Goal: Task Accomplishment & Management: Use online tool/utility

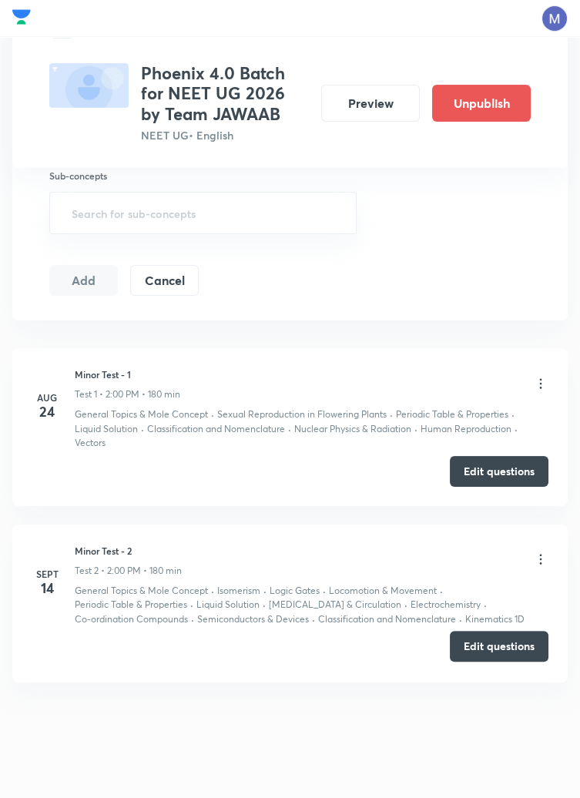
click at [499, 652] on button "Edit questions" at bounding box center [499, 646] width 99 height 31
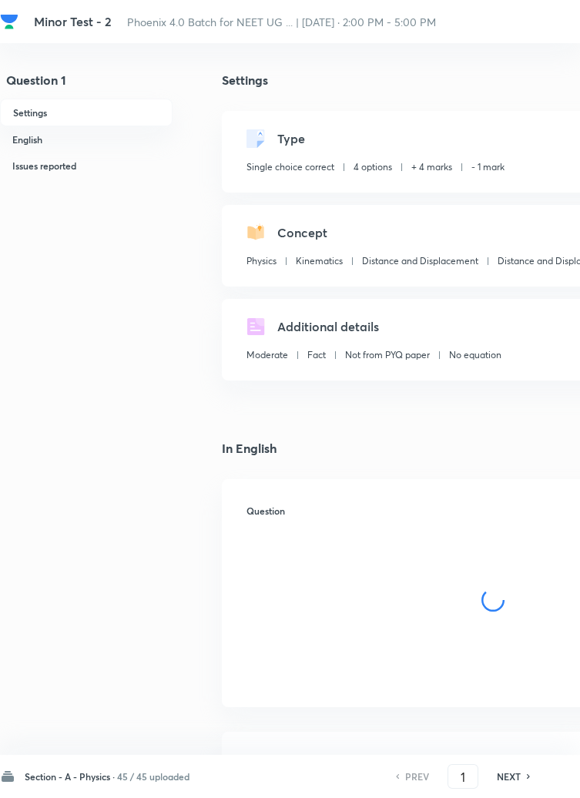
checkbox input "true"
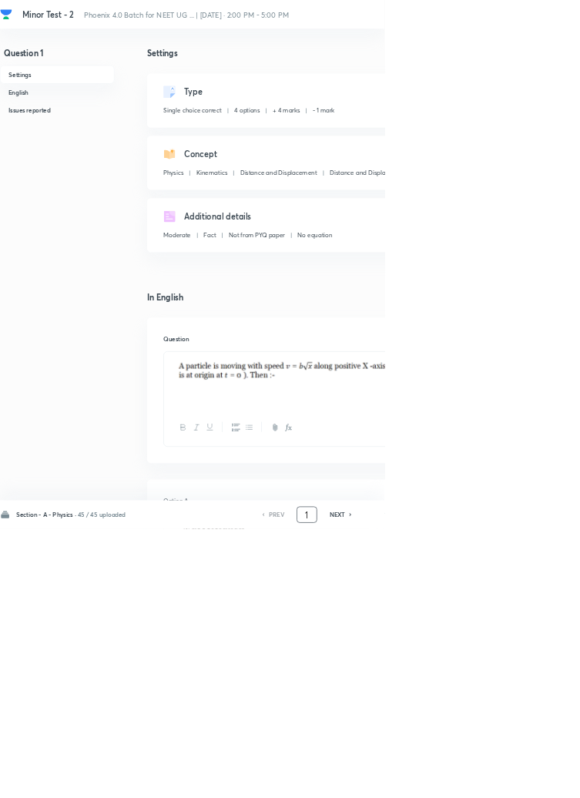
click at [468, 791] on input "1" at bounding box center [463, 777] width 29 height 27
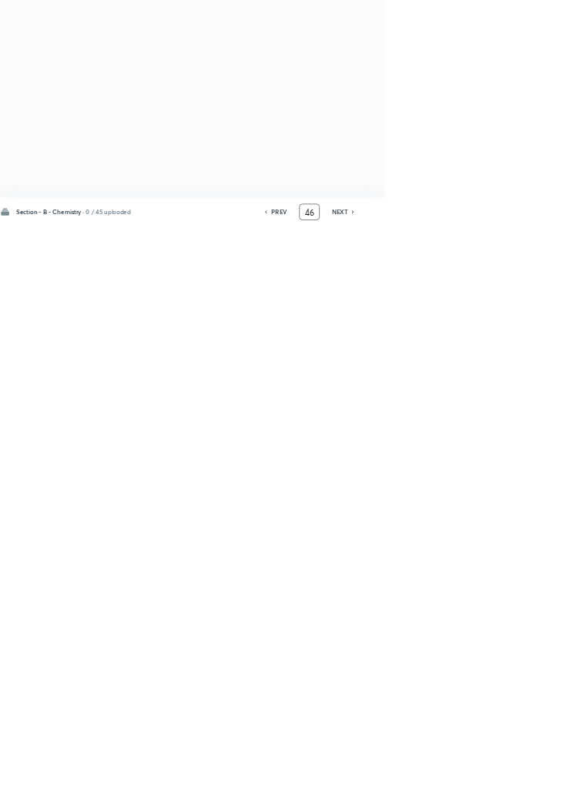
type input "4"
type input "91"
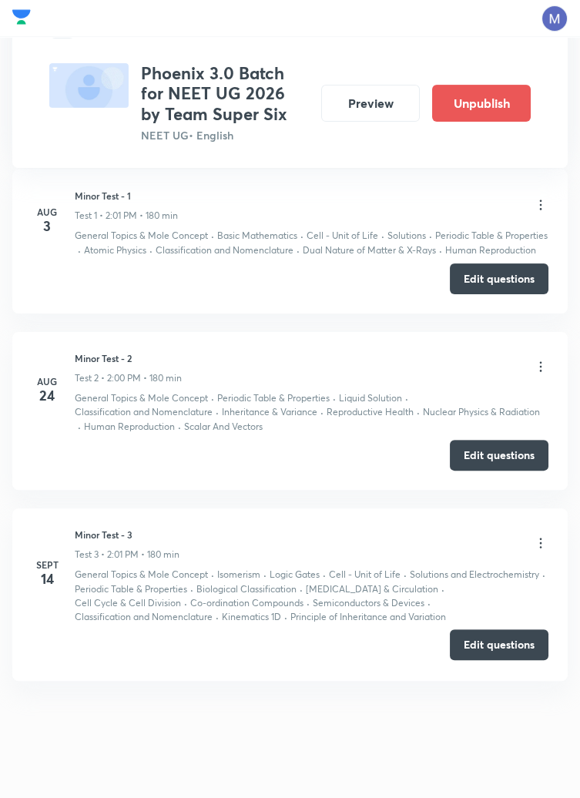
click at [497, 647] on button "Edit questions" at bounding box center [499, 645] width 99 height 31
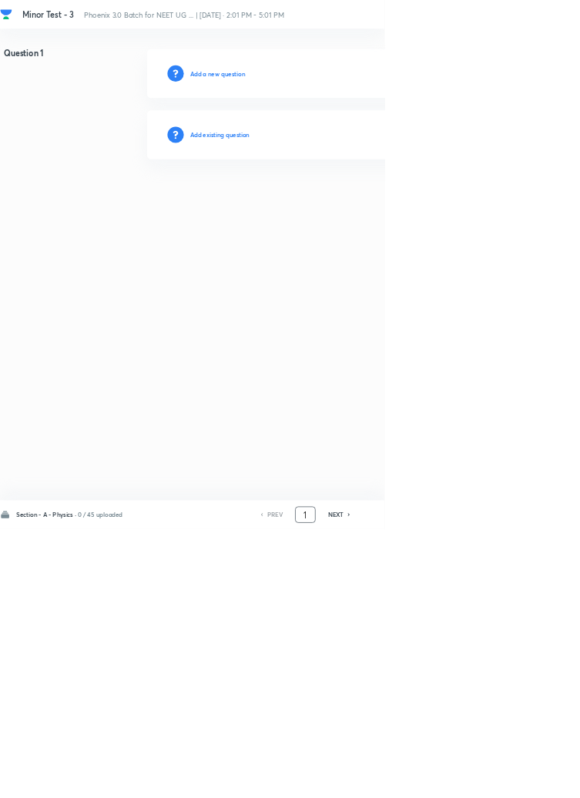
click at [470, 791] on input "1" at bounding box center [460, 777] width 29 height 27
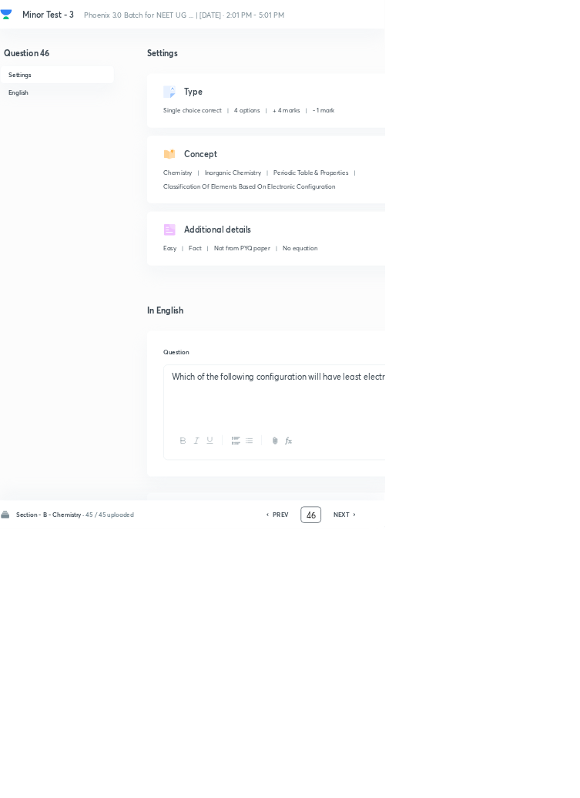
click at [477, 791] on input "46" at bounding box center [469, 777] width 29 height 27
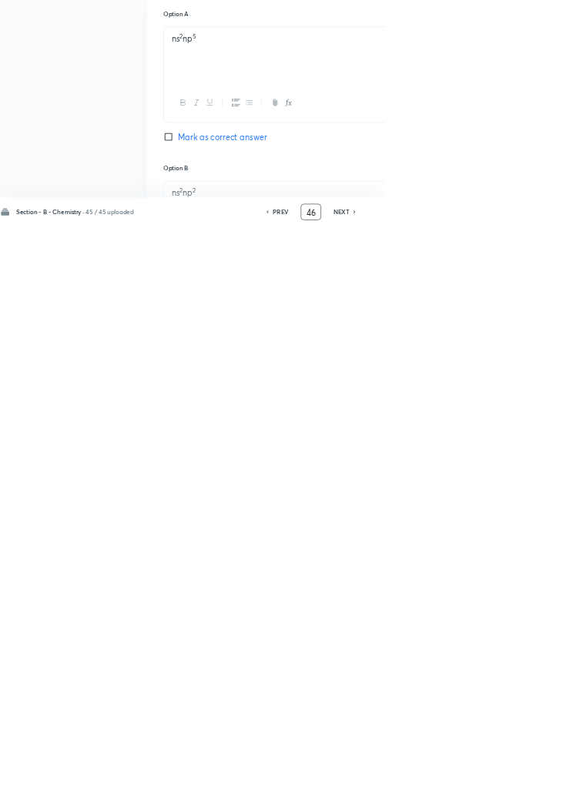
scroll to position [352, 0]
type input "4"
type input "91"
checkbox input "false"
checkbox input "true"
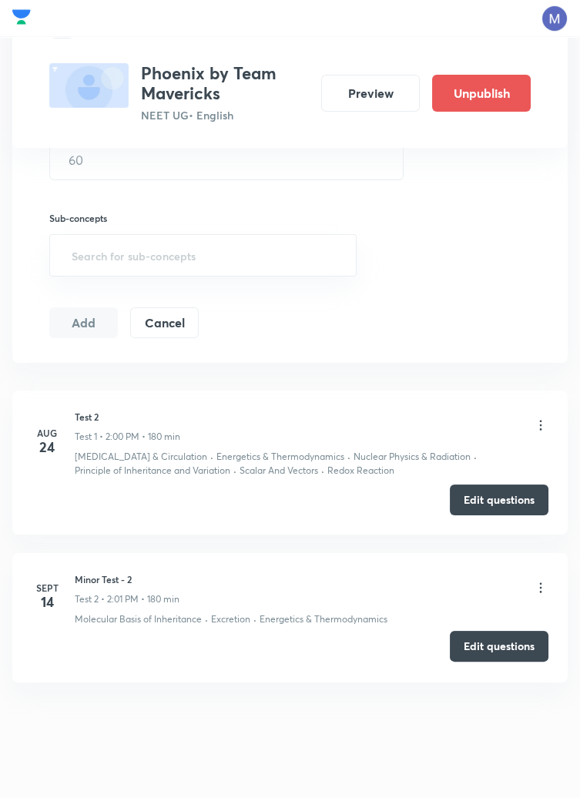
click at [510, 645] on button "Edit questions" at bounding box center [499, 646] width 99 height 31
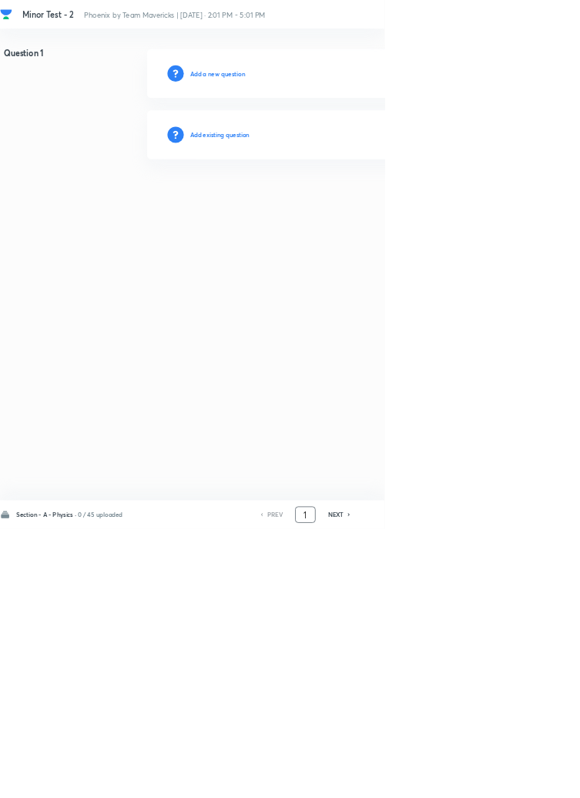
click at [466, 791] on input "1" at bounding box center [460, 777] width 29 height 27
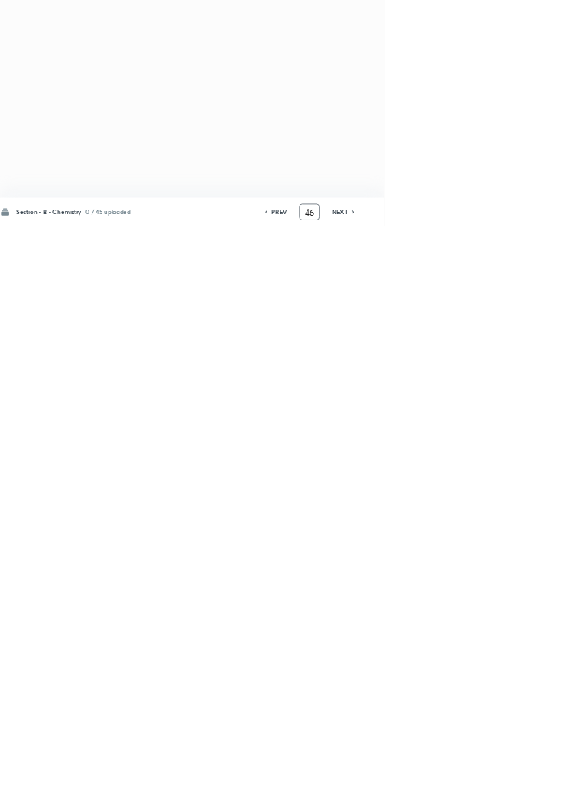
type input "4"
type input "91"
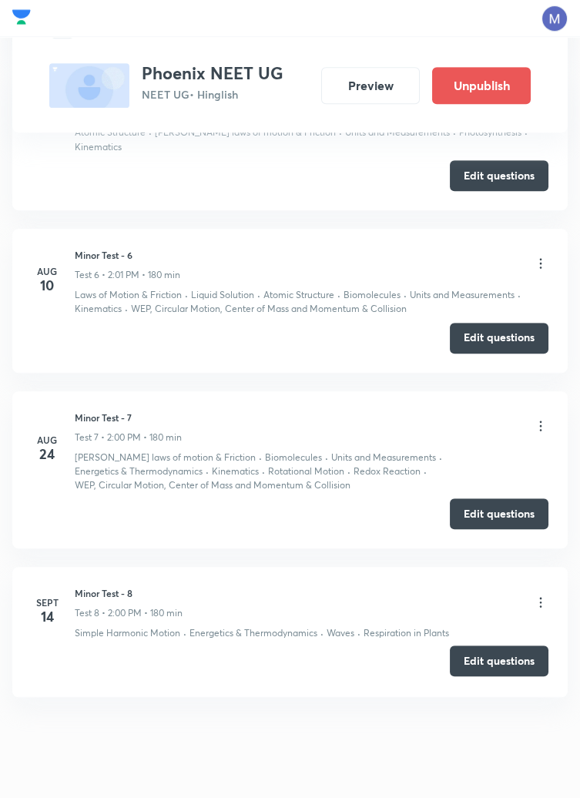
click at [507, 648] on button "Edit questions" at bounding box center [499, 661] width 99 height 31
click at [499, 652] on button "Edit questions" at bounding box center [499, 661] width 99 height 31
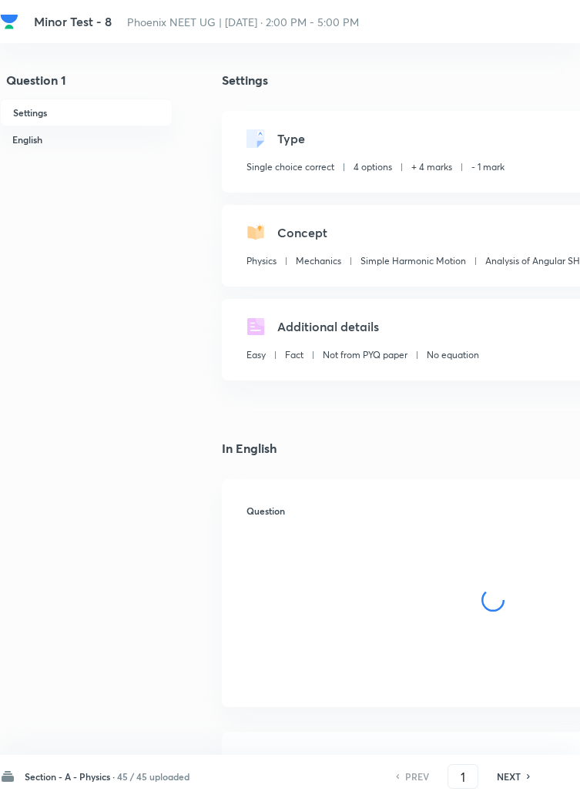
checkbox input "true"
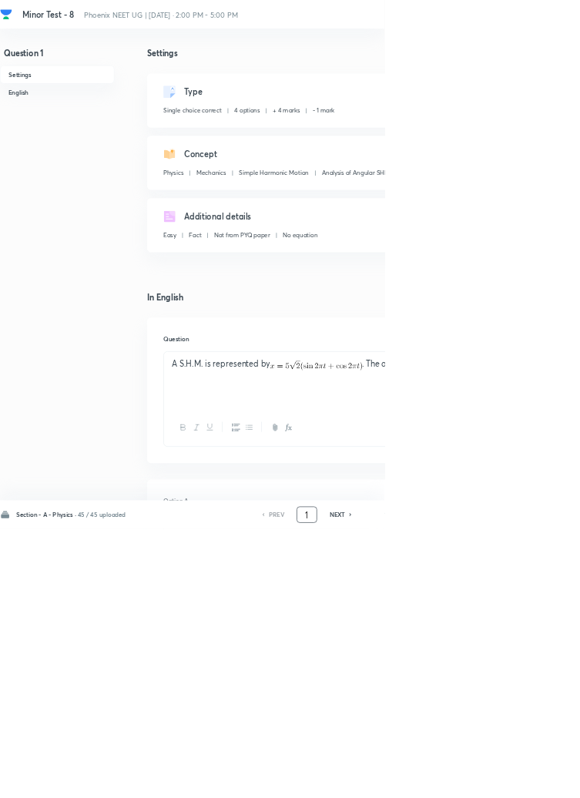
click at [468, 791] on input "1" at bounding box center [463, 777] width 29 height 27
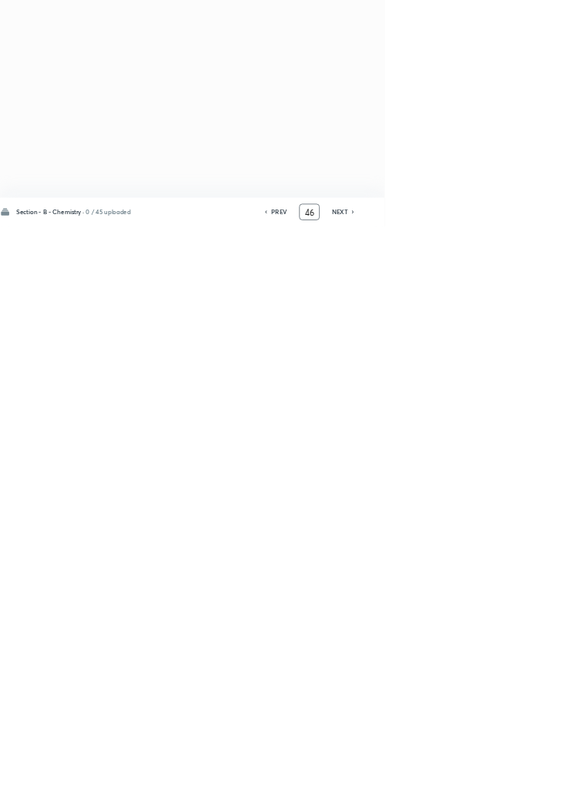
type input "4"
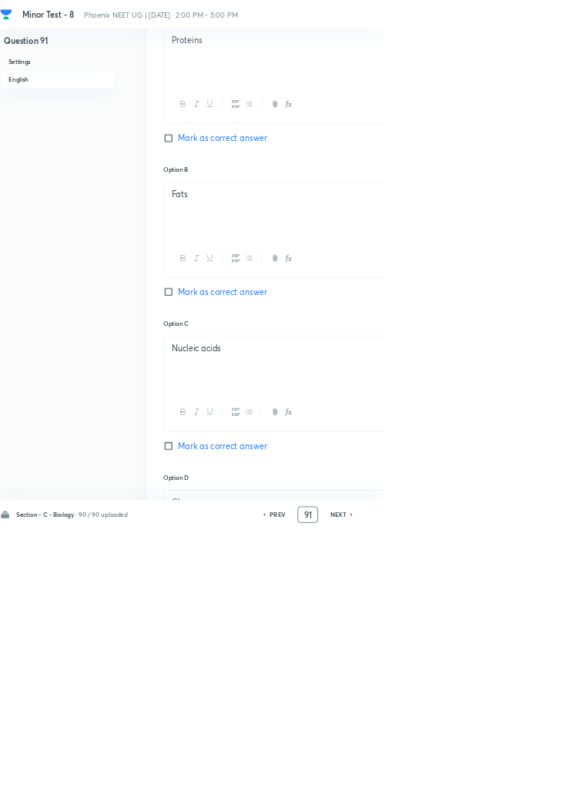
click at [470, 791] on input "91" at bounding box center [464, 777] width 29 height 27
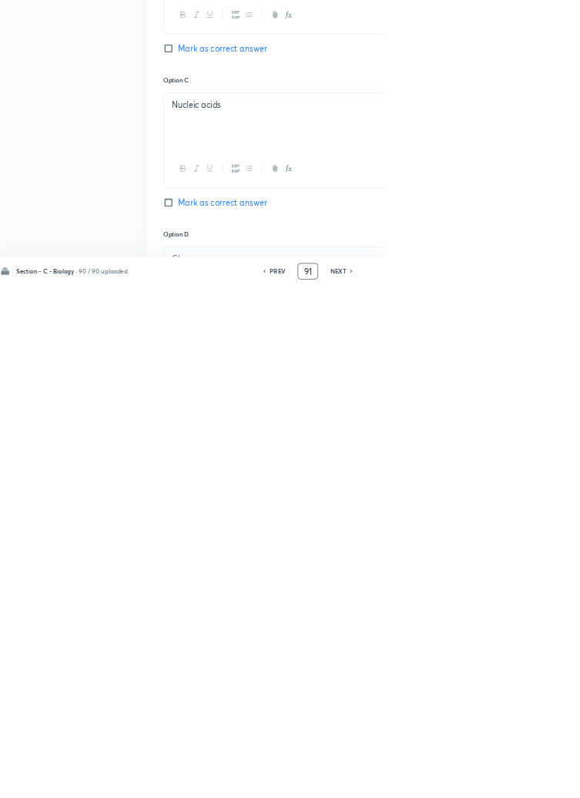
scroll to position [867, 0]
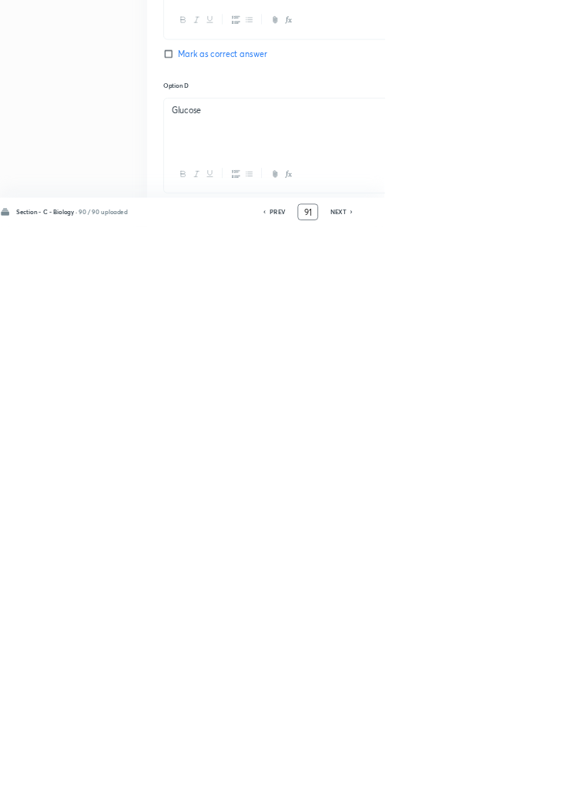
type input "9"
type input "46"
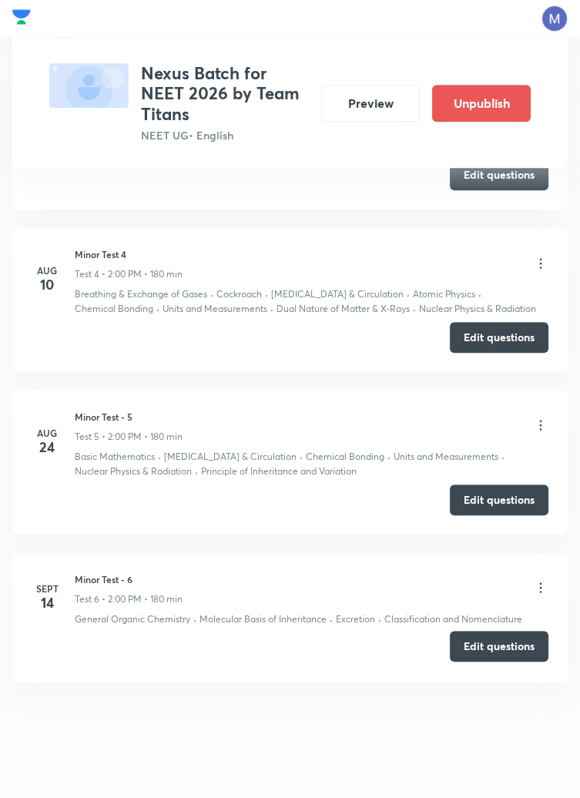
click at [490, 650] on button "Edit questions" at bounding box center [499, 646] width 99 height 31
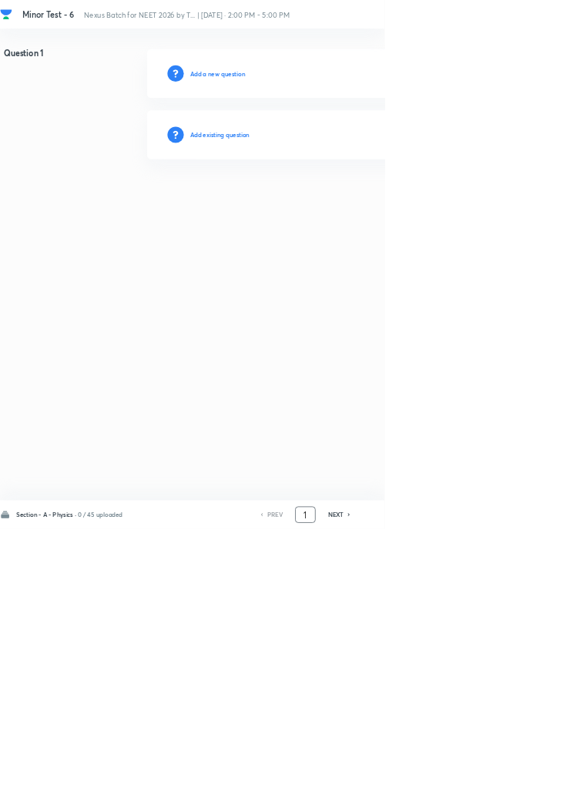
click at [462, 791] on input "1" at bounding box center [460, 777] width 29 height 27
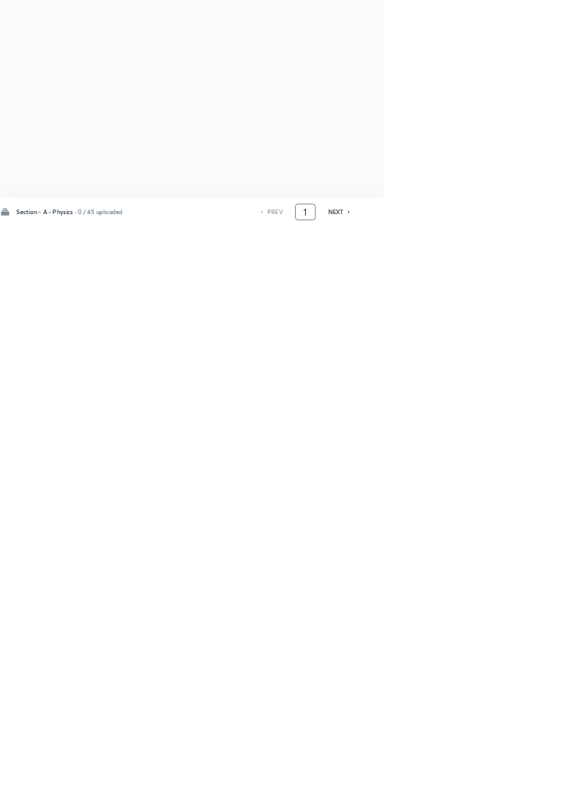
click at [469, 791] on input "1" at bounding box center [460, 777] width 29 height 27
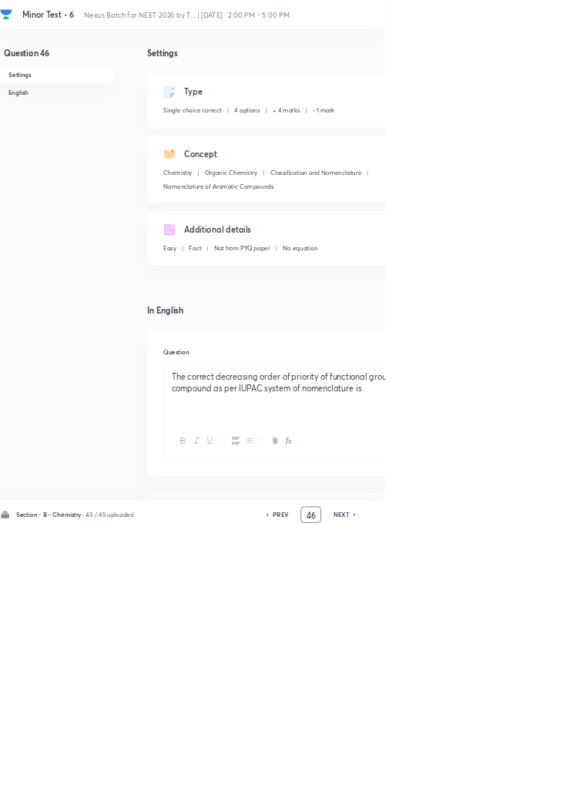
click at [469, 791] on input "46" at bounding box center [469, 777] width 29 height 27
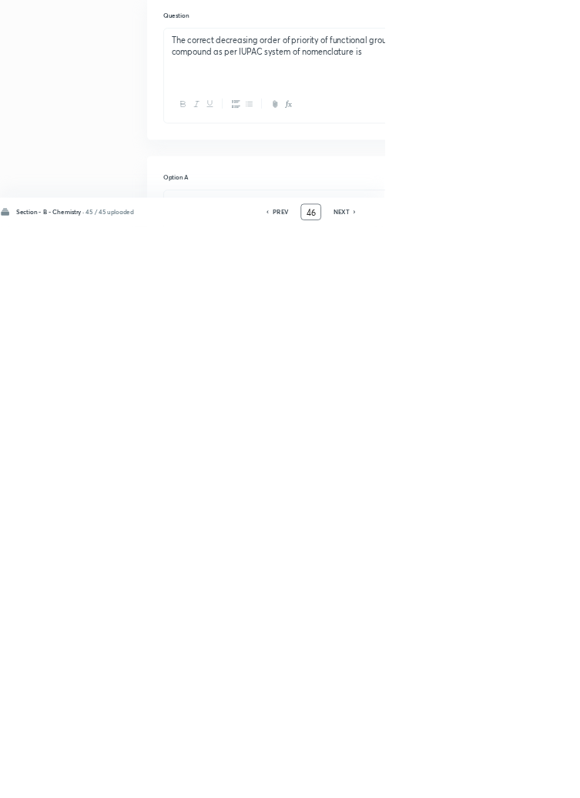
scroll to position [352, 0]
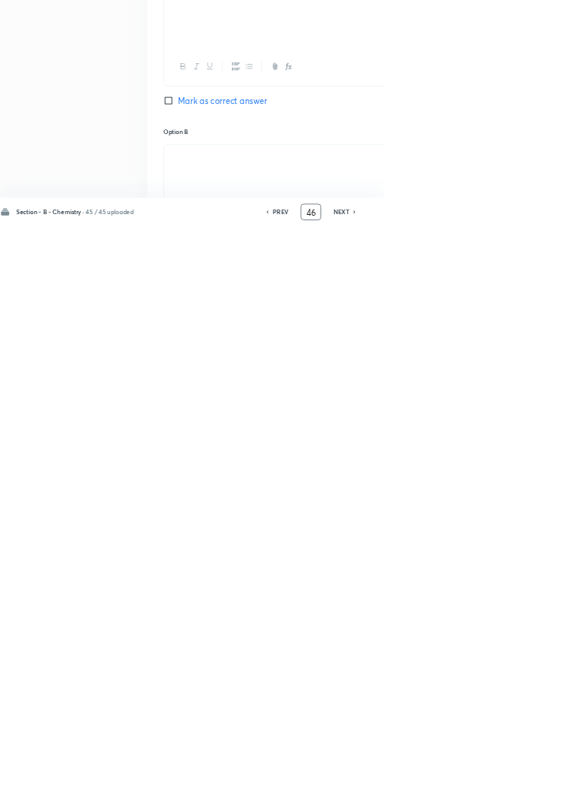
type input "4"
type input "91"
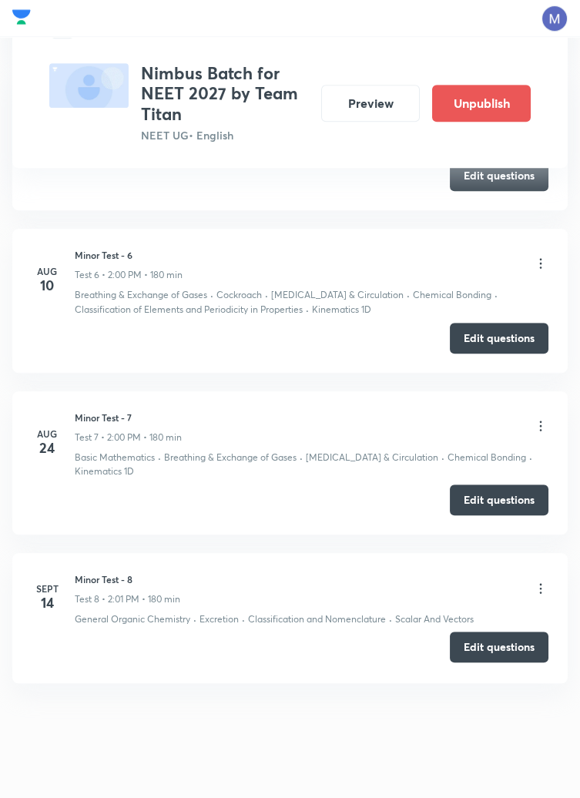
click at [506, 654] on button "Edit questions" at bounding box center [499, 647] width 99 height 31
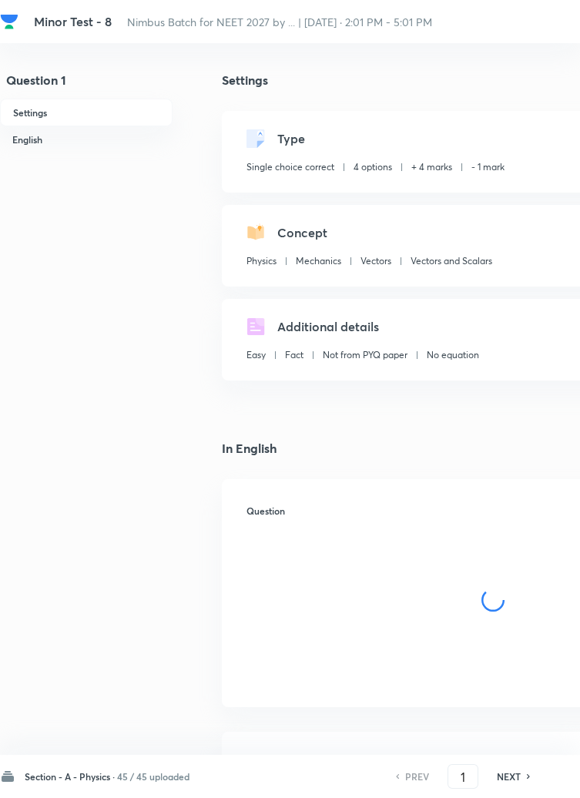
checkbox input "true"
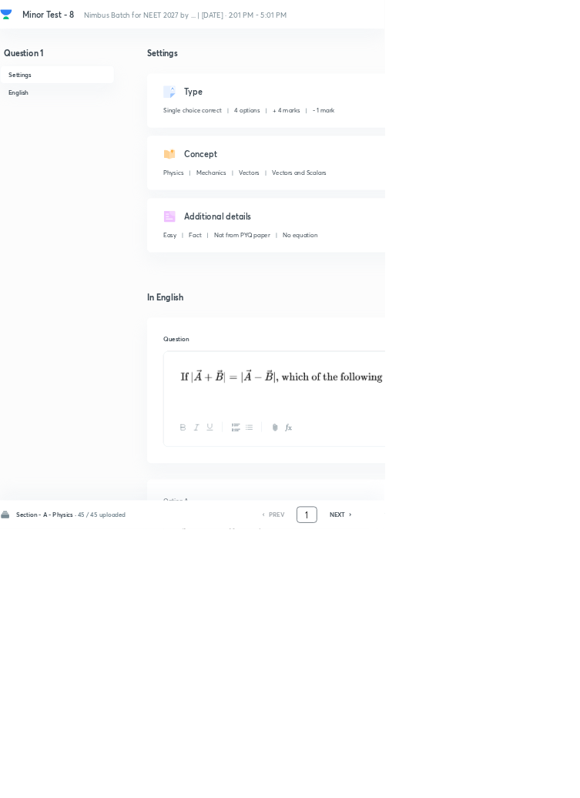
click at [467, 791] on input "1" at bounding box center [463, 777] width 29 height 27
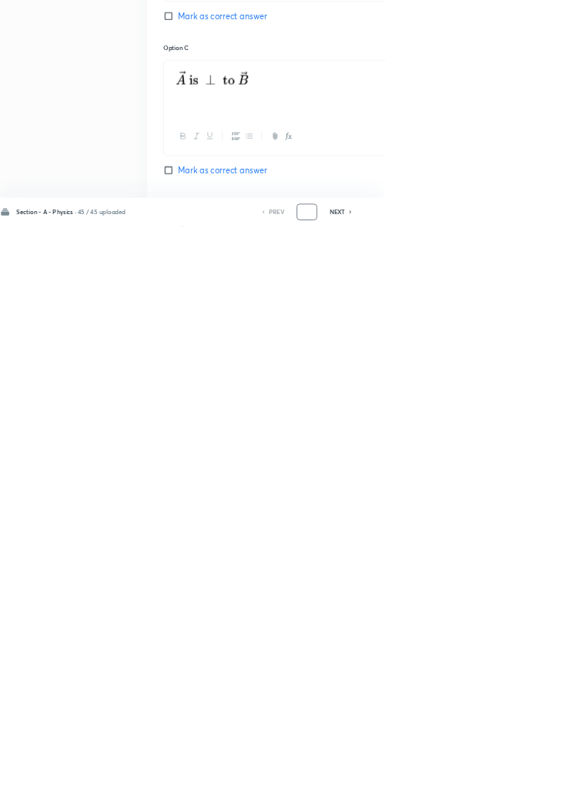
scroll to position [732, 0]
type input "46"
checkbox input "false"
checkbox input "true"
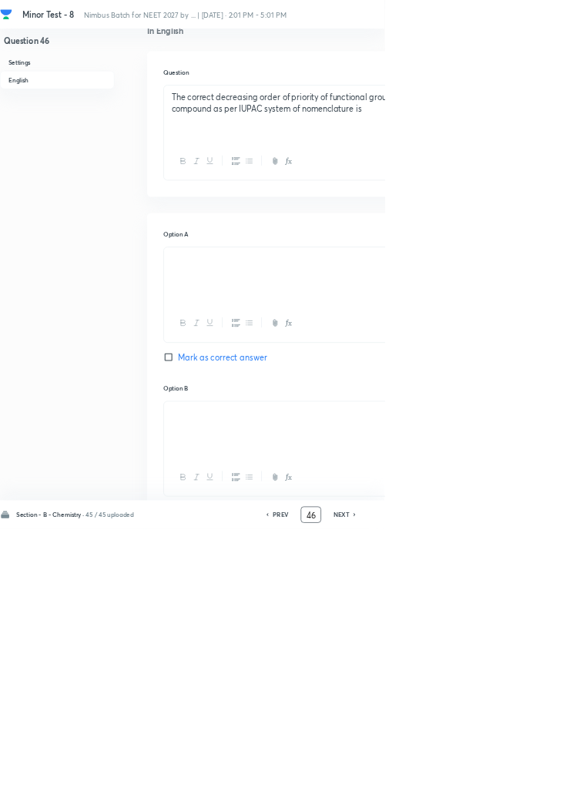
scroll to position [0, 0]
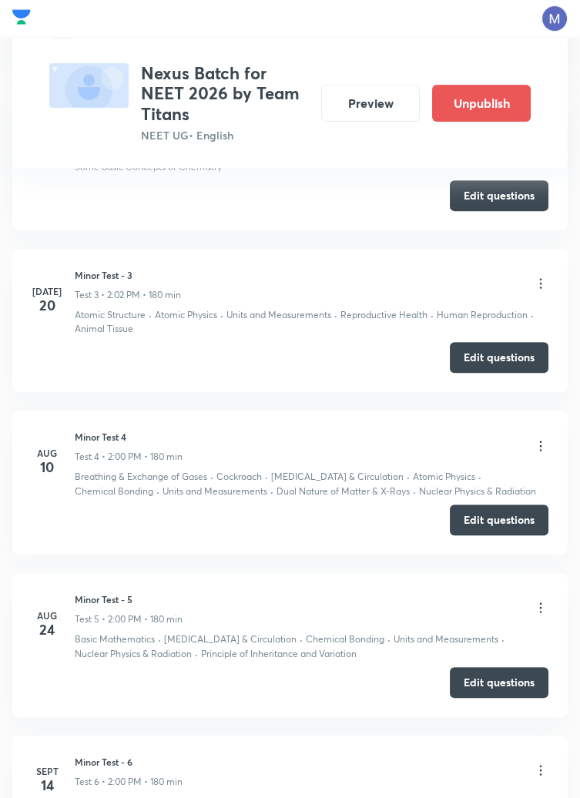
scroll to position [1239, 0]
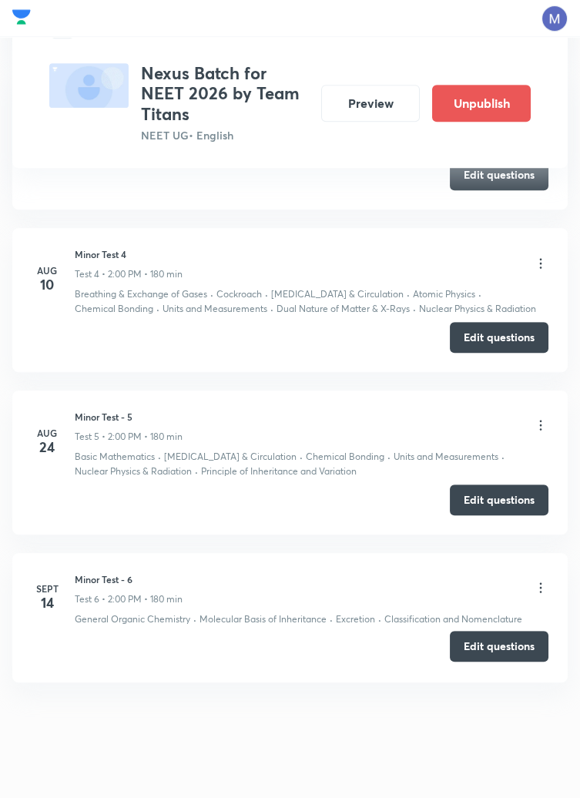
click at [488, 647] on button "Edit questions" at bounding box center [499, 646] width 99 height 31
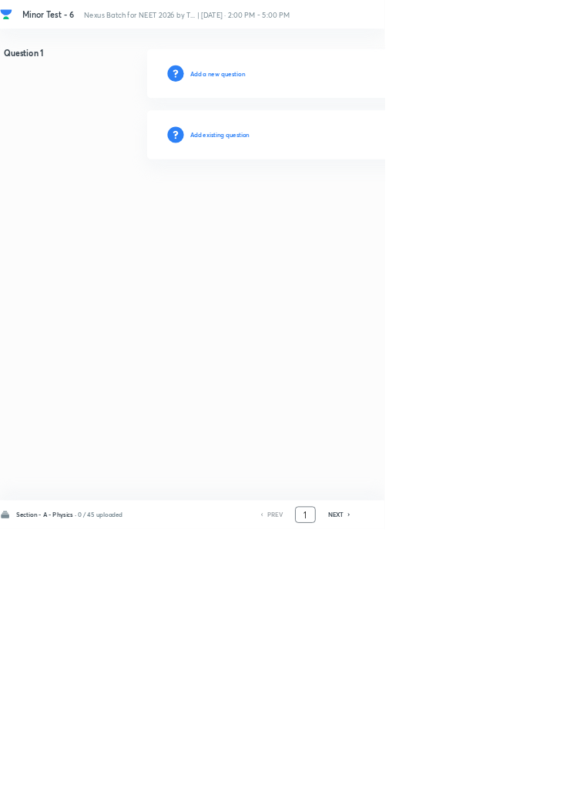
click at [469, 791] on input "1" at bounding box center [460, 777] width 29 height 27
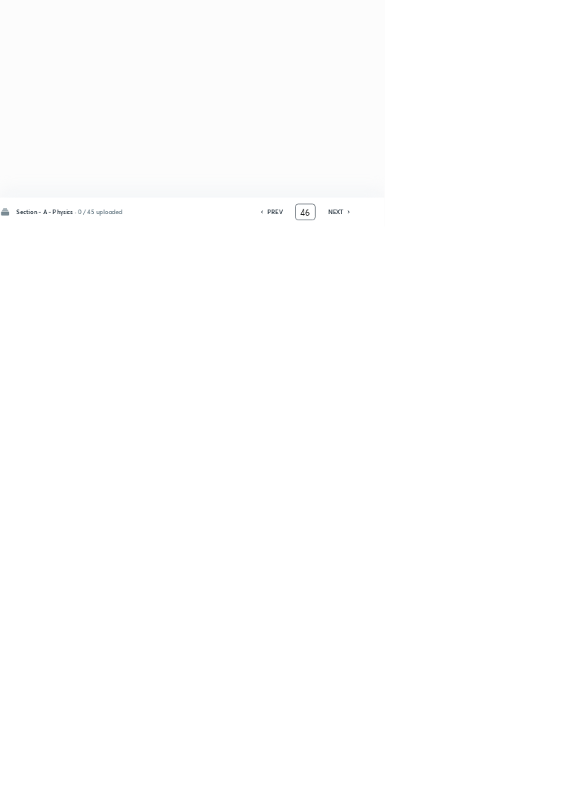
type input "46"
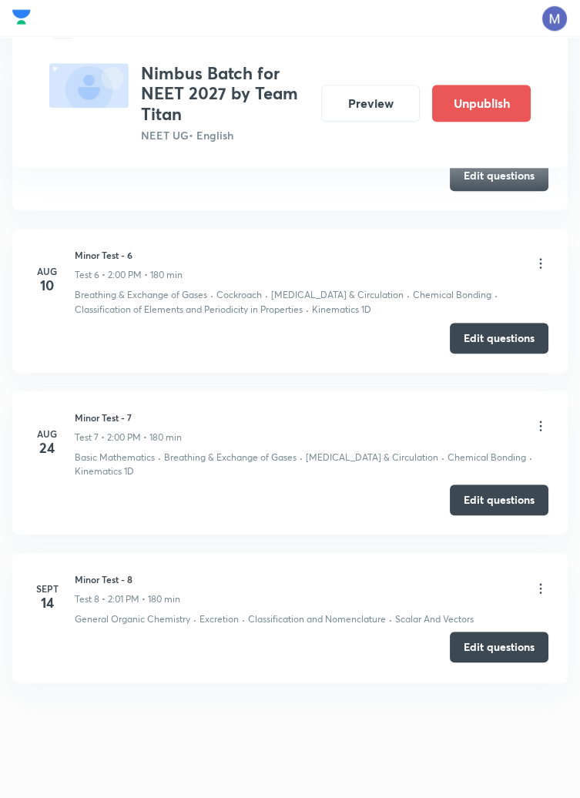
click at [497, 649] on button "Edit questions" at bounding box center [499, 647] width 99 height 31
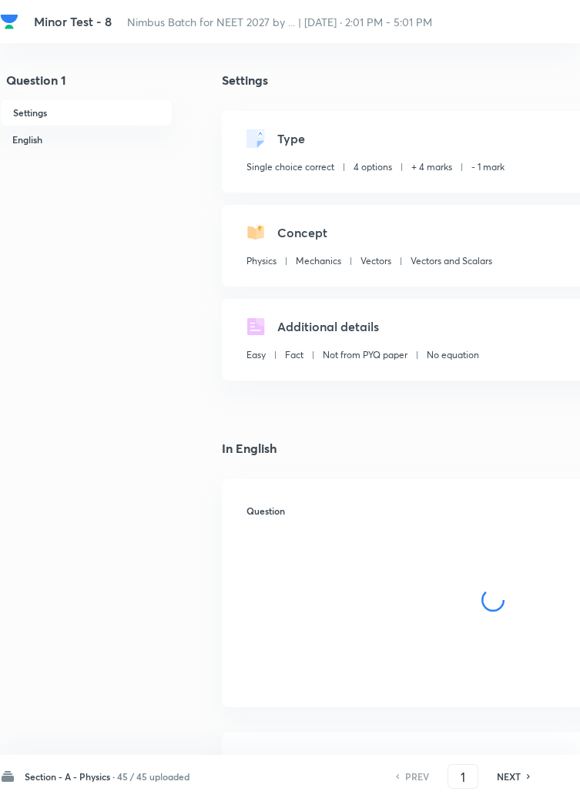
checkbox input "true"
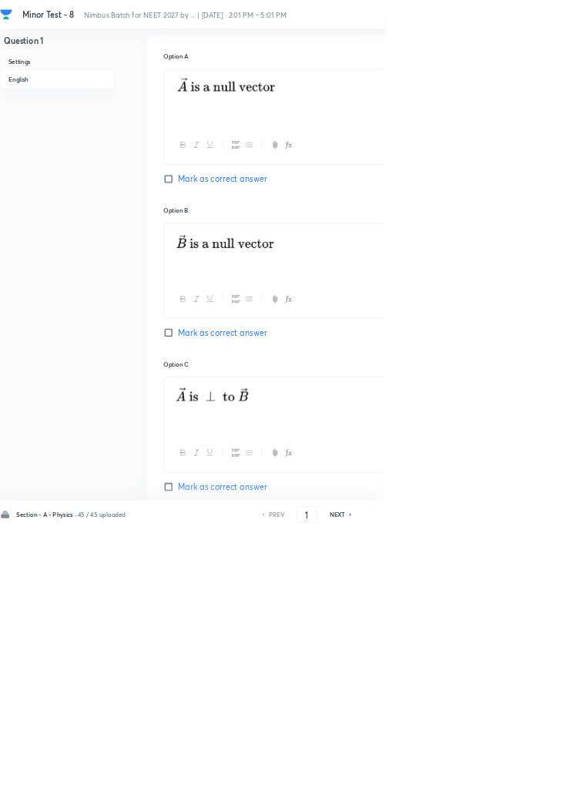
scroll to position [735, 0]
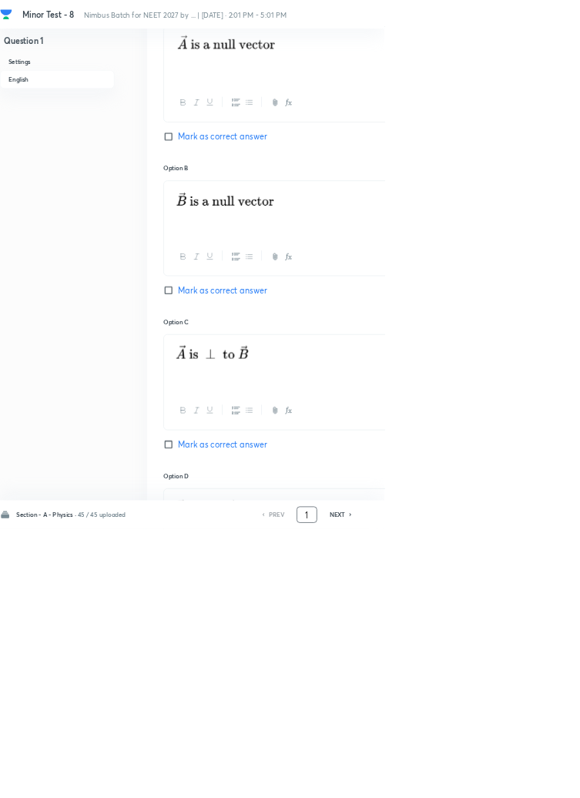
click at [468, 791] on input "1" at bounding box center [463, 777] width 29 height 27
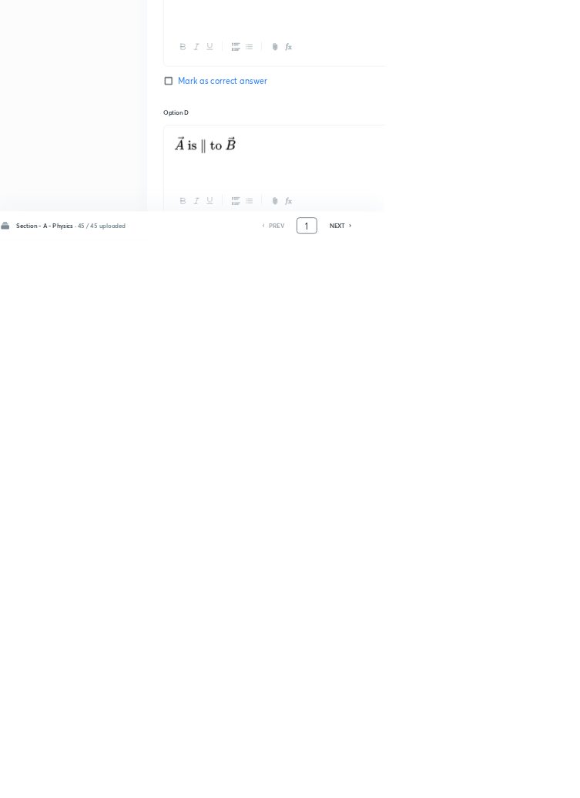
scroll to position [847, 0]
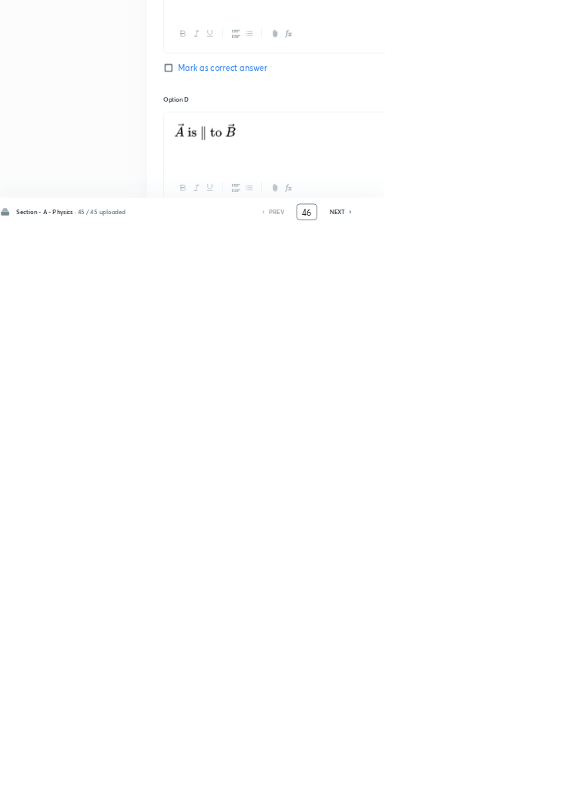
type input "46"
checkbox input "false"
checkbox input "true"
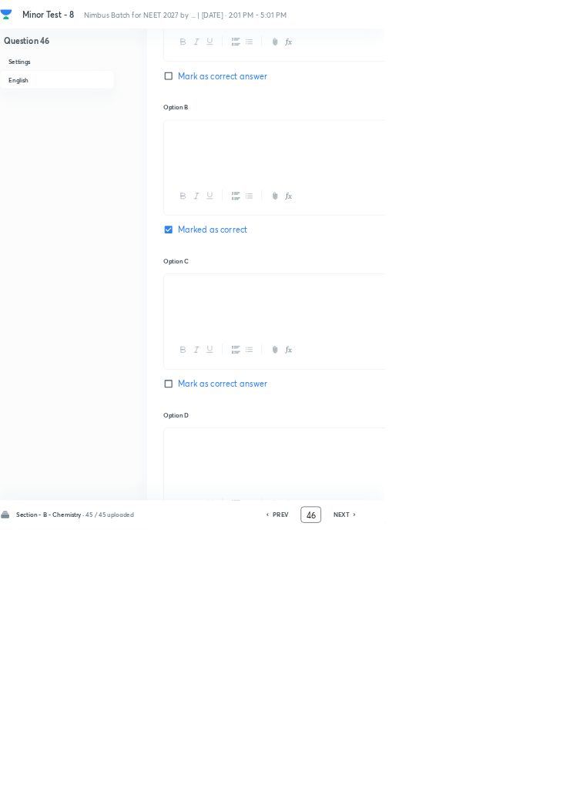
click at [478, 791] on input "46" at bounding box center [469, 777] width 29 height 27
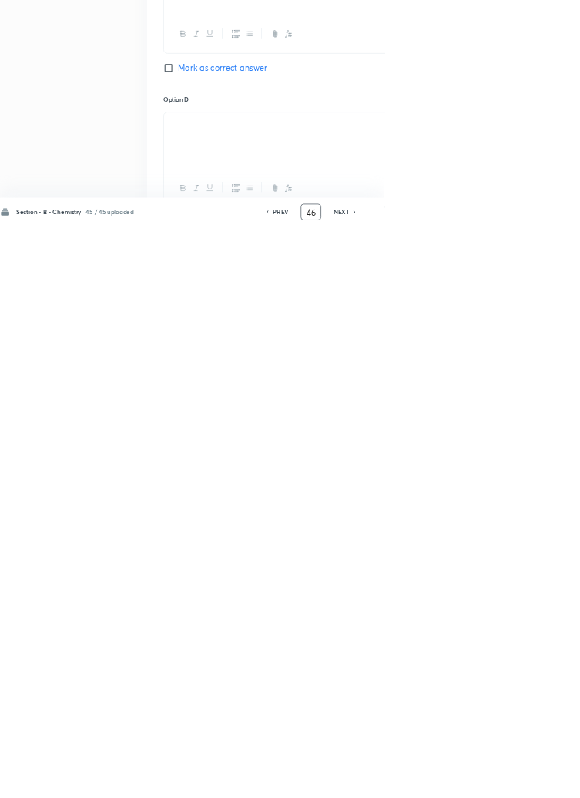
scroll to position [868, 0]
type input "4"
type input "91"
checkbox input "false"
checkbox input "true"
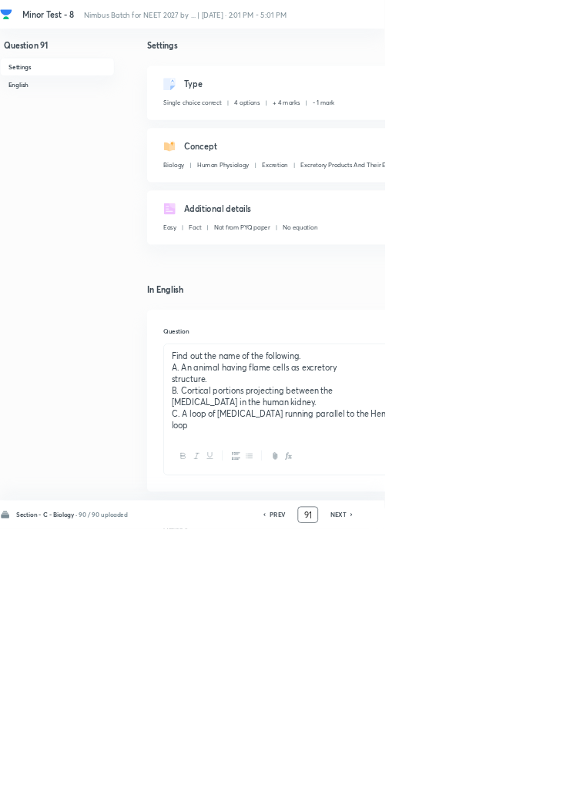
scroll to position [0, 0]
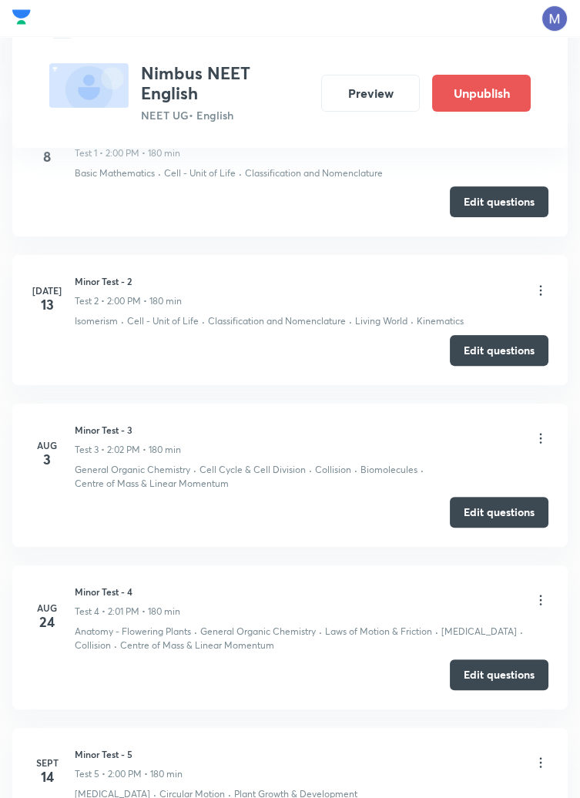
scroll to position [1042, 0]
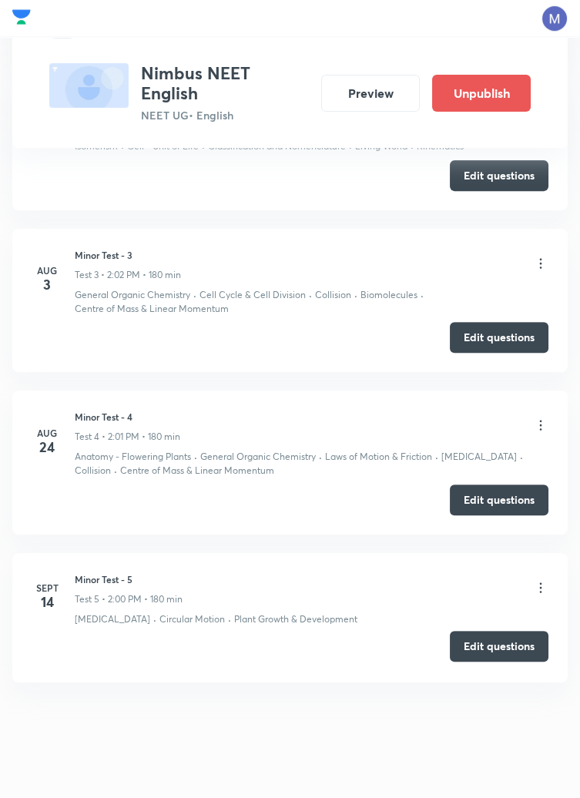
click at [498, 647] on button "Edit questions" at bounding box center [499, 646] width 99 height 31
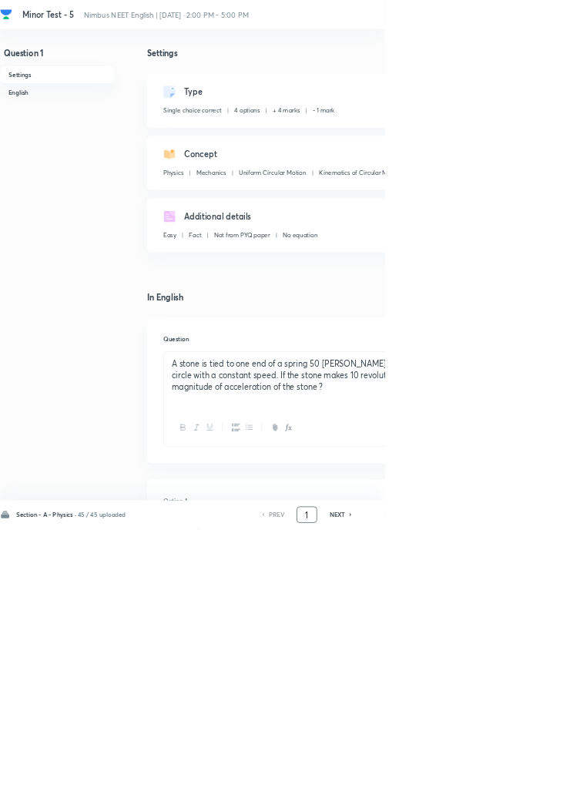
click at [472, 791] on input "1" at bounding box center [463, 777] width 29 height 27
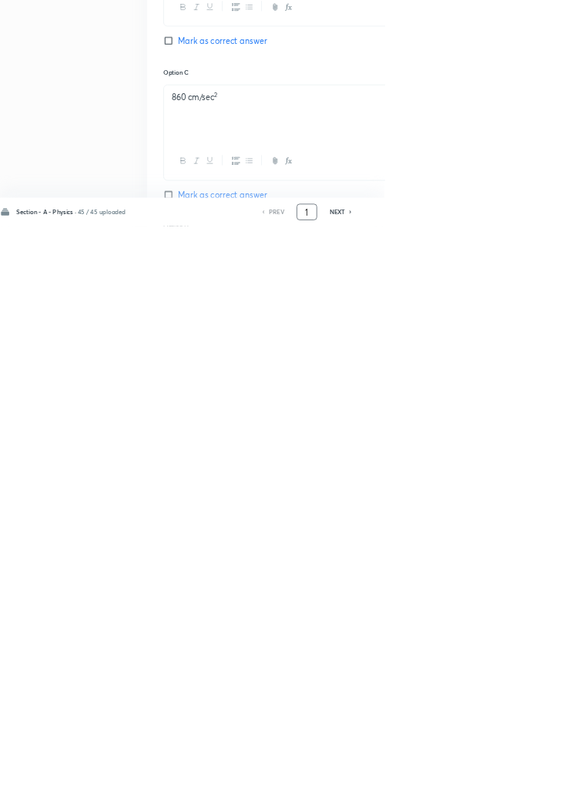
scroll to position [732, 0]
type input "46"
checkbox input "false"
checkbox input "true"
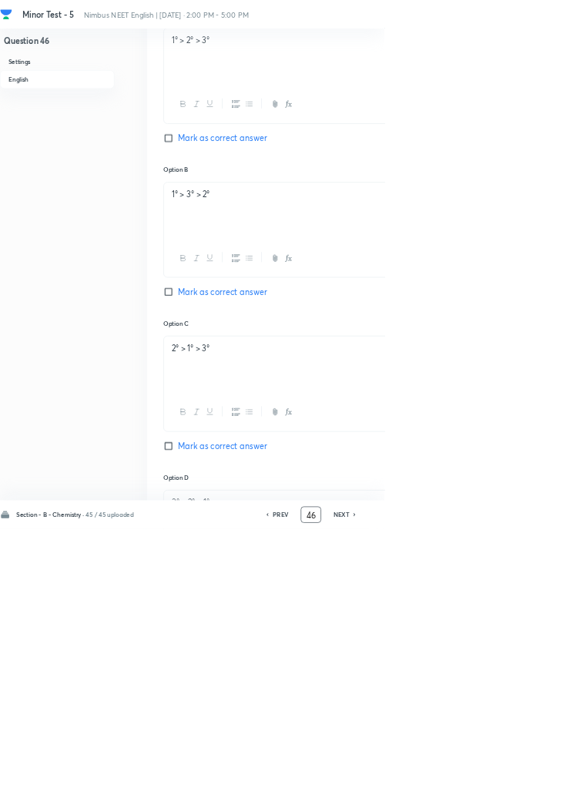
click at [475, 791] on input "46" at bounding box center [469, 777] width 29 height 27
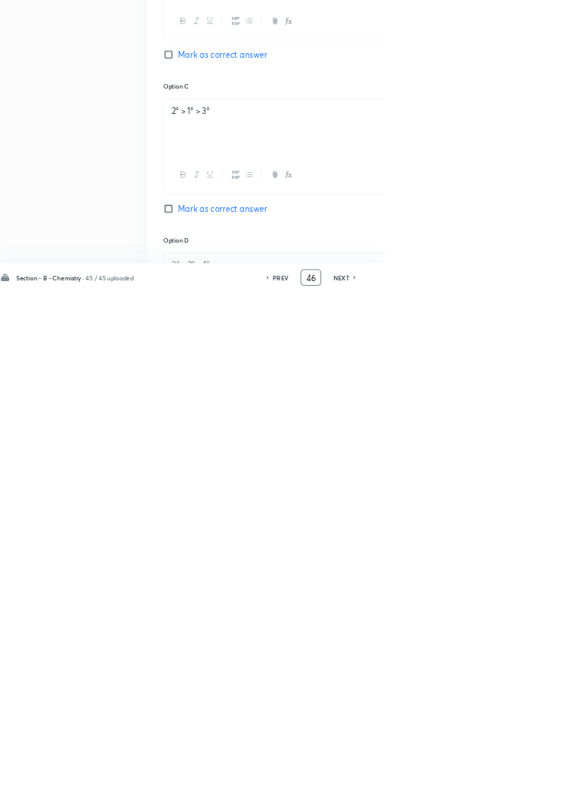
scroll to position [849, 0]
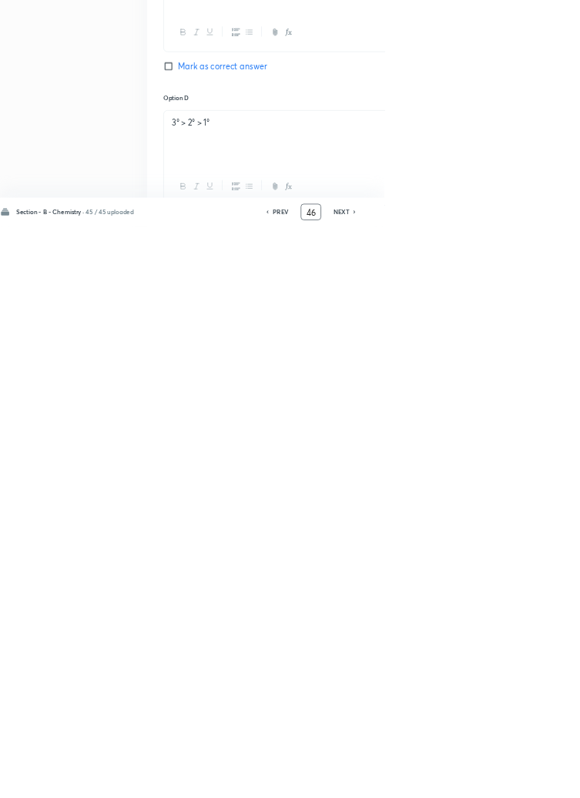
type input "4"
type input "91"
checkbox input "false"
checkbox input "true"
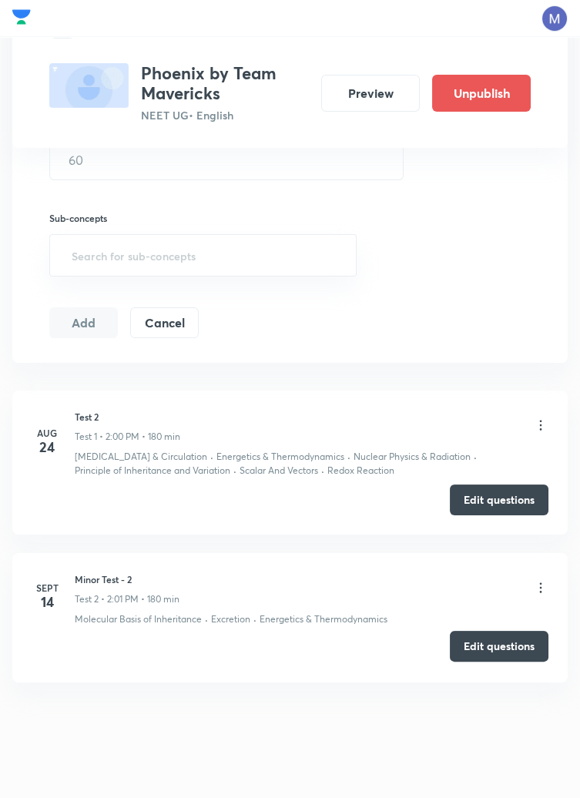
click at [496, 650] on button "Edit questions" at bounding box center [499, 646] width 99 height 31
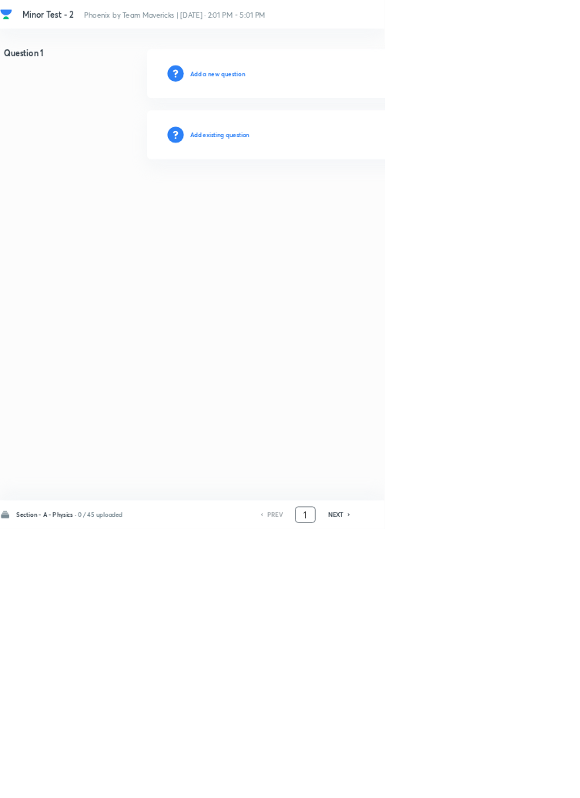
click at [469, 791] on input "1" at bounding box center [460, 777] width 29 height 27
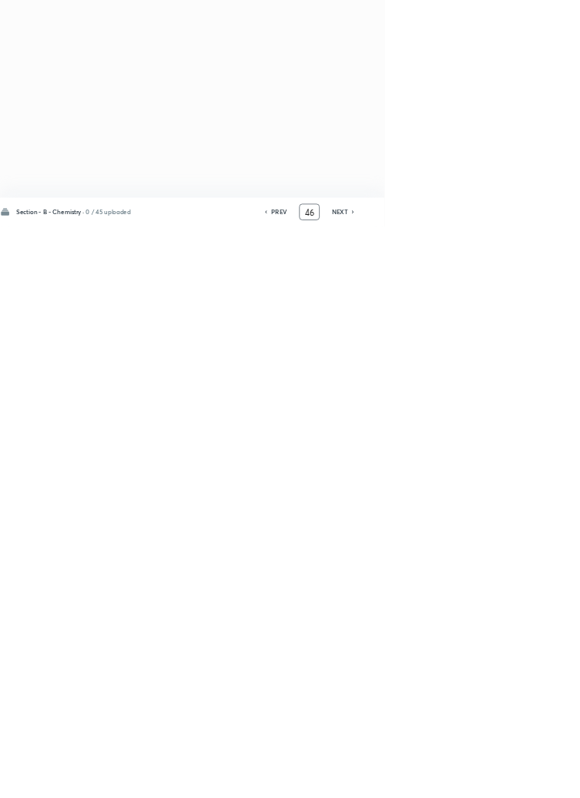
type input "4"
type input "91"
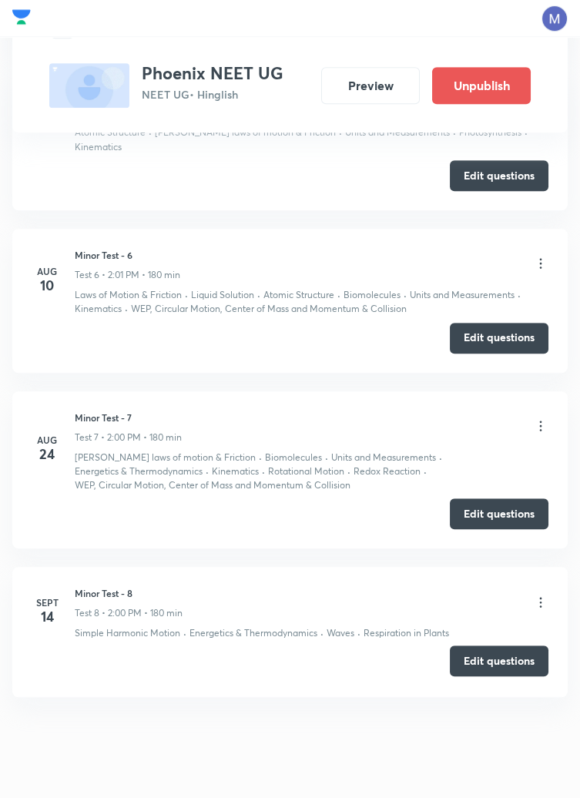
click at [505, 650] on button "Edit questions" at bounding box center [499, 661] width 99 height 31
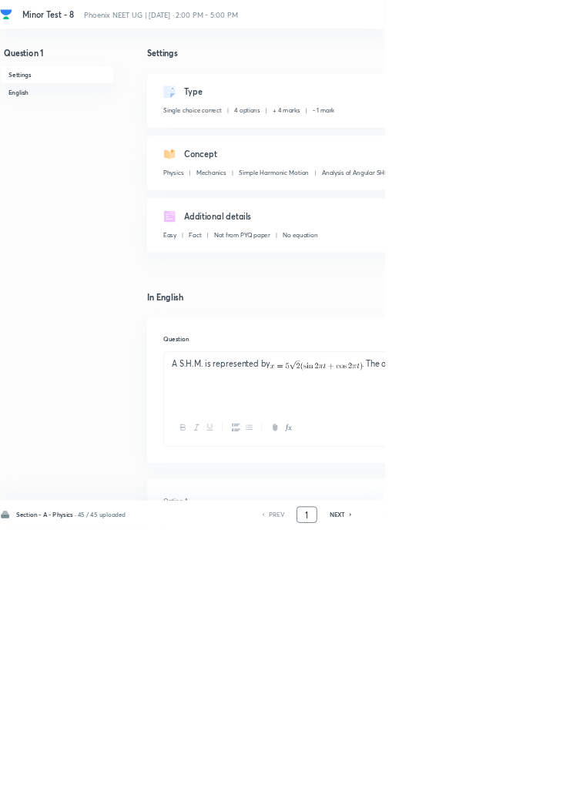
click at [466, 791] on input "1" at bounding box center [463, 777] width 29 height 27
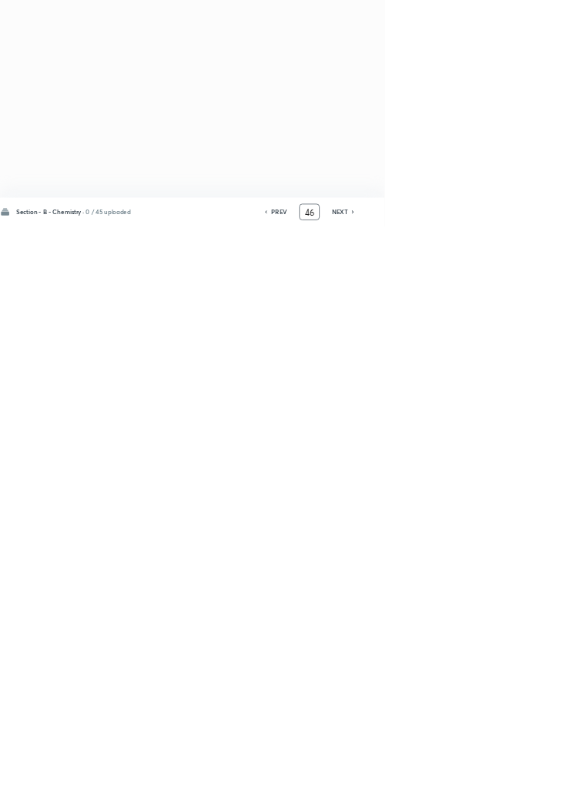
type input "4"
type input "44"
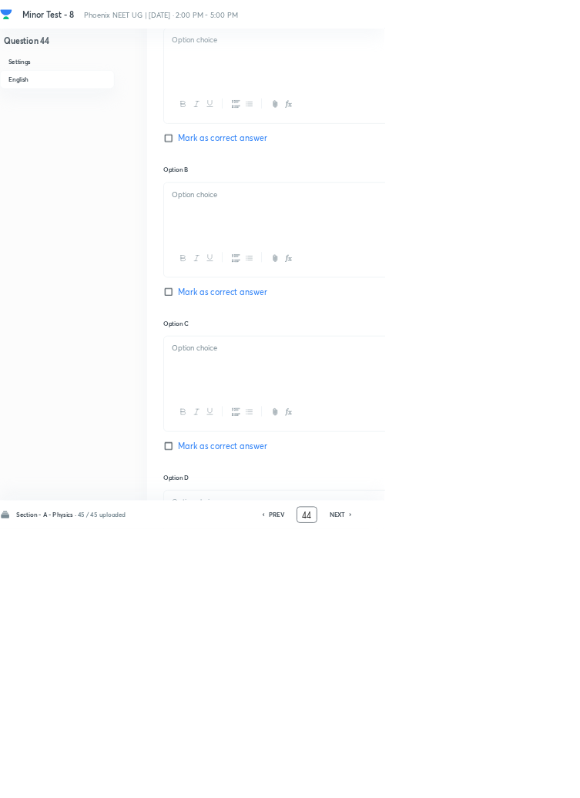
checkbox input "true"
click at [469, 791] on input "44" at bounding box center [463, 777] width 29 height 27
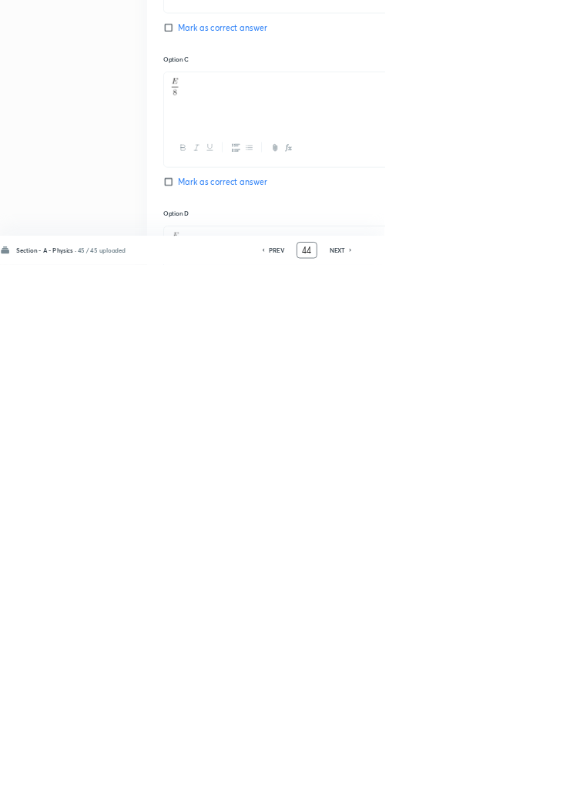
scroll to position [911, 0]
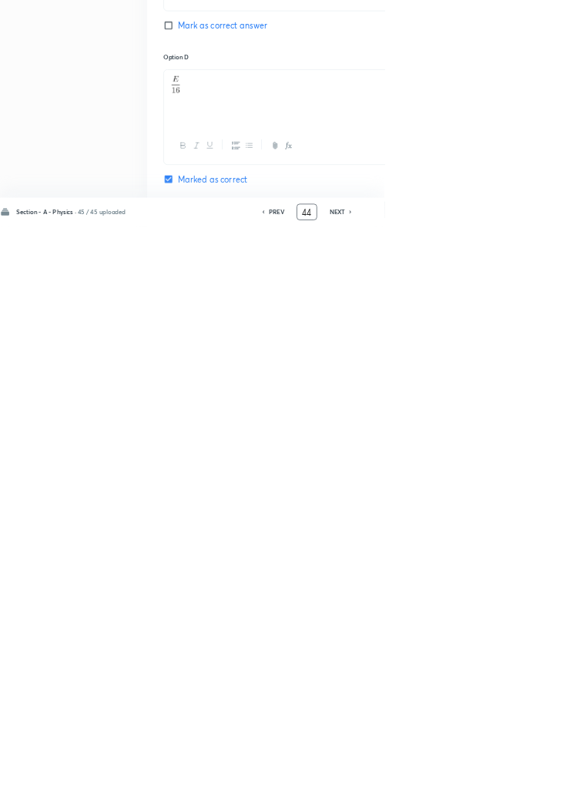
type input "4"
type input "91"
checkbox input "true"
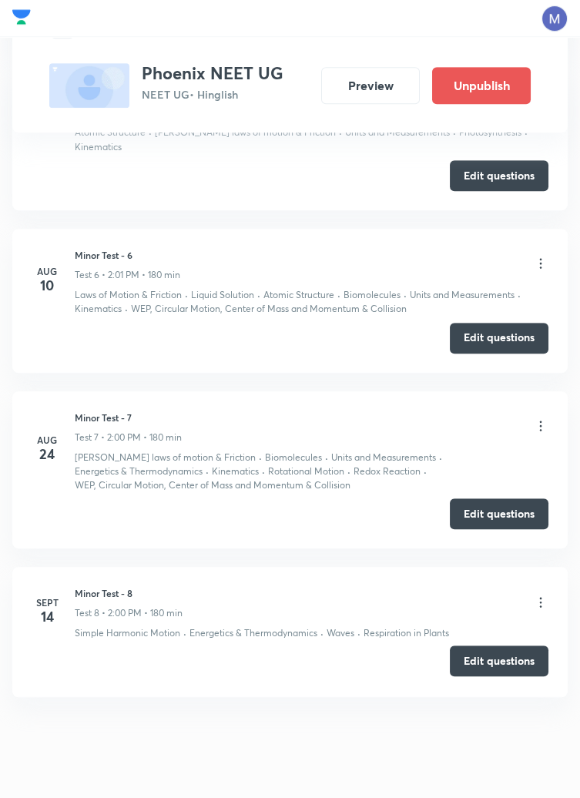
click at [493, 647] on button "Edit questions" at bounding box center [499, 661] width 99 height 31
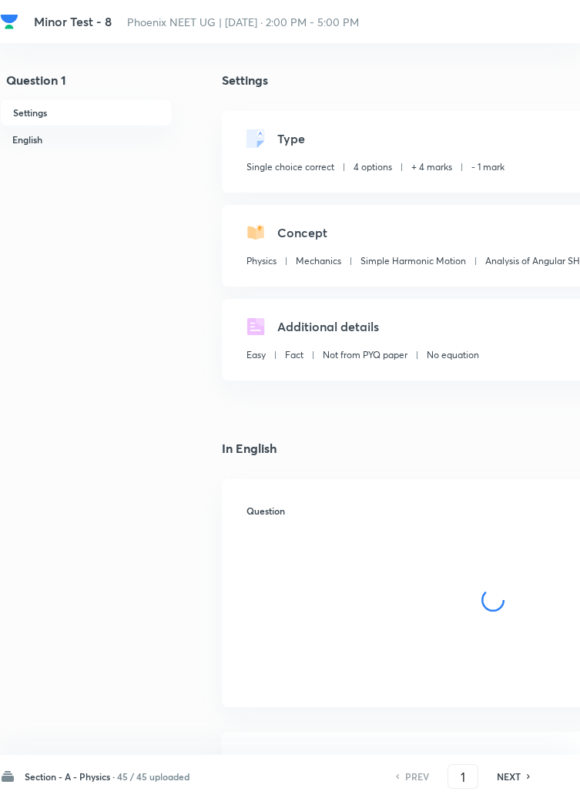
checkbox input "true"
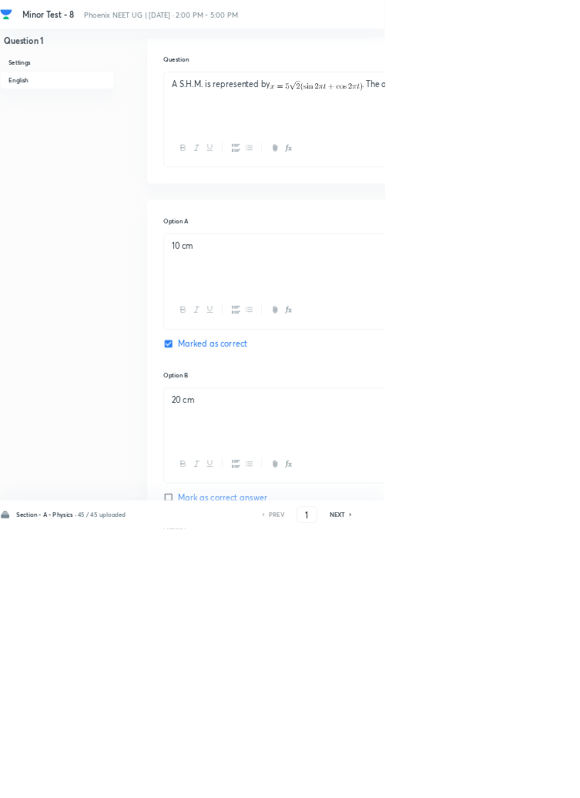
scroll to position [776, 0]
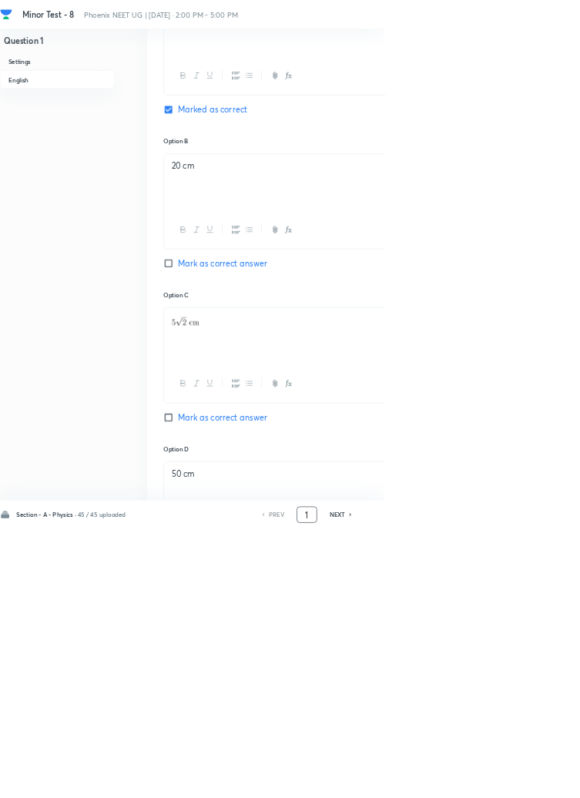
click at [472, 791] on input "1" at bounding box center [463, 777] width 29 height 27
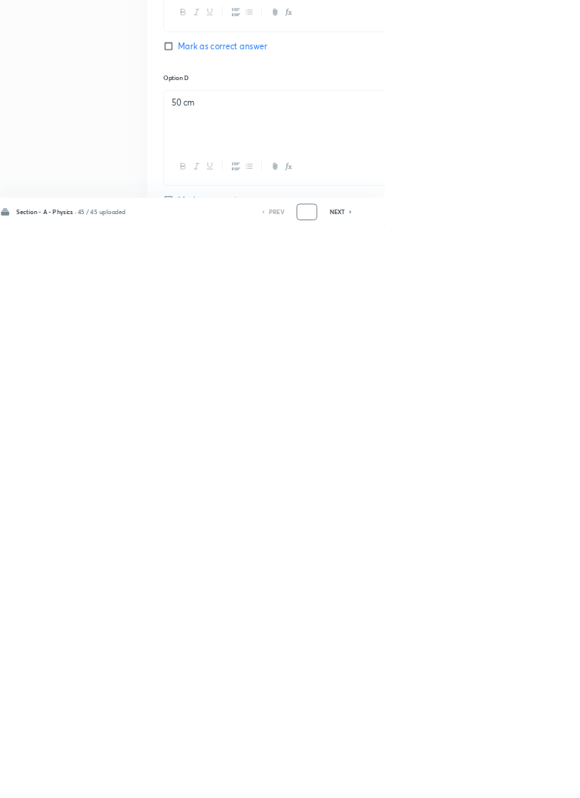
scroll to position [888, 0]
type input "91"
checkbox input "false"
checkbox input "true"
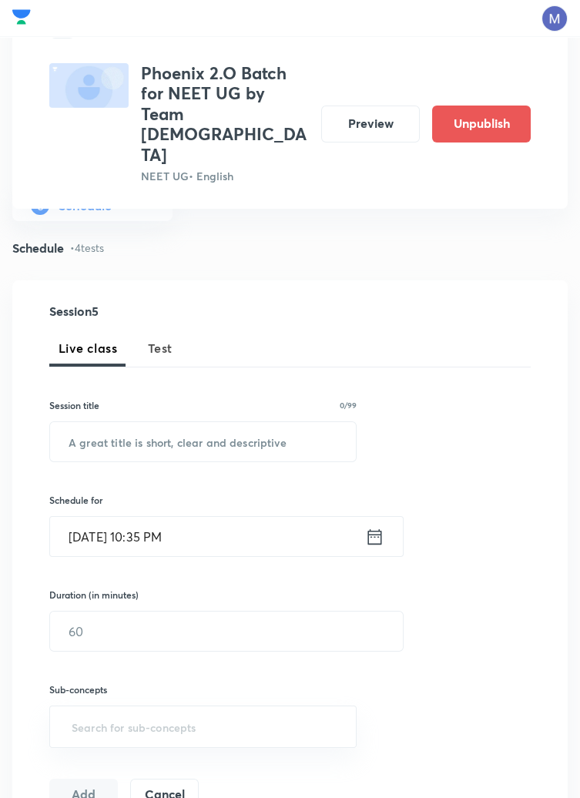
scroll to position [168, 0]
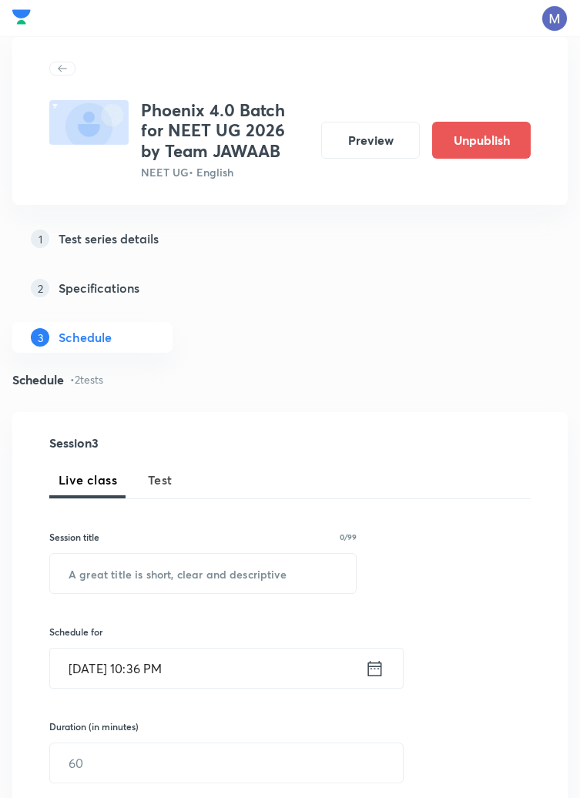
scroll to position [632, 0]
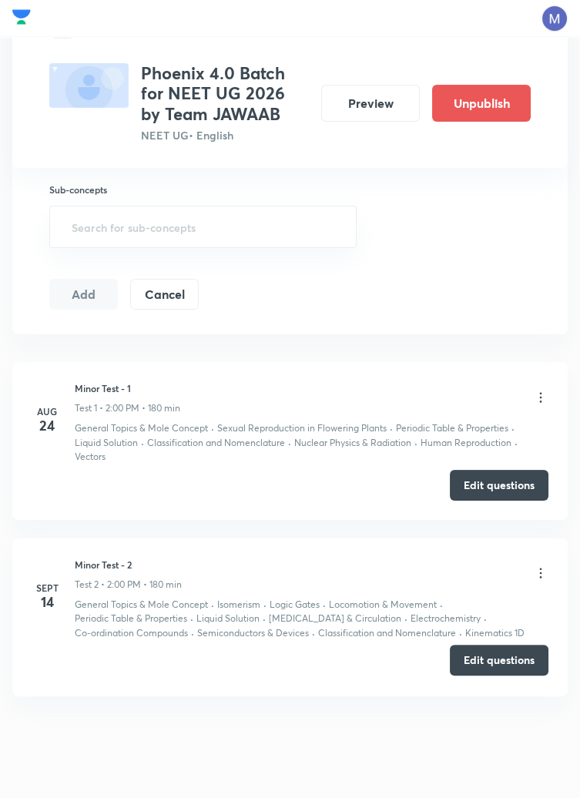
click at [493, 660] on button "Edit questions" at bounding box center [499, 660] width 99 height 31
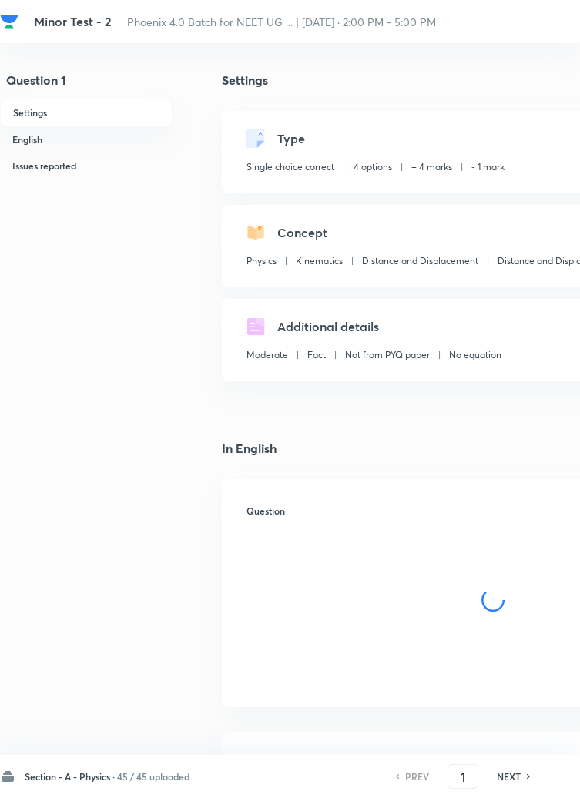
checkbox input "true"
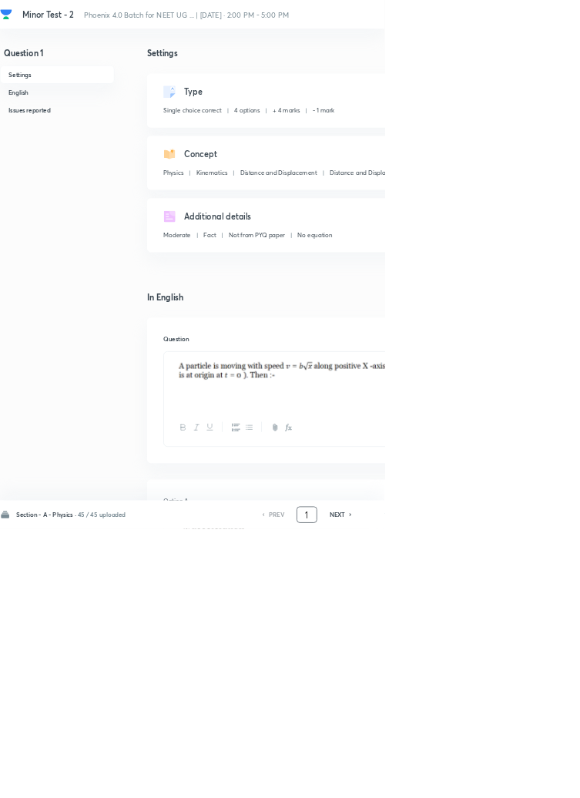
click at [469, 791] on input "1" at bounding box center [463, 777] width 29 height 27
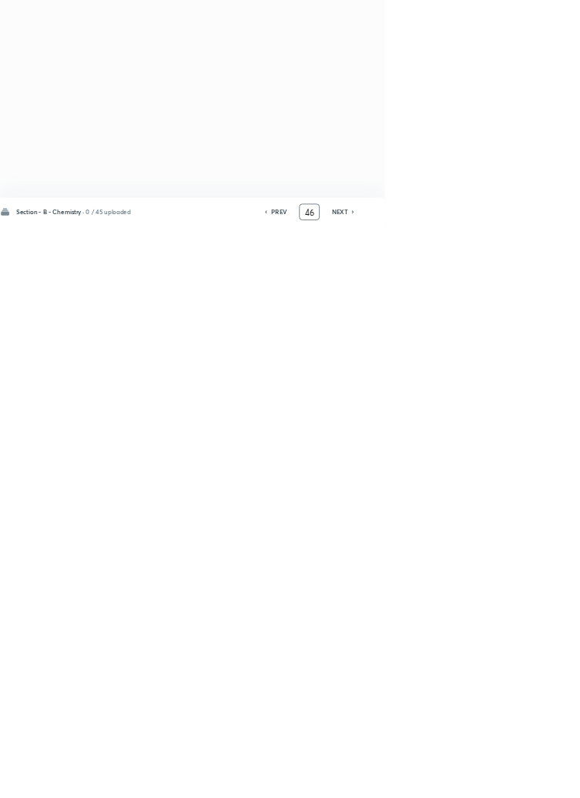
type input "4"
type input "91"
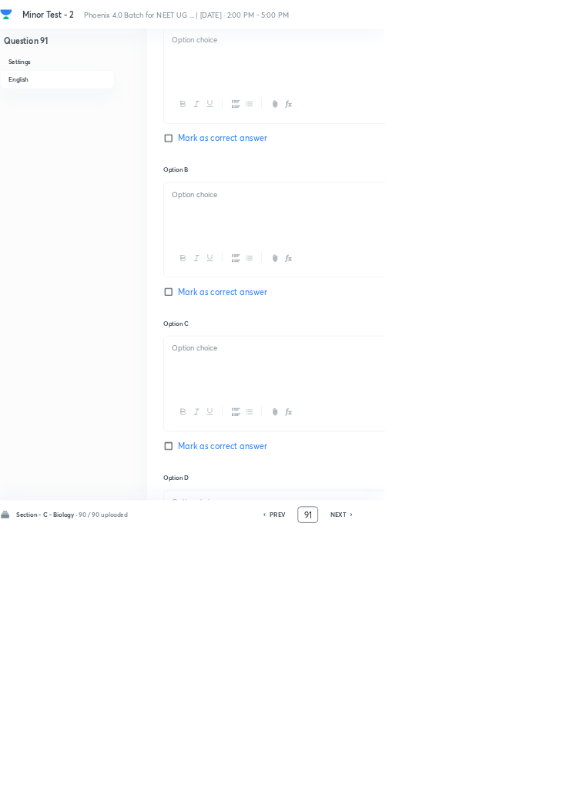
checkbox input "true"
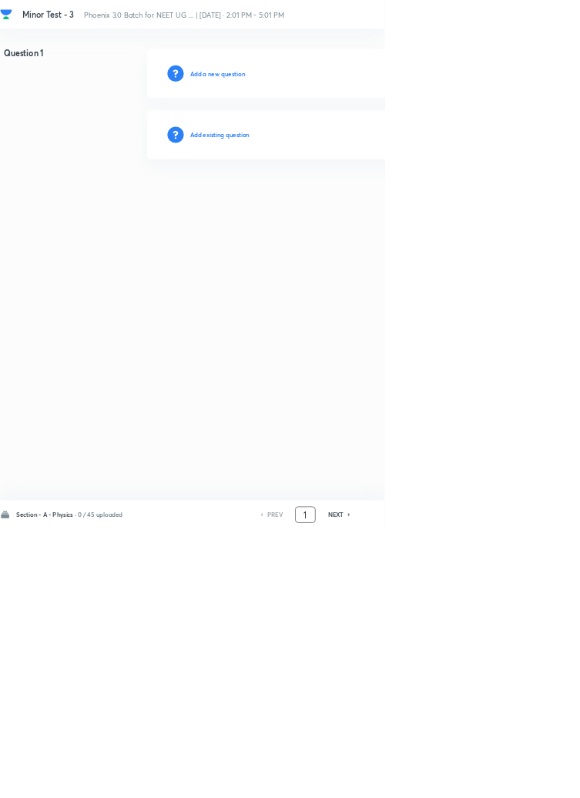
click at [466, 791] on input "1" at bounding box center [460, 777] width 29 height 27
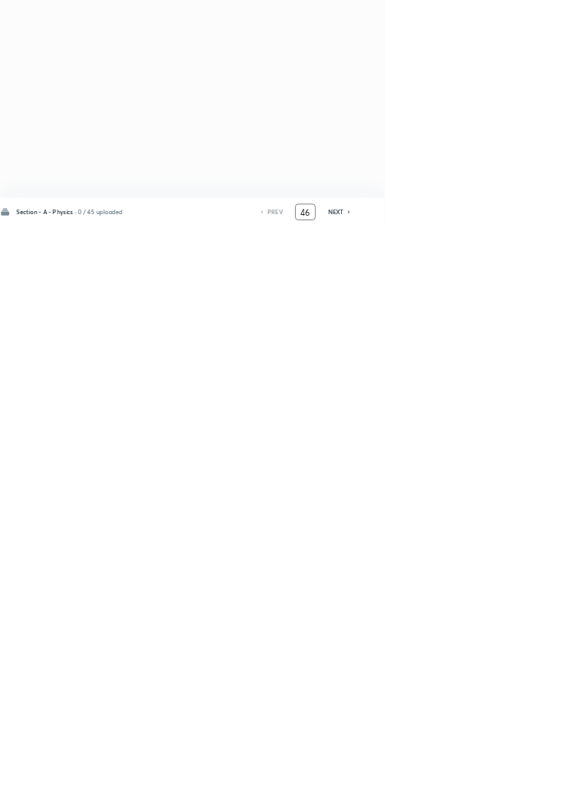
type input "46"
checkbox input "true"
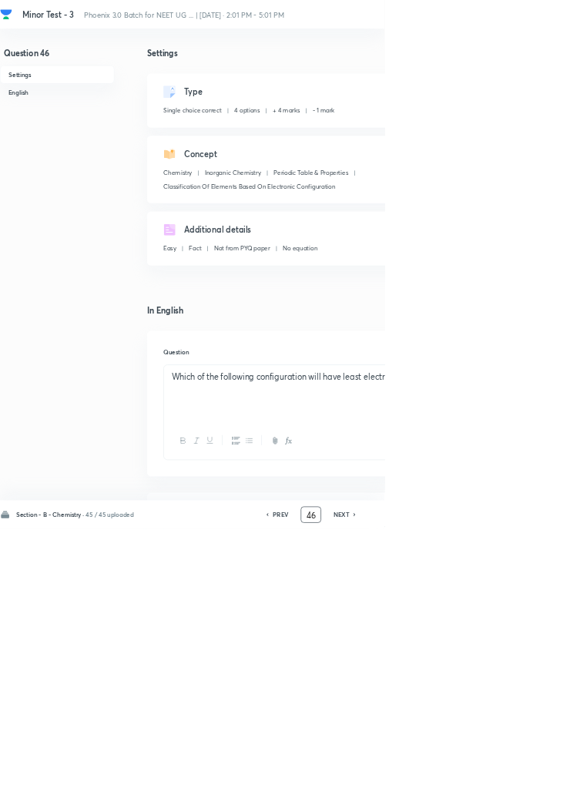
click at [479, 791] on input "46" at bounding box center [469, 777] width 29 height 27
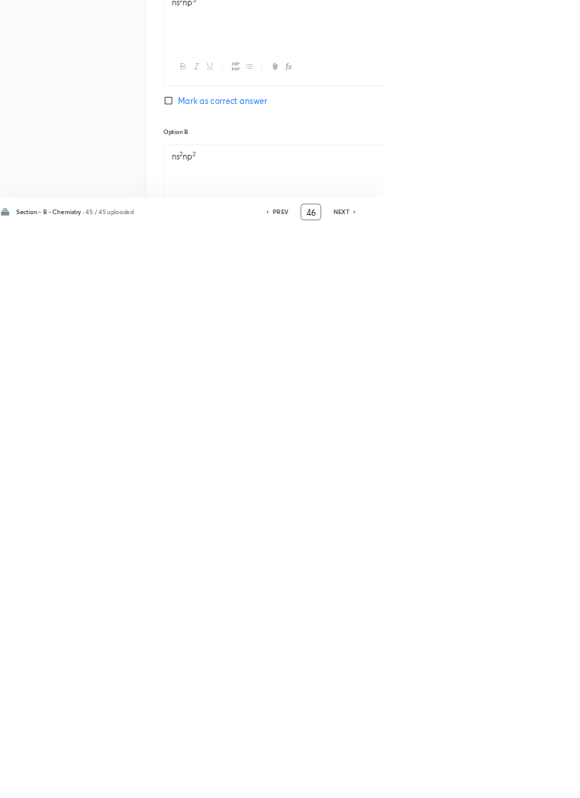
scroll to position [352, 0]
type input "4"
type input "91"
checkbox input "false"
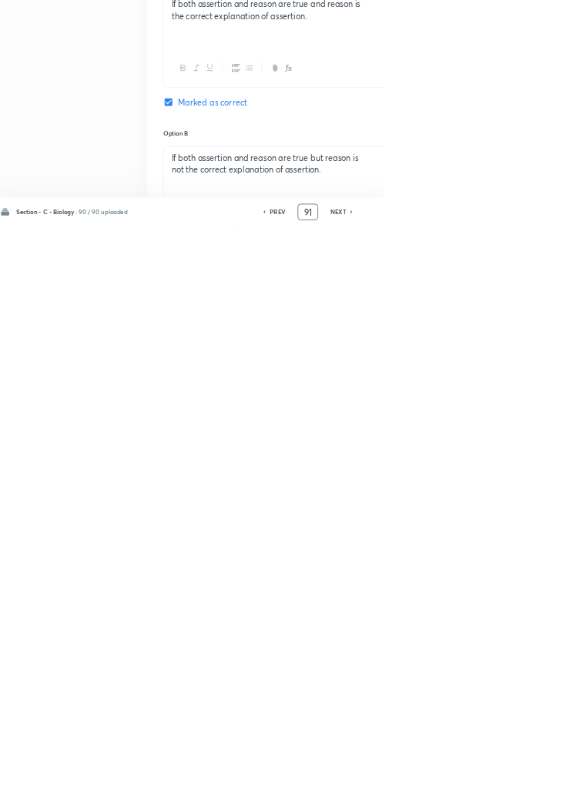
checkbox input "true"
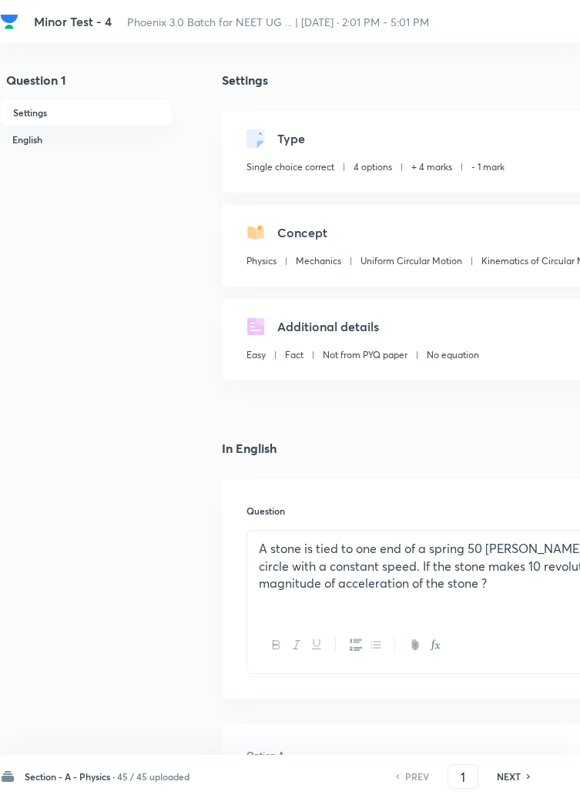
checkbox input "true"
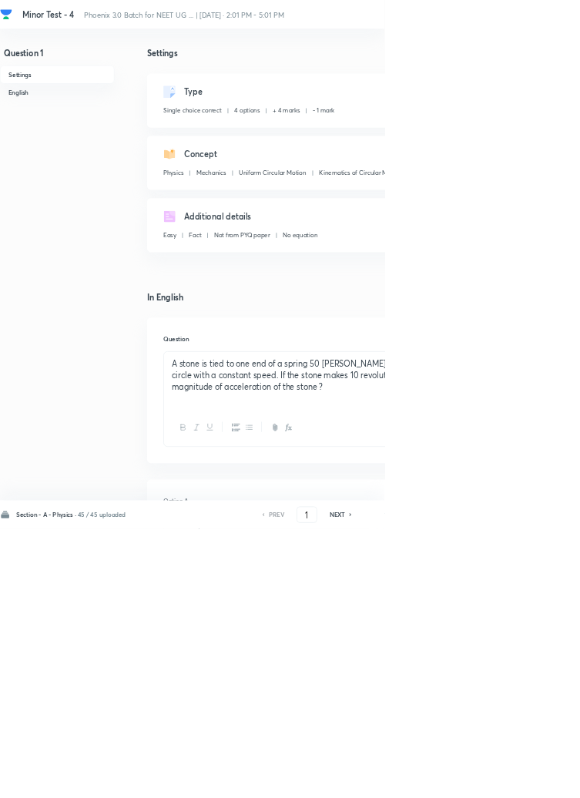
scroll to position [735, 0]
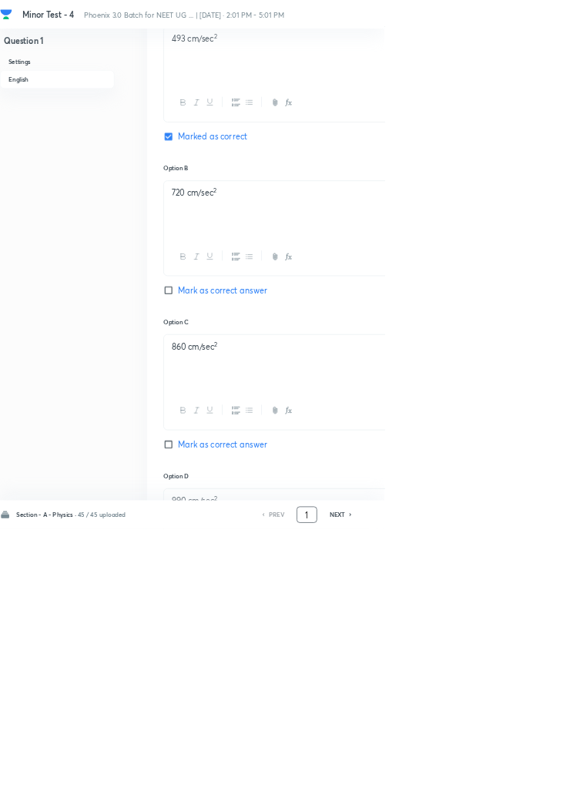
click at [463, 791] on input "1" at bounding box center [463, 777] width 29 height 27
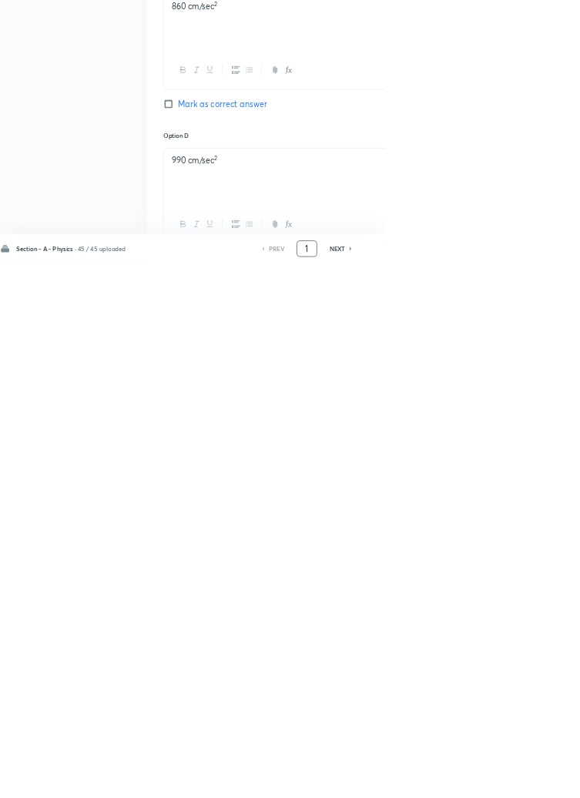
scroll to position [847, 0]
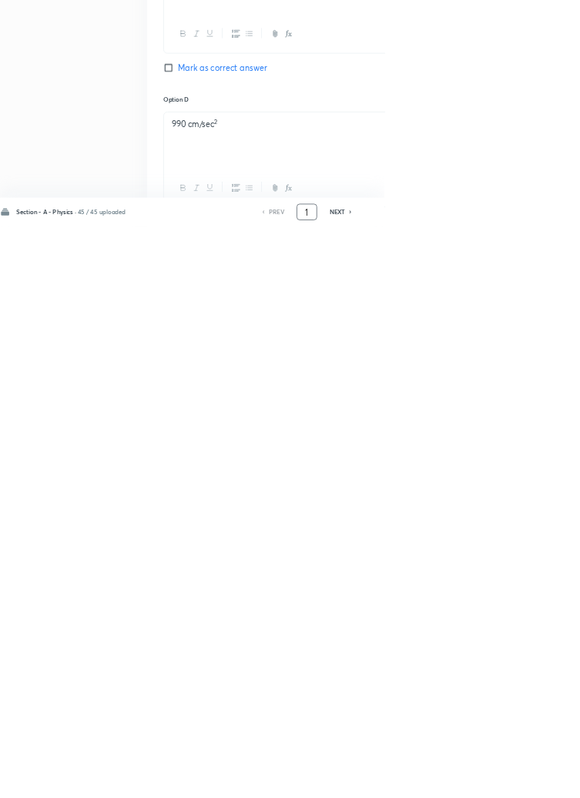
click at [469, 791] on input "1" at bounding box center [463, 777] width 29 height 27
type input "46"
checkbox input "false"
checkbox input "true"
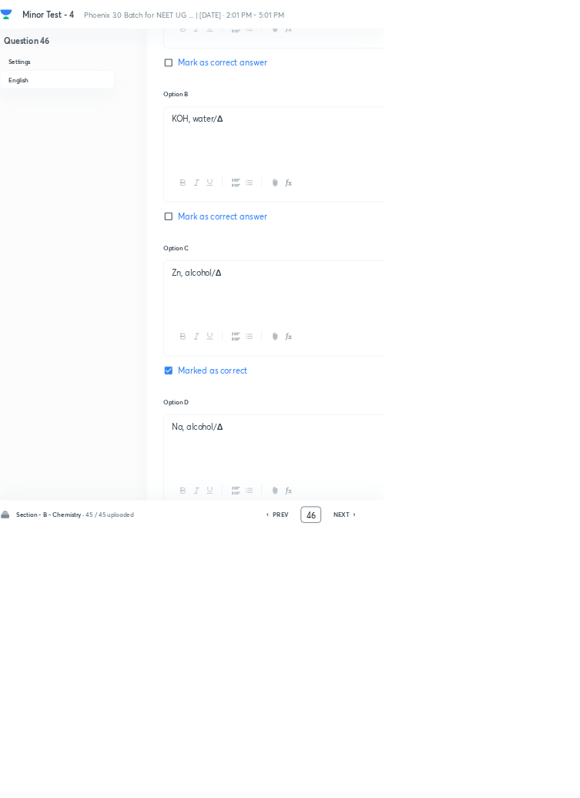
click at [476, 791] on input "46" at bounding box center [469, 777] width 29 height 27
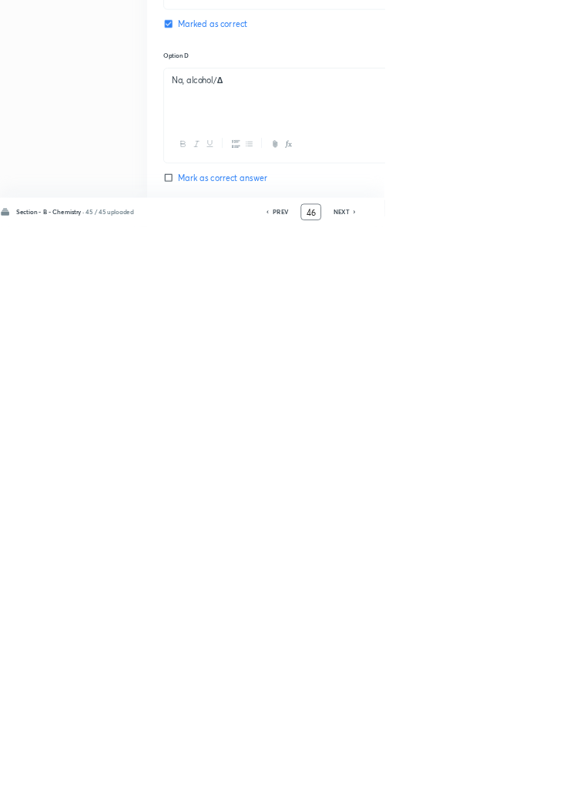
scroll to position [967, 0]
type input "4"
type input "91"
checkbox input "false"
checkbox input "true"
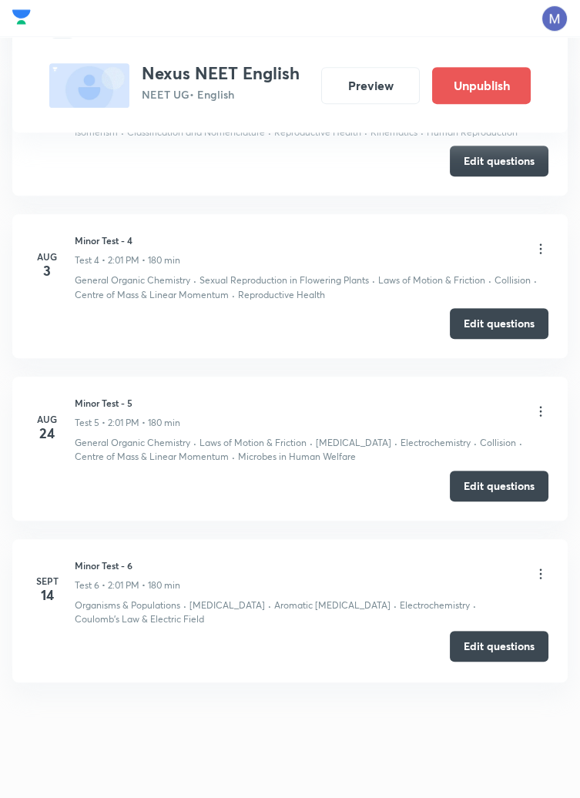
click at [499, 650] on button "Edit questions" at bounding box center [499, 646] width 99 height 31
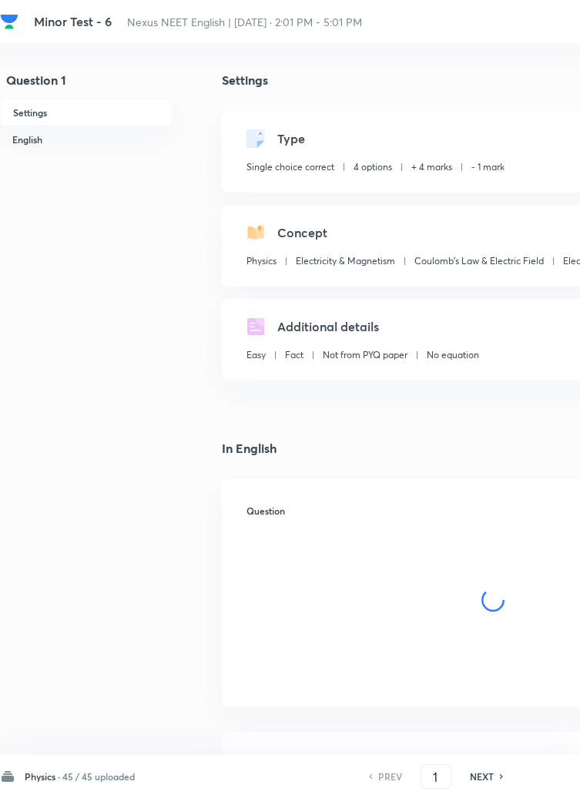
checkbox input "true"
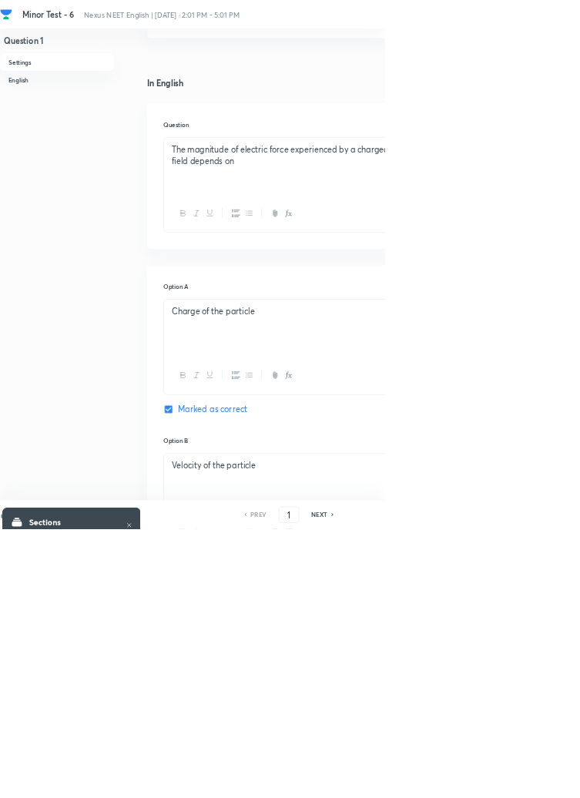
scroll to position [740, 0]
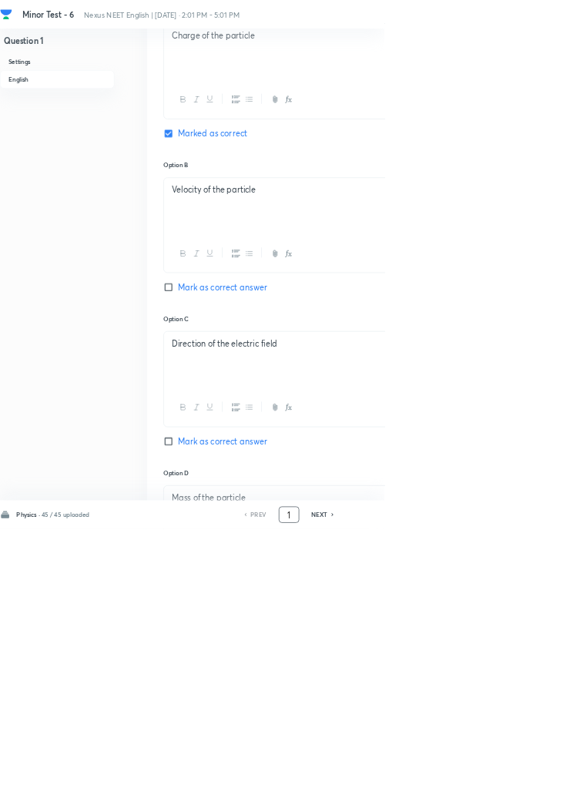
click at [439, 791] on input "1" at bounding box center [436, 777] width 29 height 27
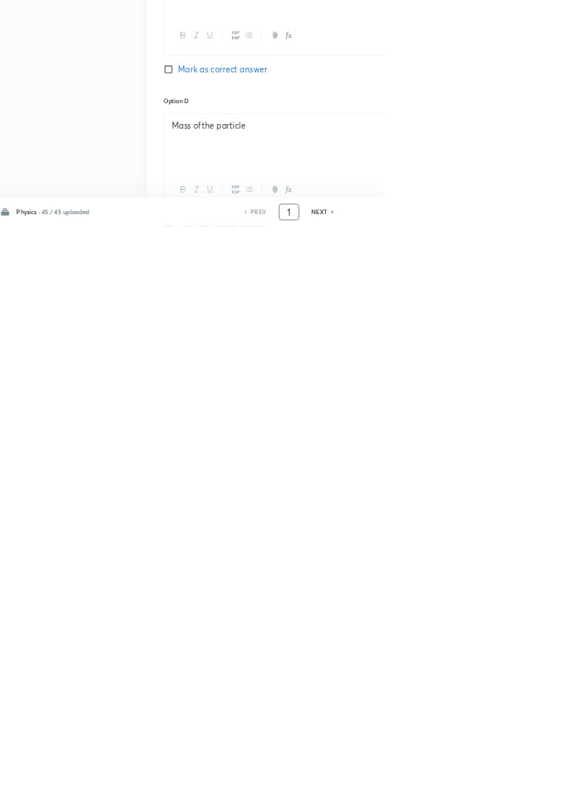
scroll to position [852, 0]
type input "46"
checkbox input "false"
checkbox input "true"
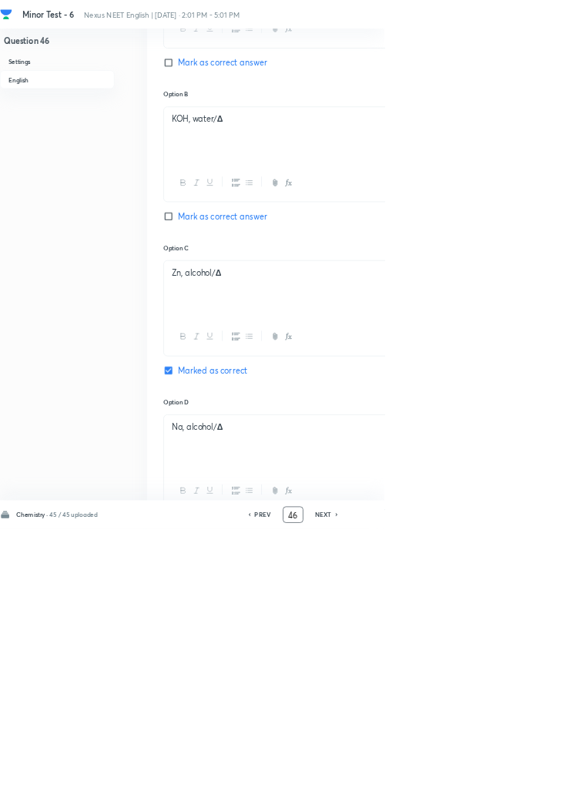
click at [447, 791] on input "46" at bounding box center [442, 777] width 29 height 27
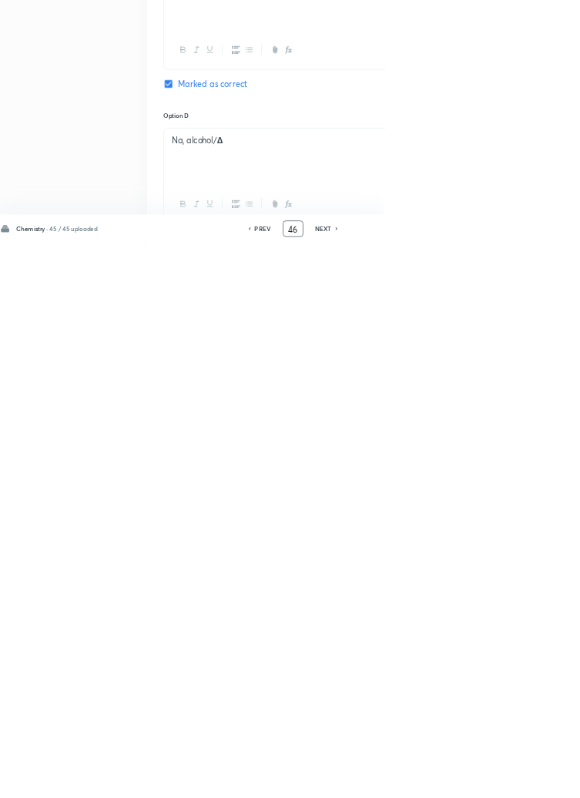
scroll to position [967, 0]
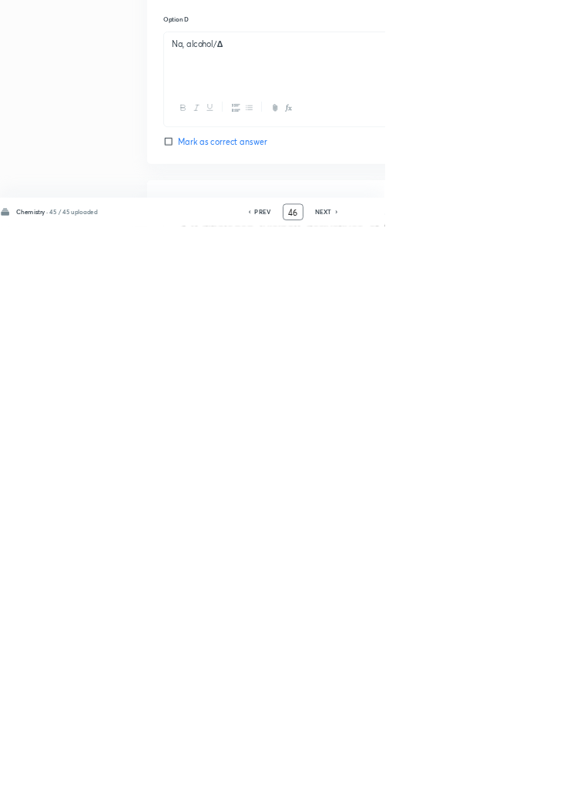
type input "4"
type input "91"
checkbox input "false"
checkbox input "true"
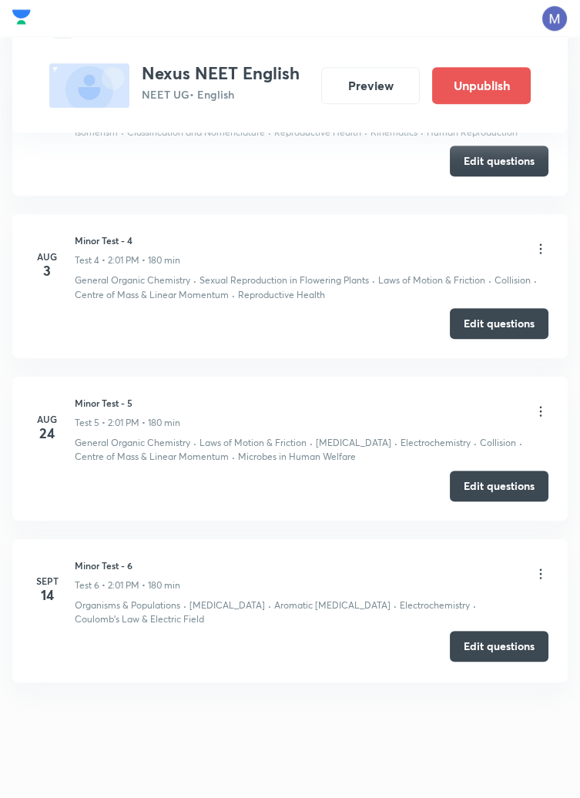
click at [499, 647] on button "Edit questions" at bounding box center [499, 646] width 99 height 31
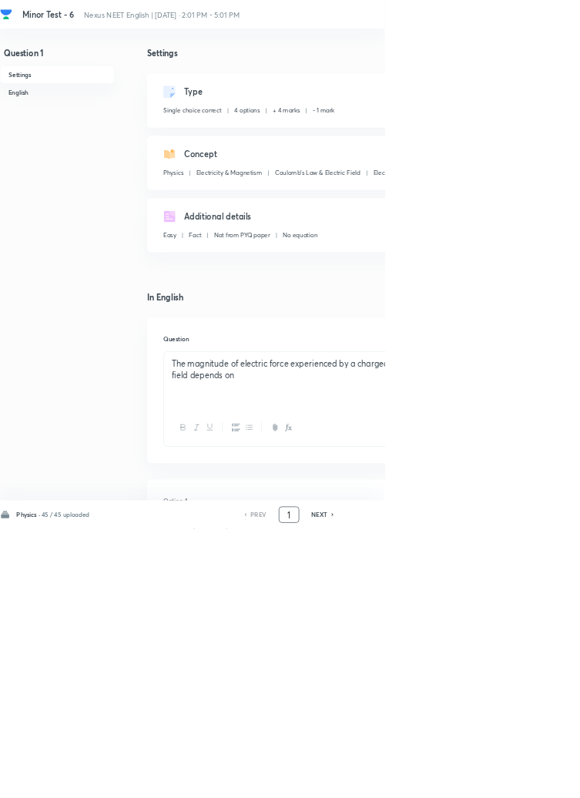
click at [444, 791] on input "1" at bounding box center [436, 777] width 29 height 27
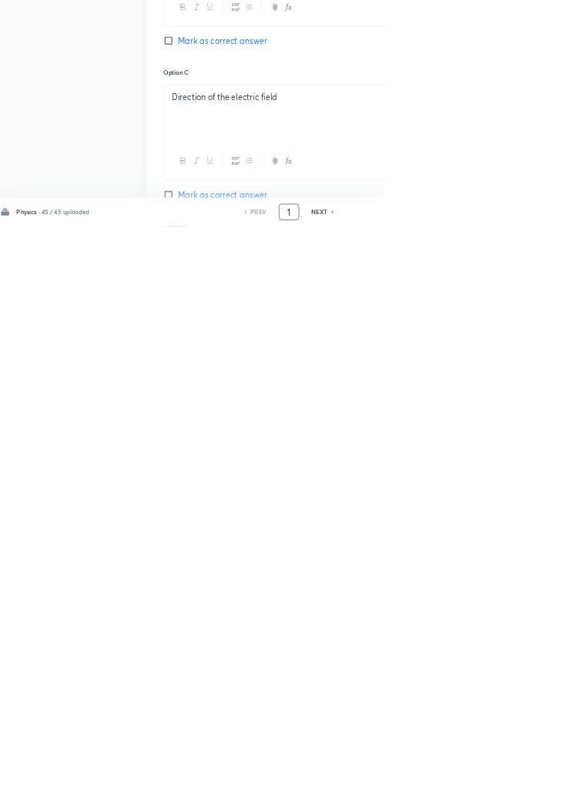
scroll to position [732, 0]
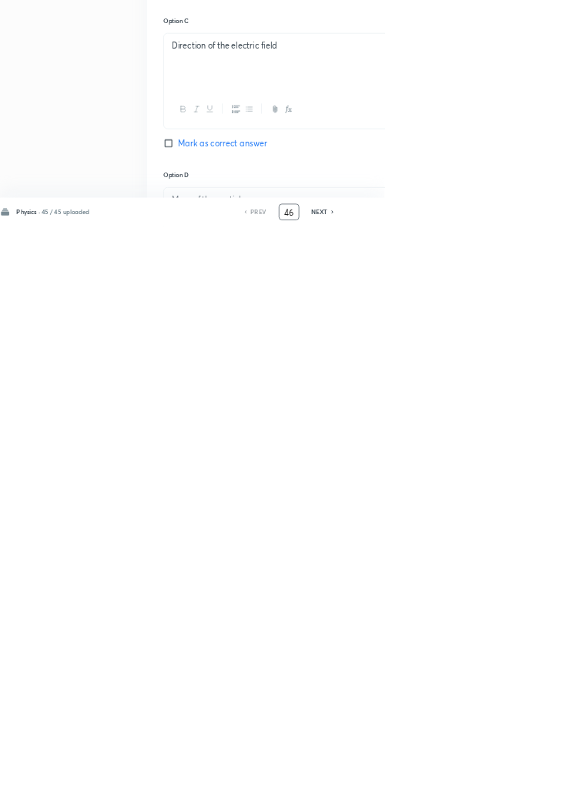
type input "46"
checkbox input "false"
checkbox input "true"
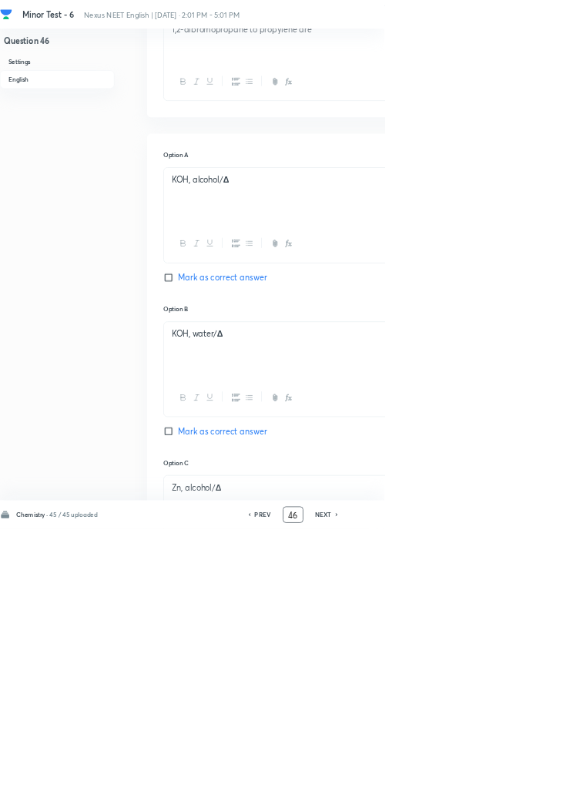
scroll to position [0, 0]
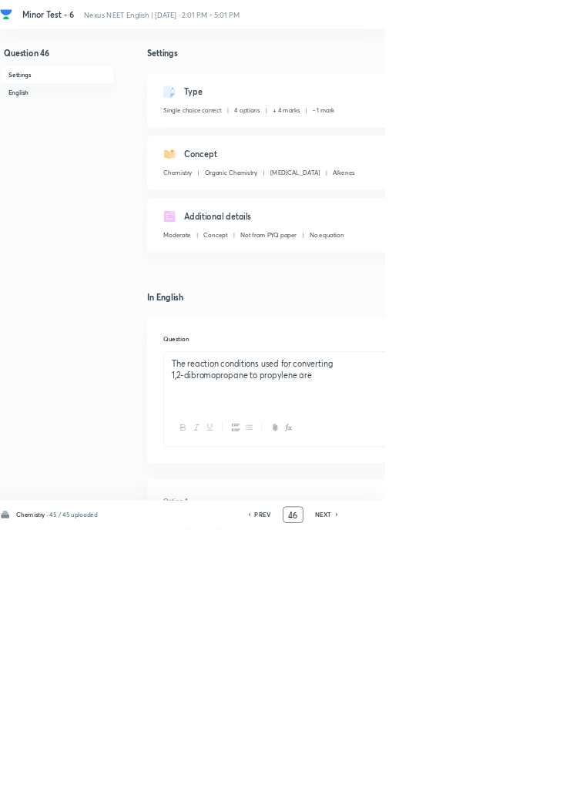
click at [472, 784] on div "NEXT" at bounding box center [490, 777] width 41 height 14
type input "47"
checkbox input "false"
checkbox input "true"
click at [455, 791] on input "47" at bounding box center [442, 777] width 29 height 27
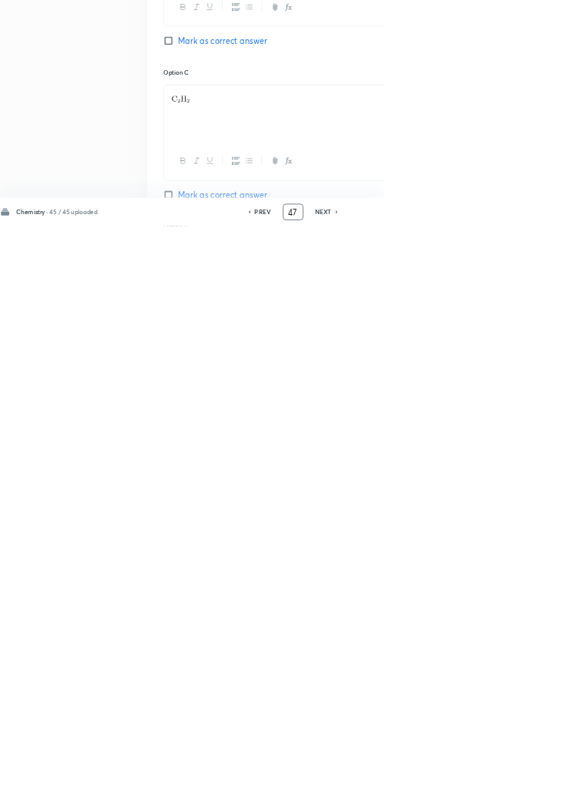
scroll to position [732, 0]
type input "4"
type input "70"
checkbox input "false"
checkbox input "true"
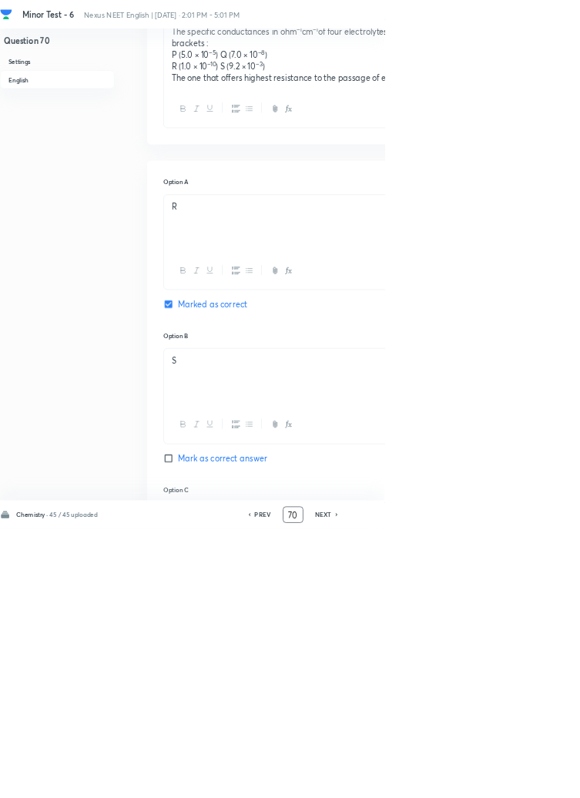
scroll to position [0, 0]
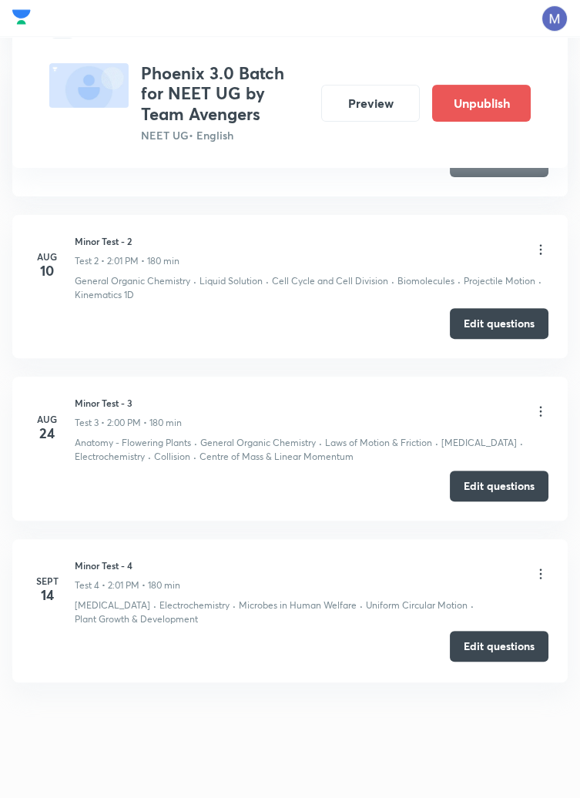
click at [491, 647] on button "Edit questions" at bounding box center [499, 646] width 99 height 31
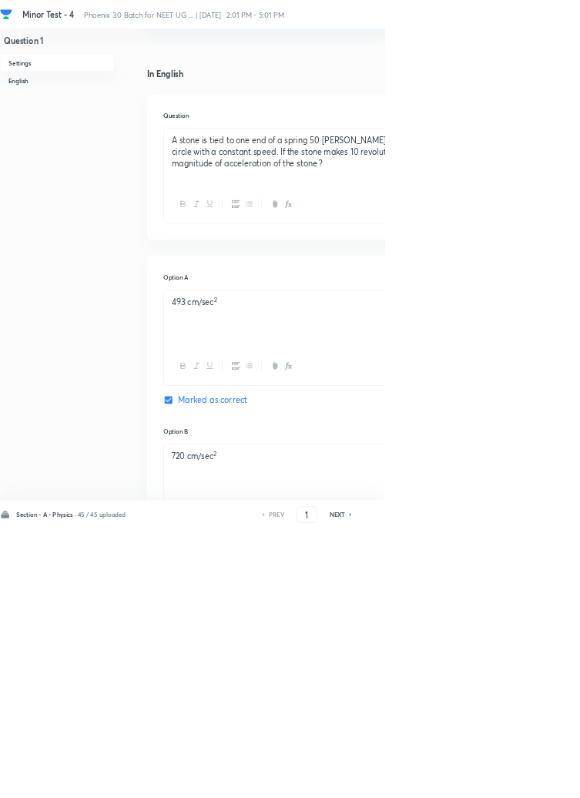
scroll to position [735, 0]
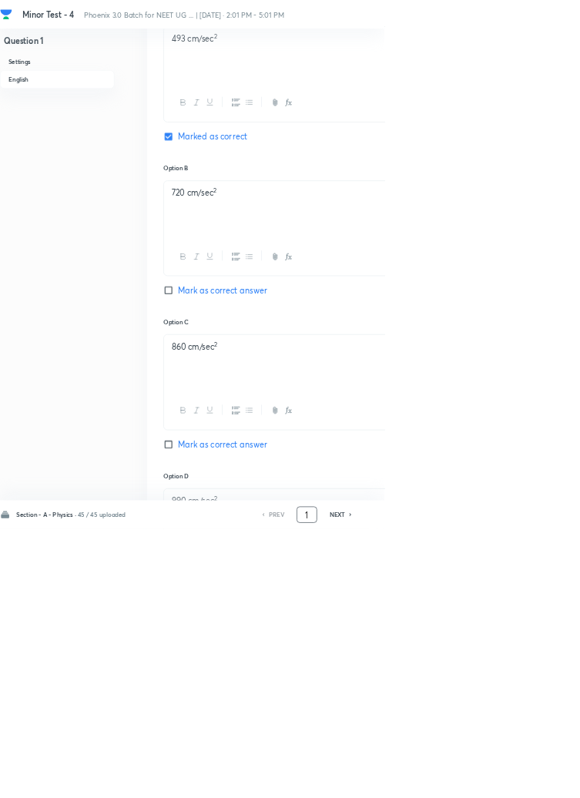
click at [469, 791] on input "1" at bounding box center [463, 777] width 29 height 27
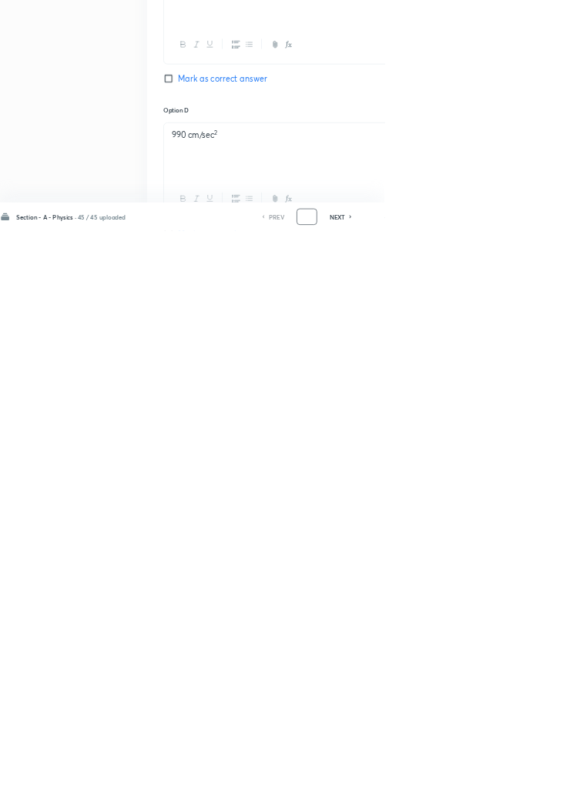
scroll to position [847, 0]
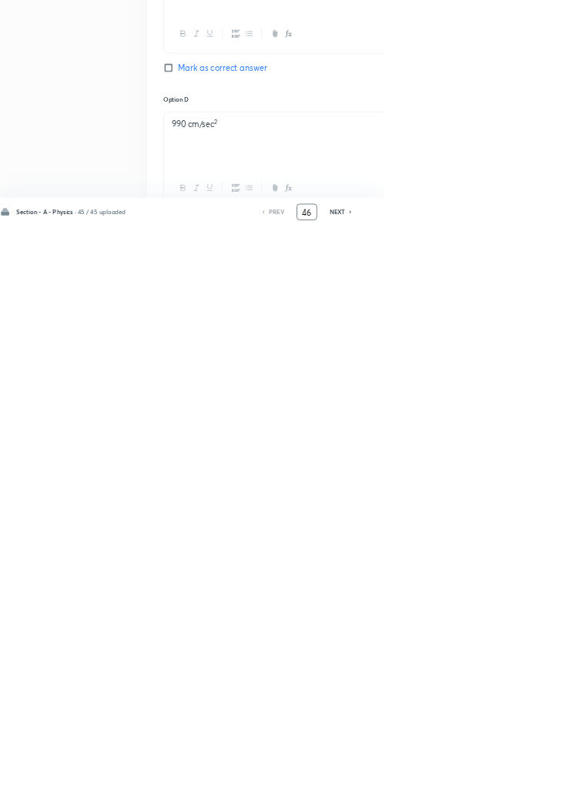
type input "46"
checkbox input "false"
checkbox input "true"
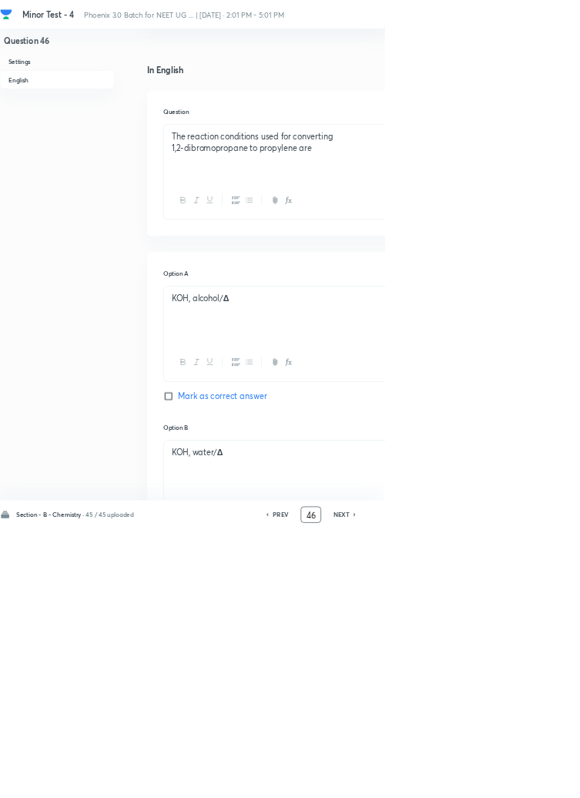
scroll to position [0, 0]
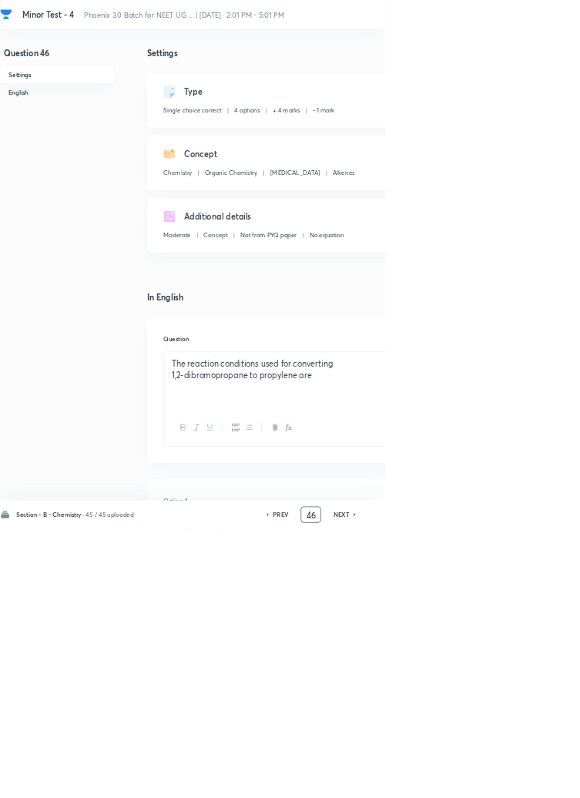
click at [499, 784] on div "NEXT" at bounding box center [517, 777] width 41 height 14
type input "47"
checkbox input "false"
checkbox input "true"
click at [478, 791] on input "47" at bounding box center [469, 777] width 29 height 27
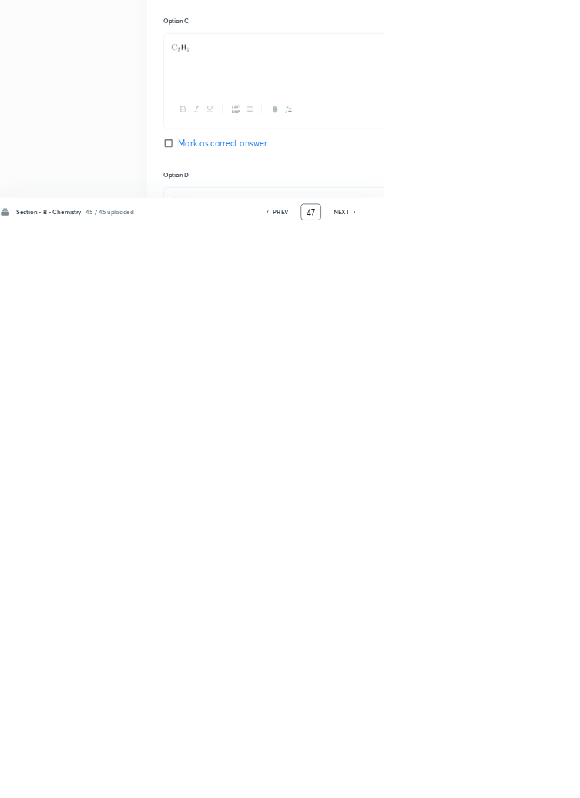
type input "4"
type input "70"
checkbox input "false"
checkbox input "true"
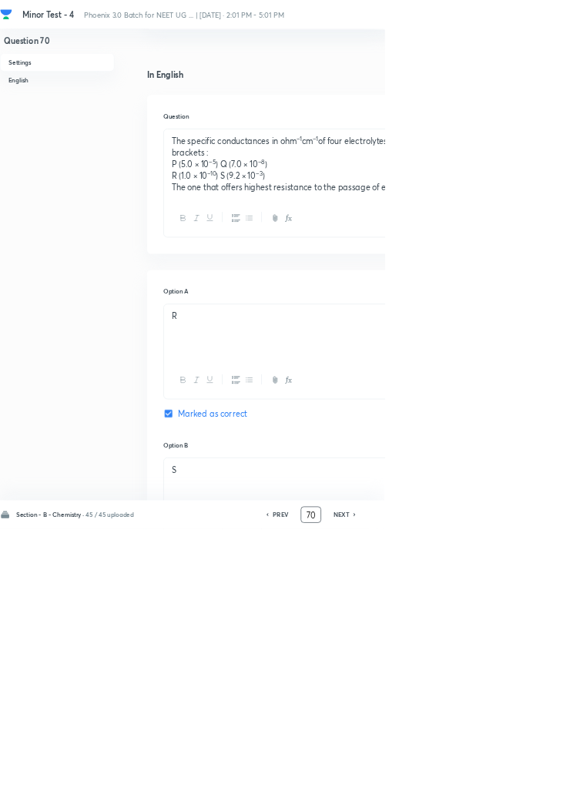
scroll to position [0, 0]
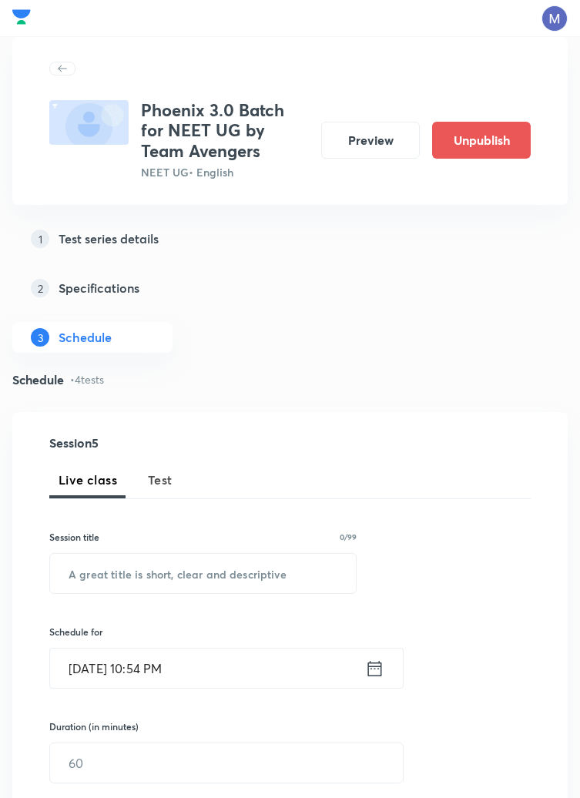
scroll to position [928, 0]
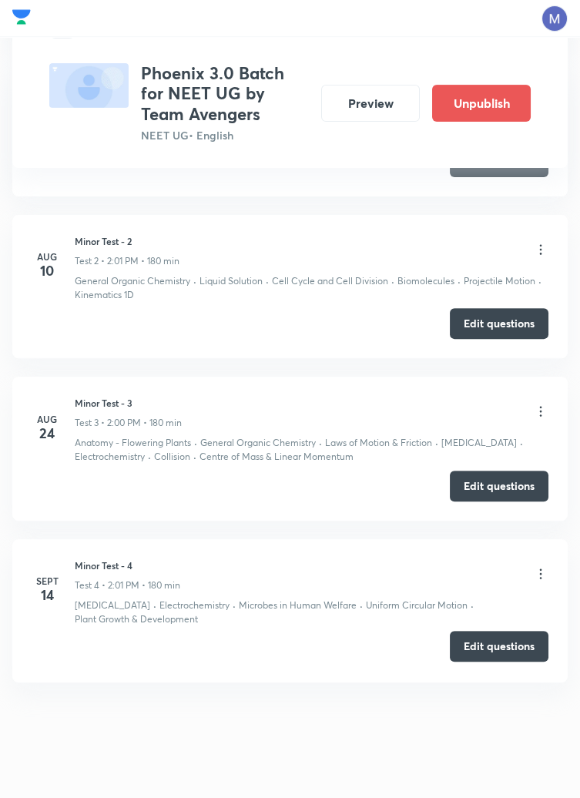
click at [512, 644] on button "Edit questions" at bounding box center [499, 646] width 99 height 31
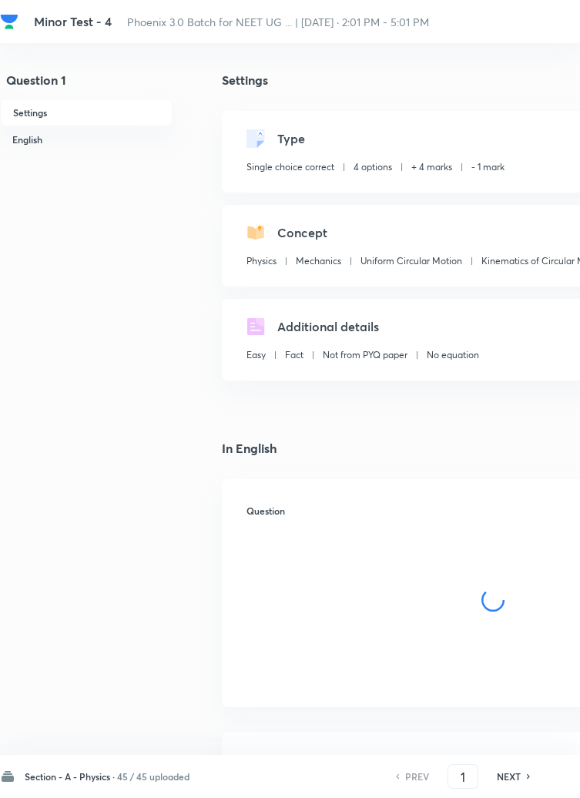
checkbox input "true"
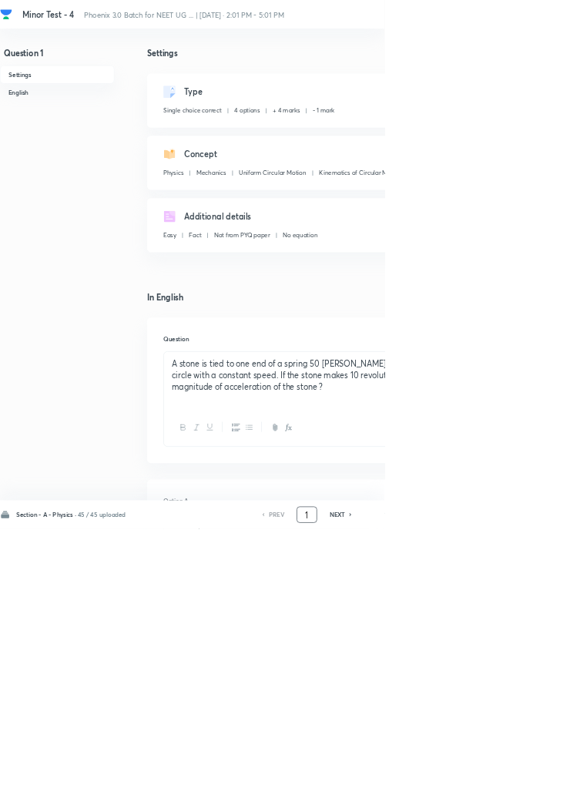
click at [469, 791] on input "1" at bounding box center [463, 777] width 29 height 27
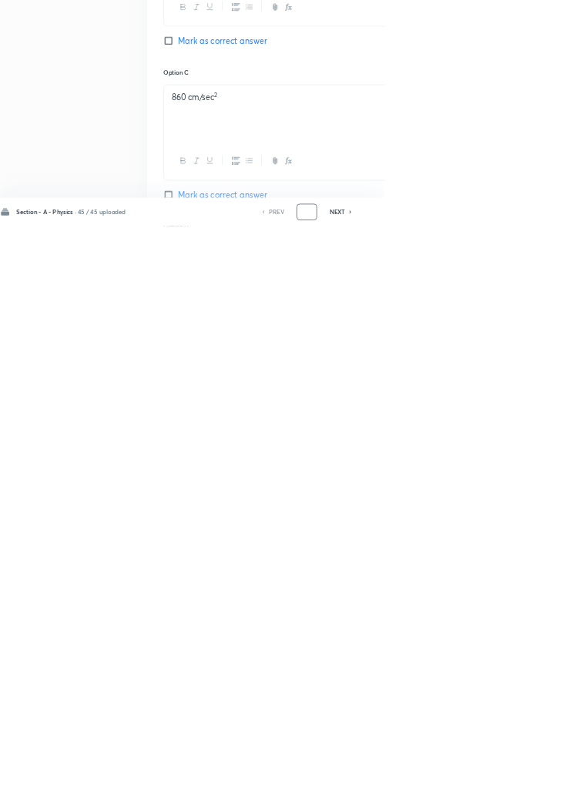
scroll to position [732, 0]
type input "4"
type input "91"
checkbox input "true"
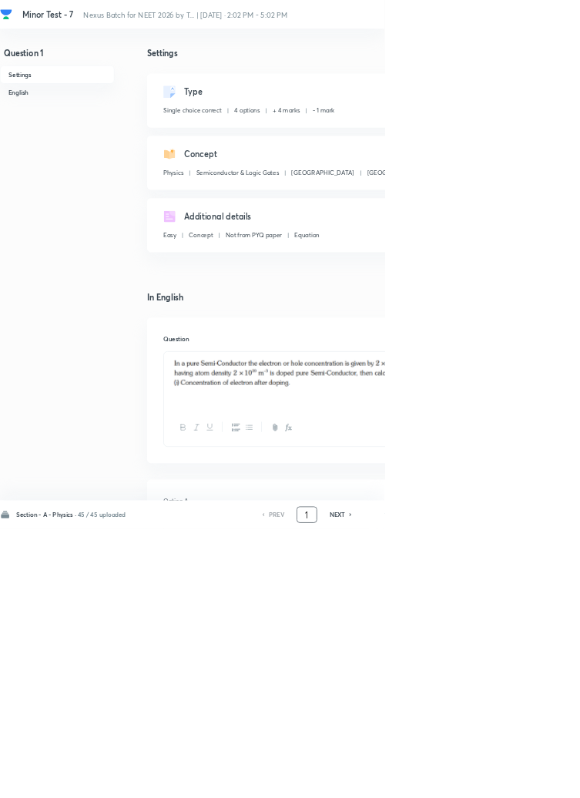
click at [472, 791] on input "1" at bounding box center [463, 777] width 29 height 27
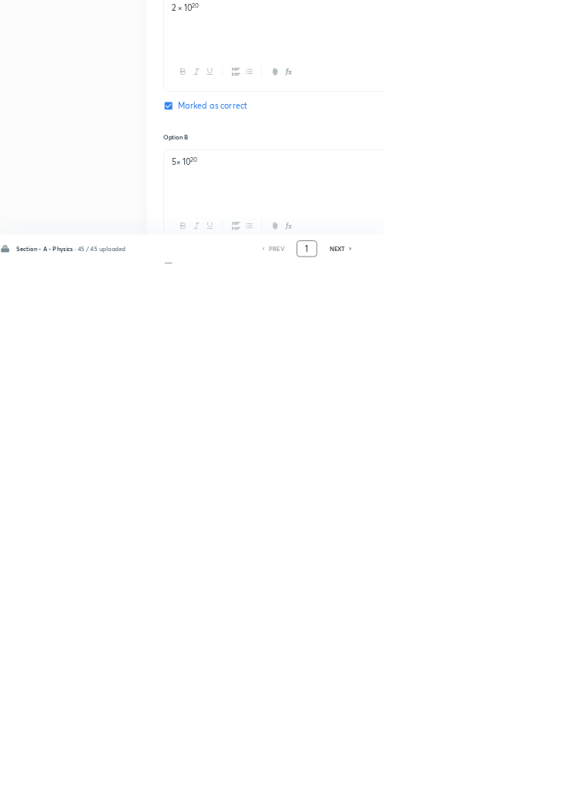
scroll to position [732, 0]
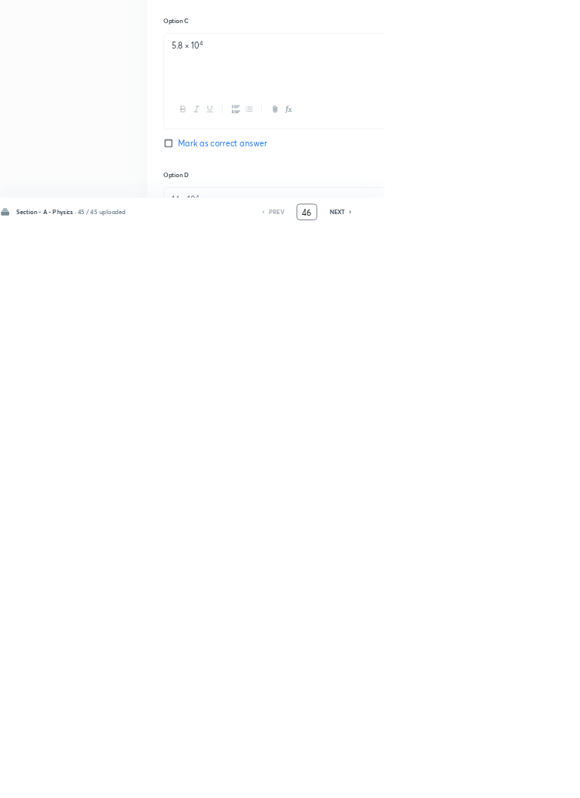
type input "46"
checkbox input "false"
checkbox input "true"
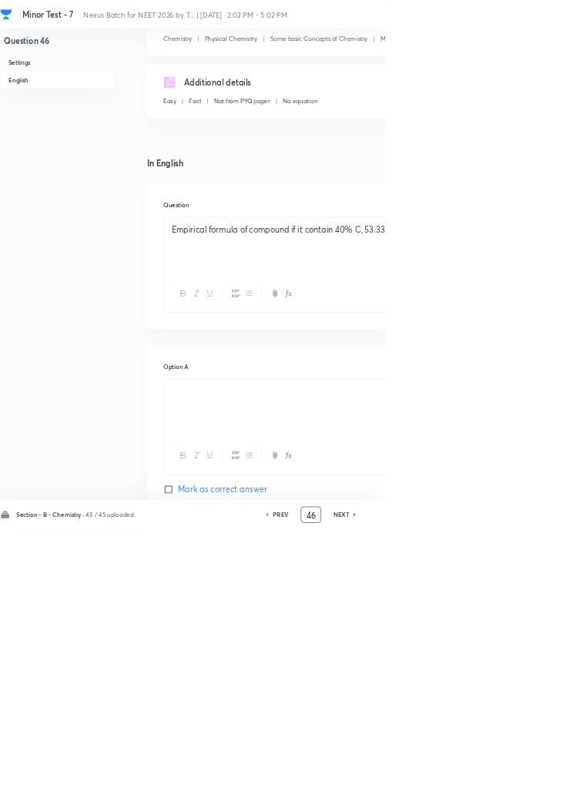
scroll to position [0, 0]
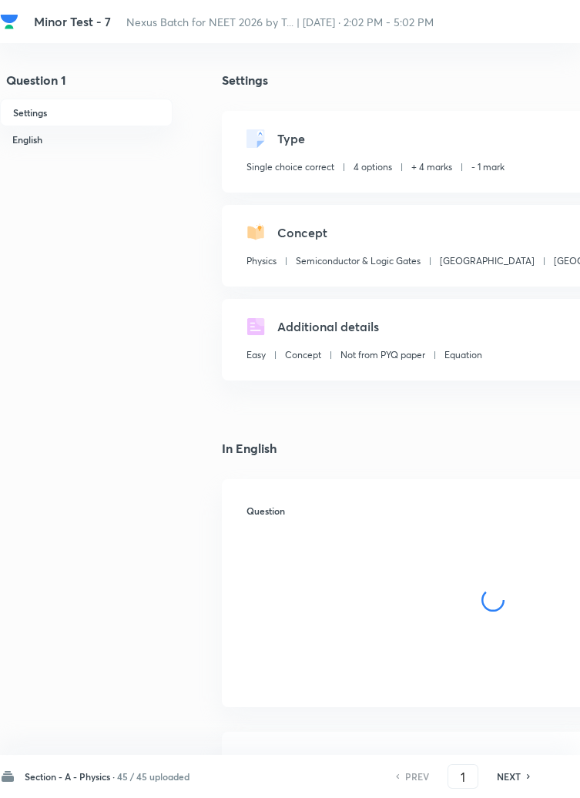
checkbox input "true"
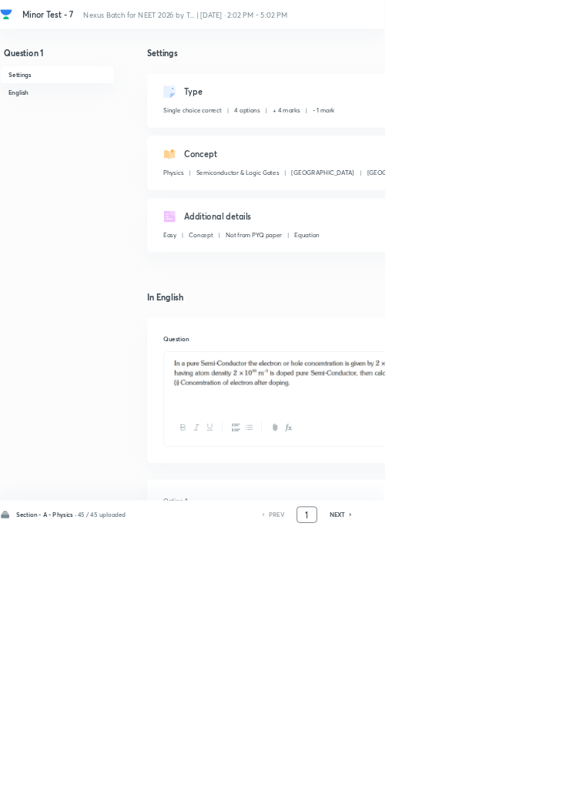
click at [469, 791] on input "1" at bounding box center [463, 777] width 29 height 27
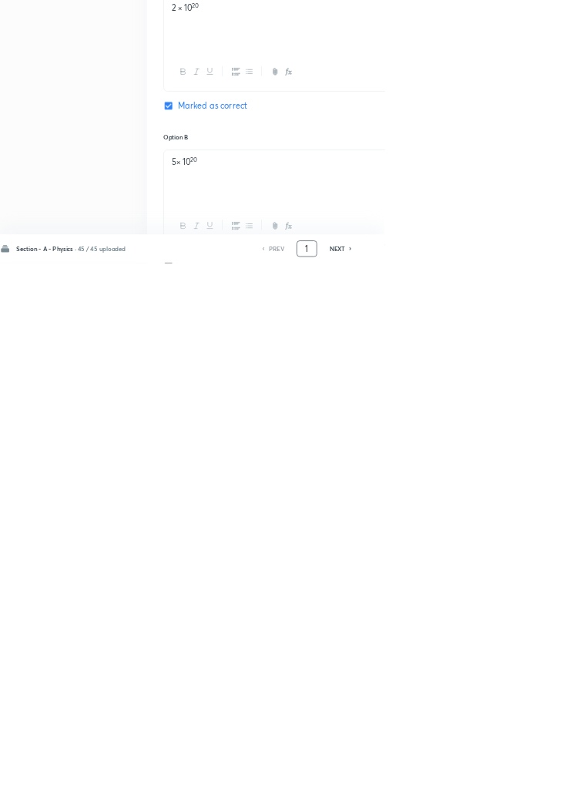
scroll to position [732, 0]
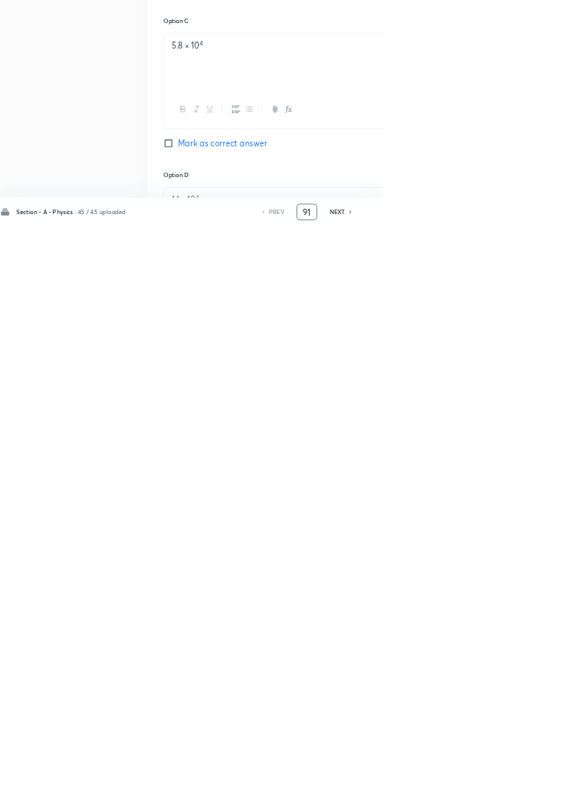
type input "91"
checkbox input "false"
checkbox input "true"
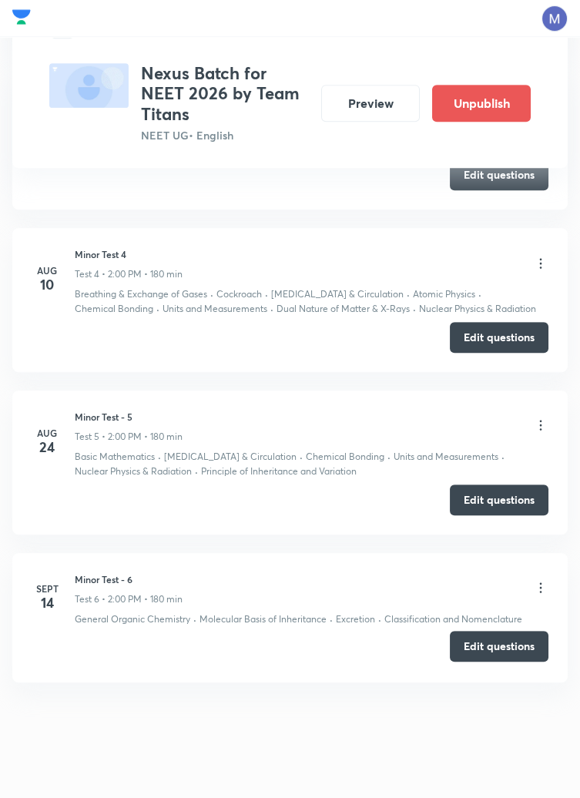
click at [509, 644] on button "Edit questions" at bounding box center [499, 646] width 99 height 31
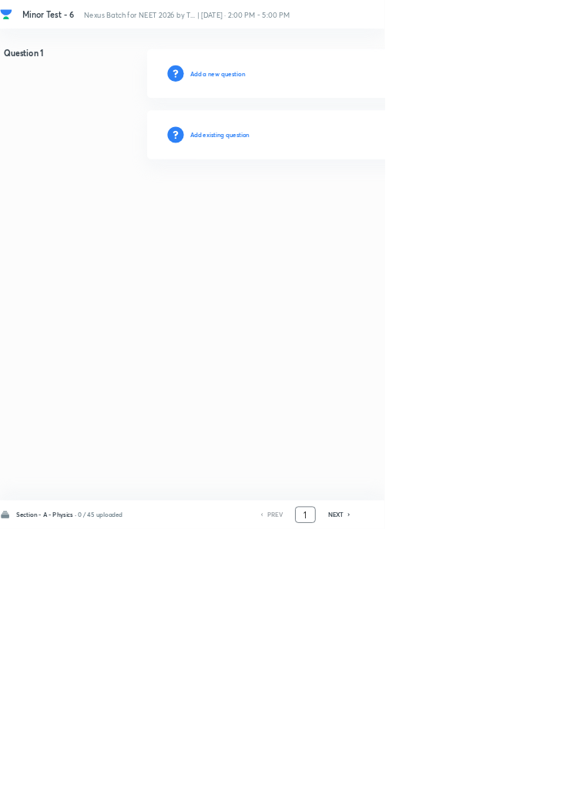
click at [464, 791] on input "1" at bounding box center [460, 777] width 29 height 27
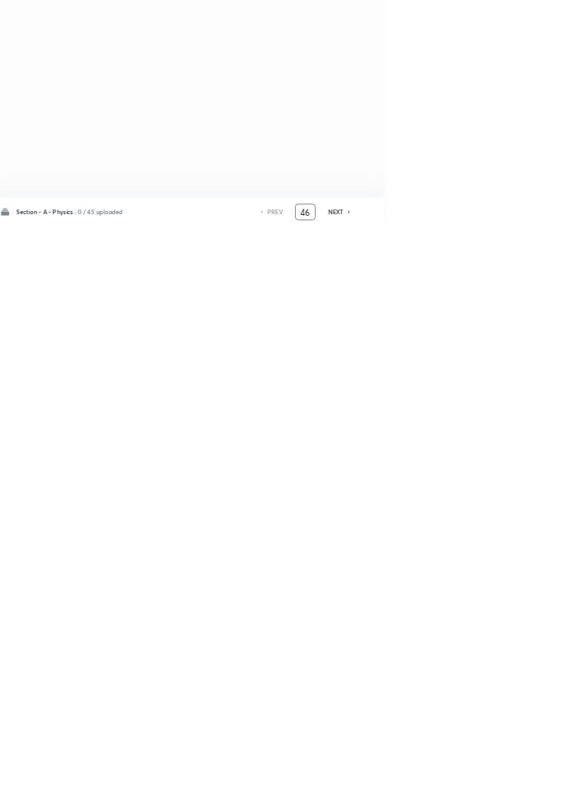
type input "46"
checkbox input "true"
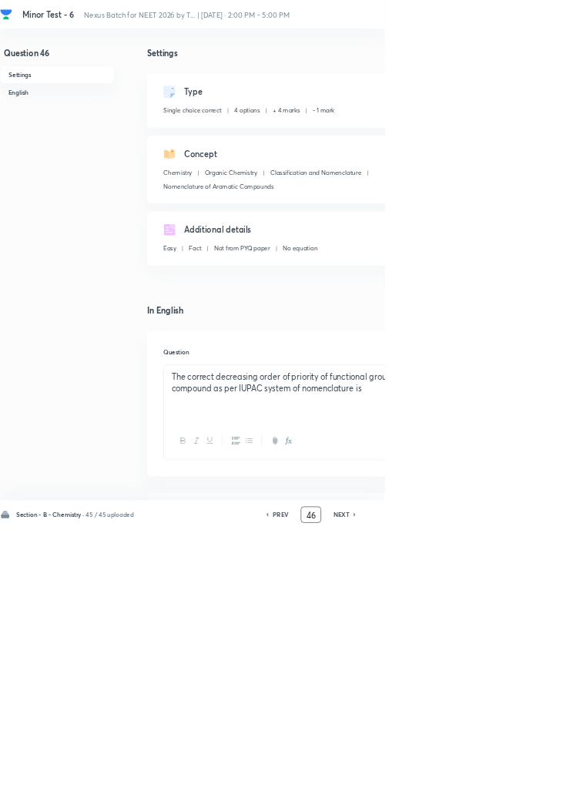
click at [476, 791] on input "46" at bounding box center [469, 777] width 29 height 27
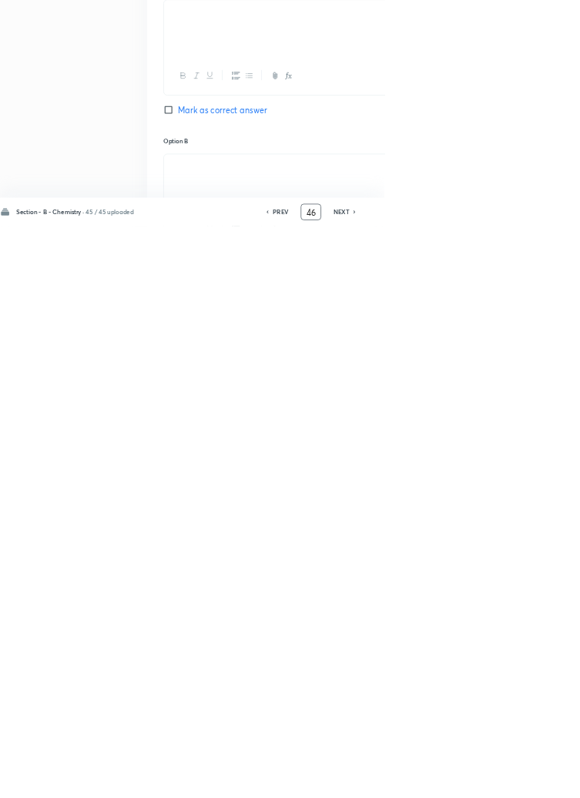
scroll to position [352, 0]
type input "4"
type input "91"
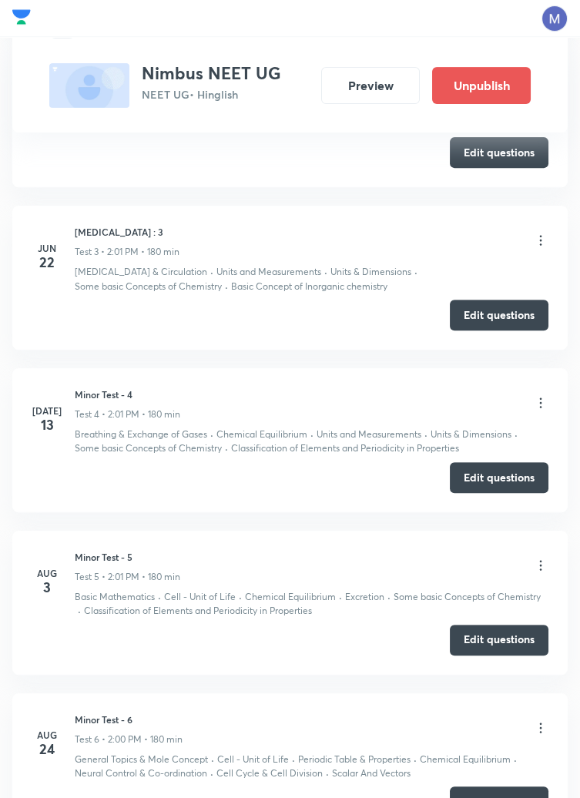
scroll to position [1562, 0]
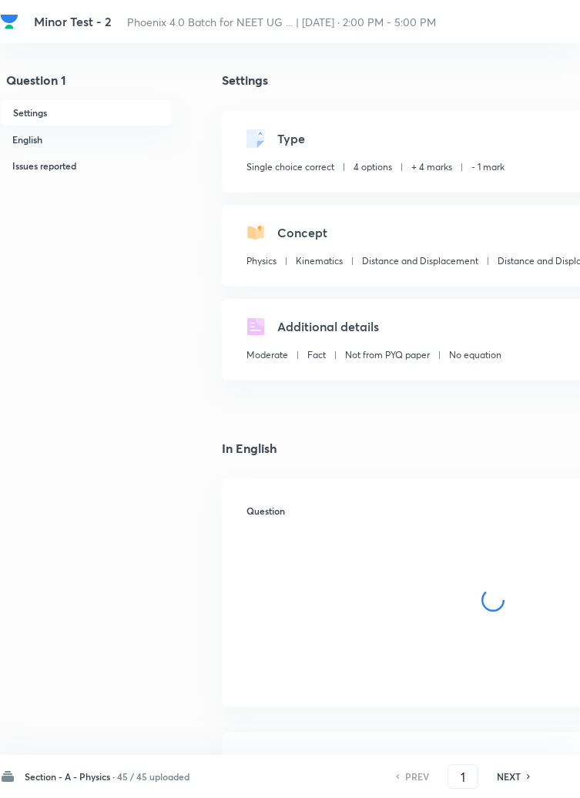
checkbox input "true"
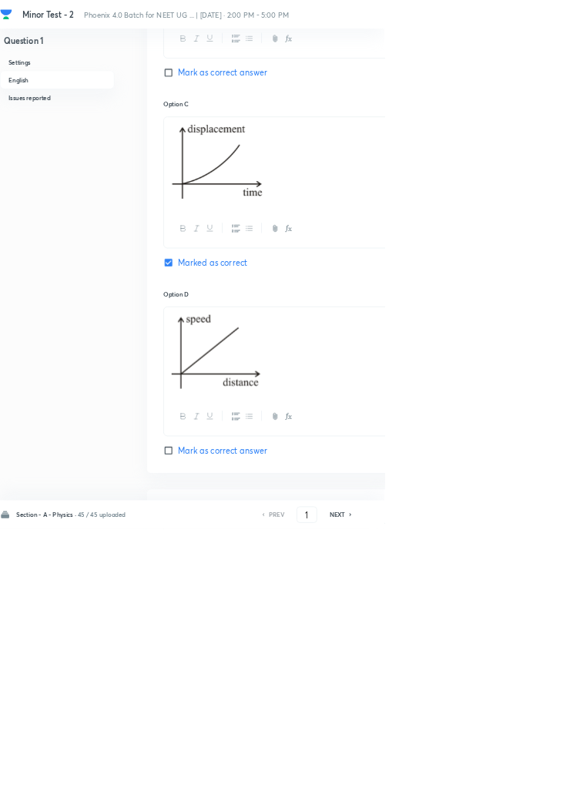
scroll to position [1435, 0]
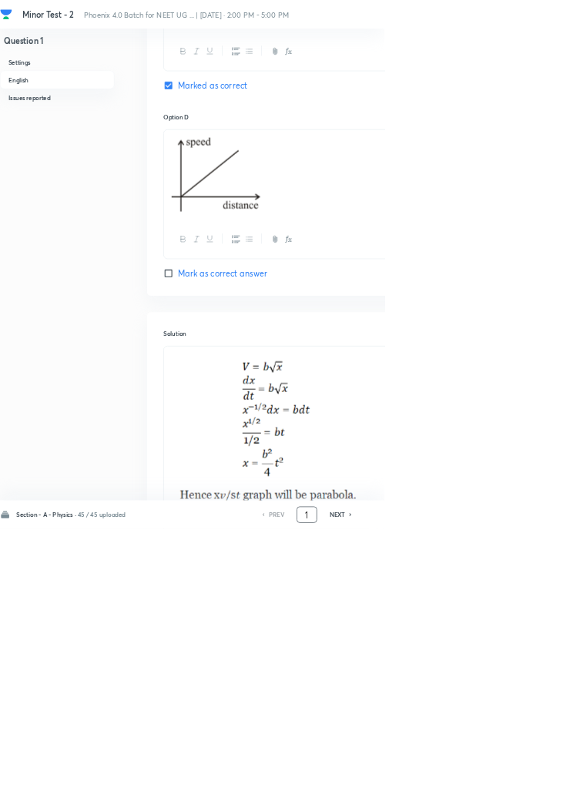
click at [469, 791] on input "1" at bounding box center [463, 777] width 29 height 27
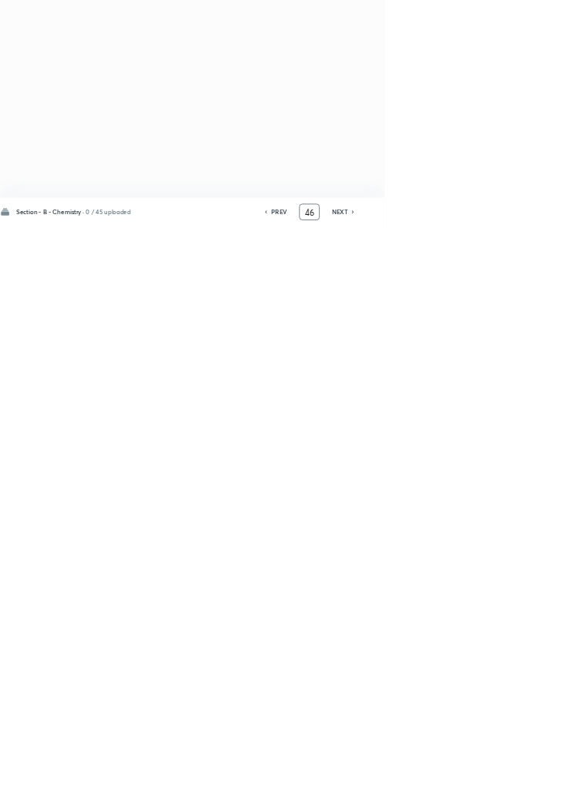
scroll to position [0, 0]
type input "4"
type input "91"
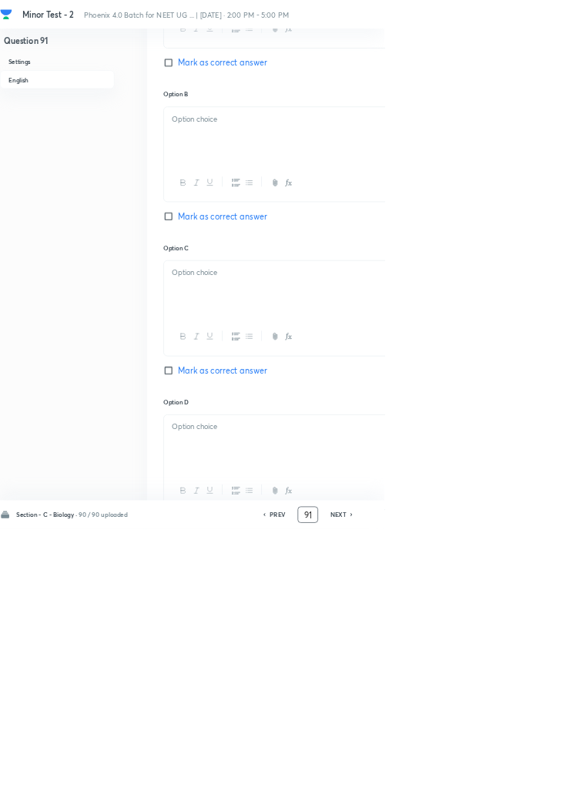
checkbox input "true"
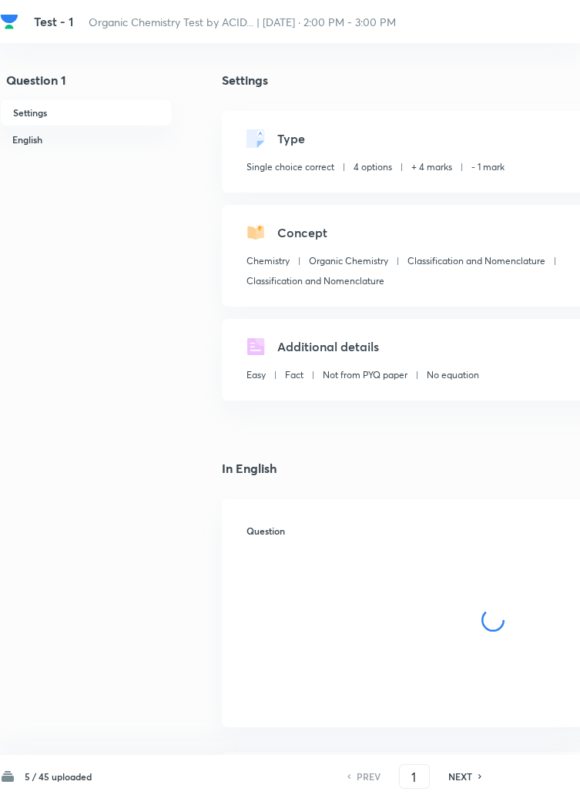
checkbox input "true"
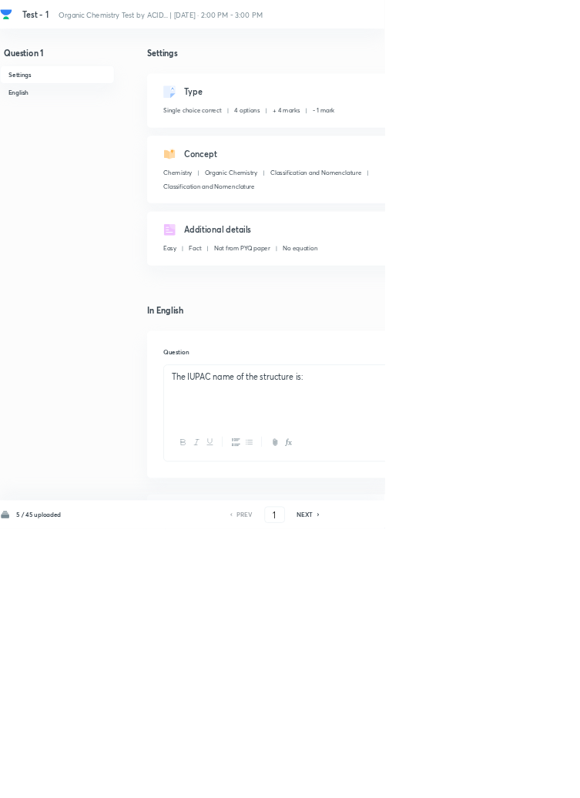
click at [480, 781] on icon at bounding box center [481, 777] width 5 height 8
type input "2"
checkbox input "false"
checkbox input "true"
click at [481, 779] on icon at bounding box center [480, 777] width 3 height 5
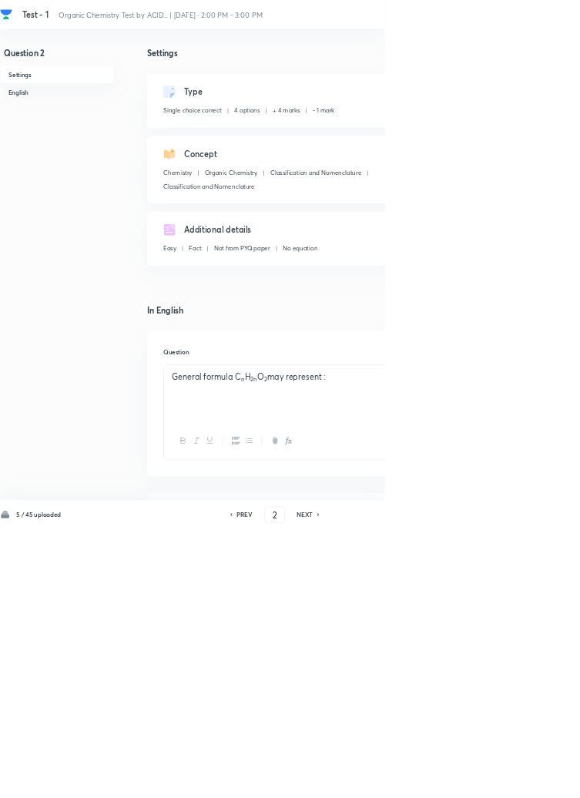
type input "3"
checkbox input "true"
click at [481, 779] on icon at bounding box center [480, 777] width 3 height 5
type input "4"
checkbox input "false"
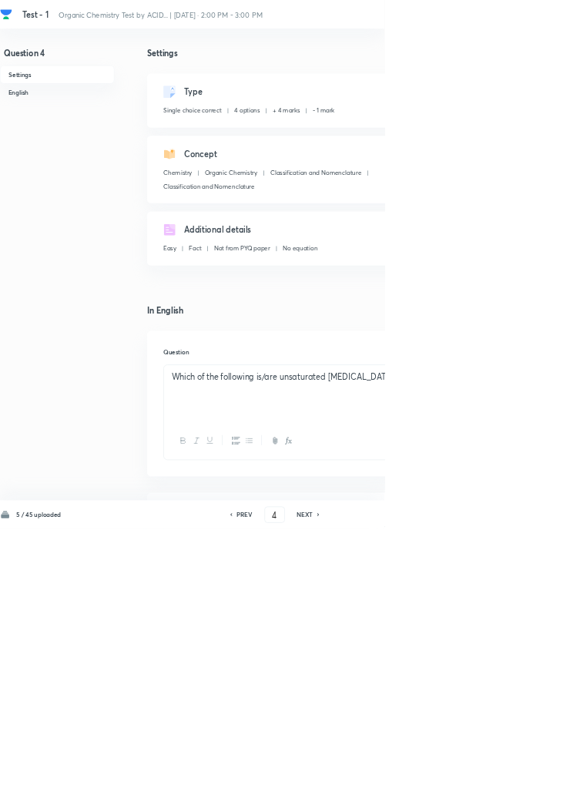
checkbox input "true"
click at [481, 779] on icon at bounding box center [480, 777] width 3 height 5
type input "5"
checkbox input "false"
checkbox input "true"
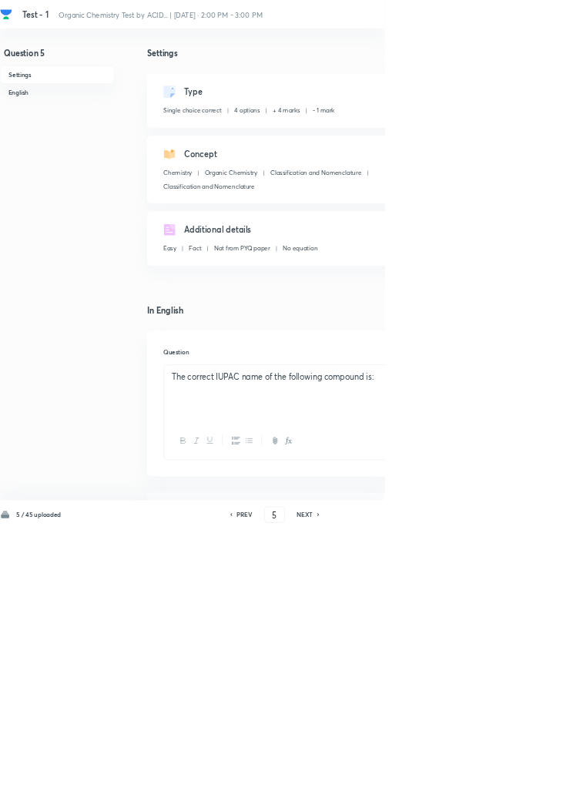
click at [480, 781] on icon at bounding box center [481, 777] width 5 height 8
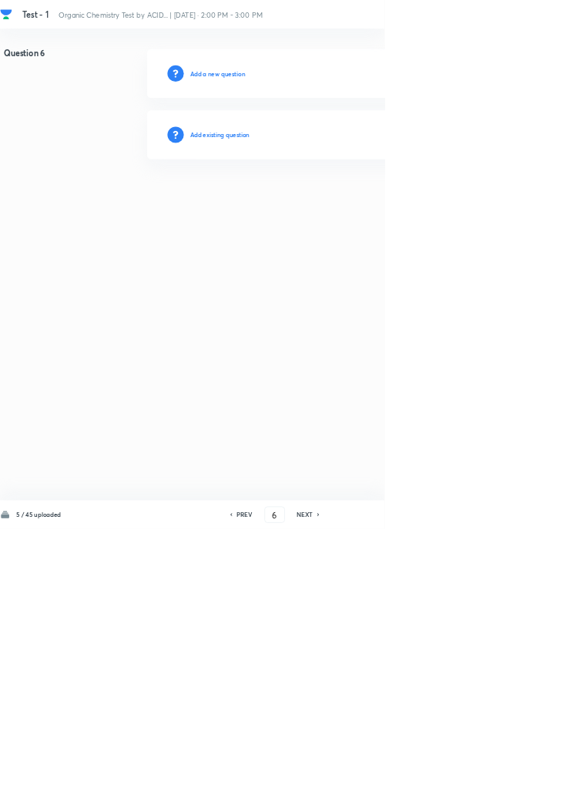
click at [373, 784] on h6 "PREV" at bounding box center [369, 777] width 24 height 14
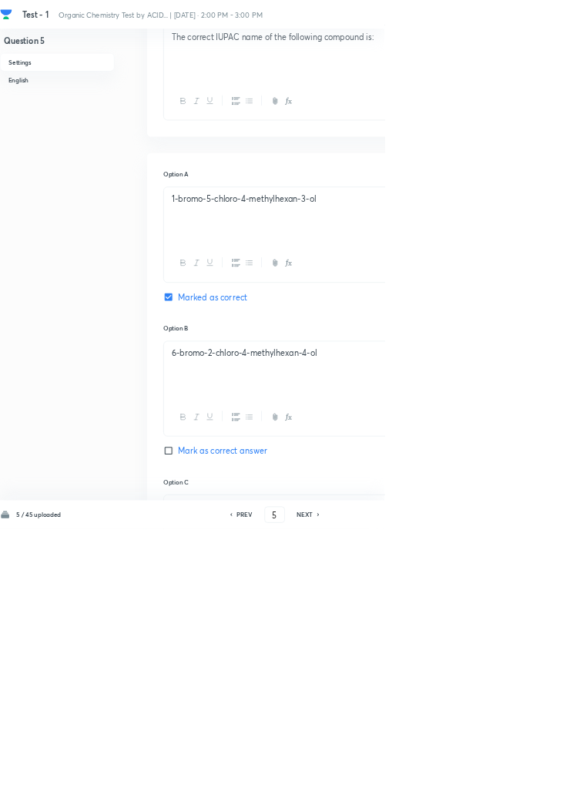
scroll to position [763, 0]
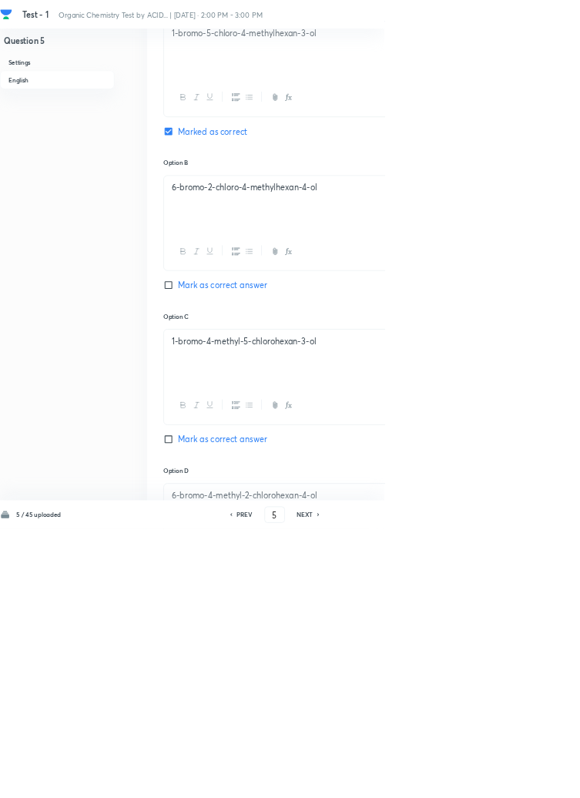
click at [377, 784] on h6 "PREV" at bounding box center [369, 777] width 24 height 14
type input "4"
checkbox input "false"
checkbox input "true"
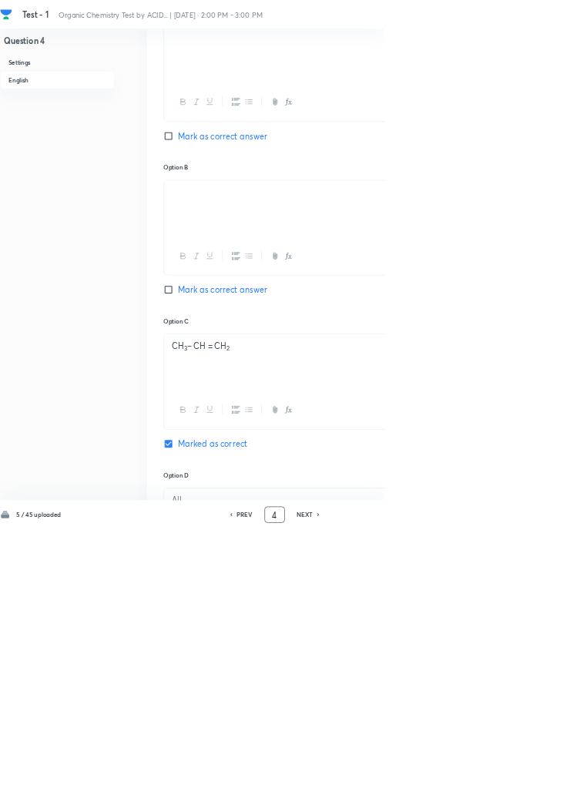
click at [419, 791] on input "4" at bounding box center [414, 777] width 29 height 27
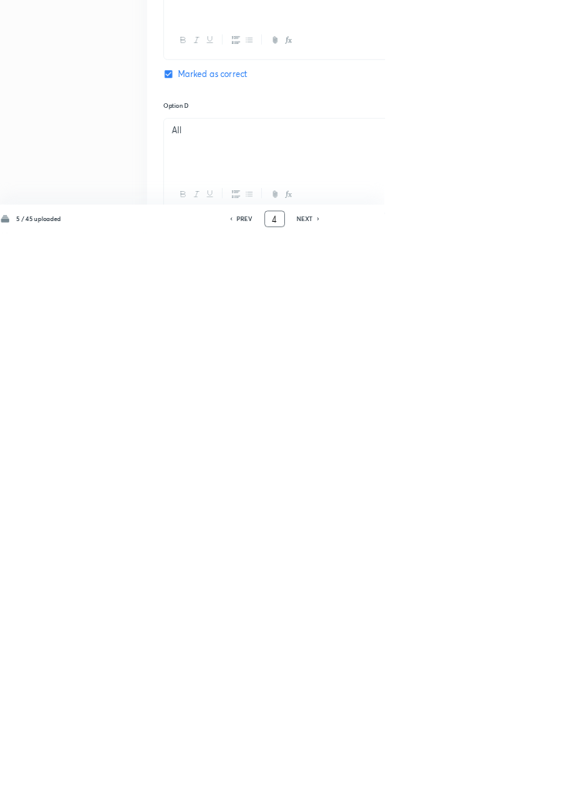
scroll to position [868, 0]
type input "4"
type input "1"
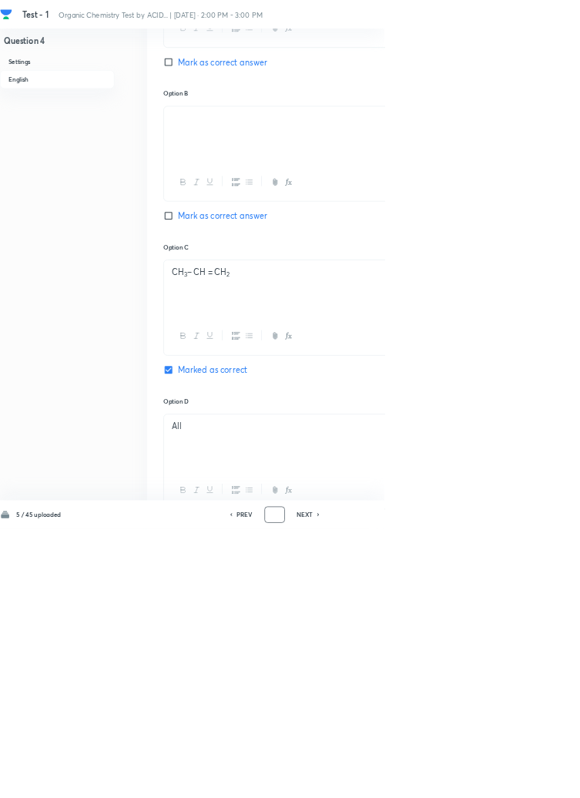
click at [480, 781] on icon at bounding box center [481, 777] width 5 height 8
type input "5"
checkbox input "false"
checkbox input "true"
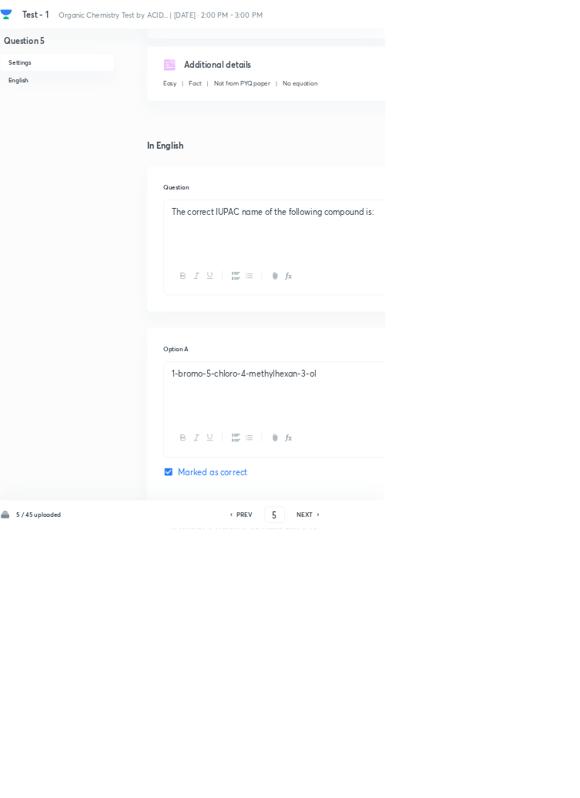
scroll to position [0, 0]
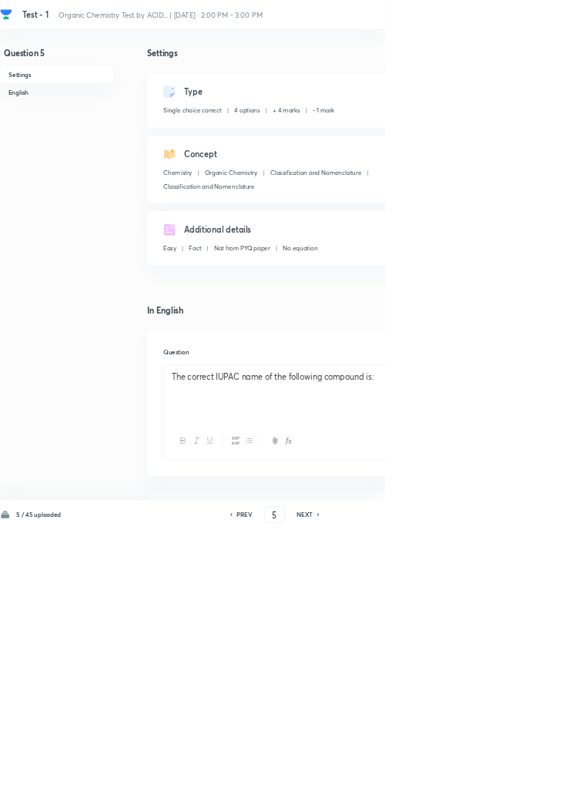
click at [481, 779] on icon at bounding box center [480, 777] width 3 height 5
type input "6"
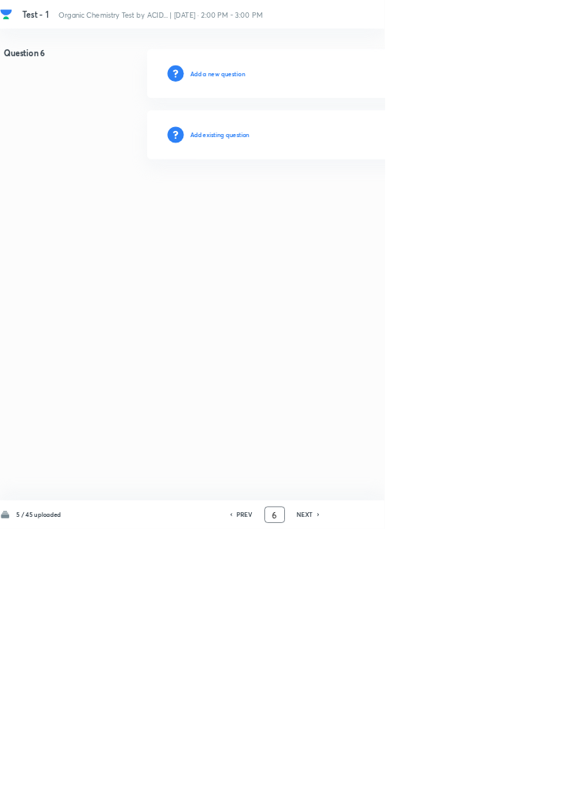
click at [418, 791] on input "6" at bounding box center [414, 777] width 29 height 27
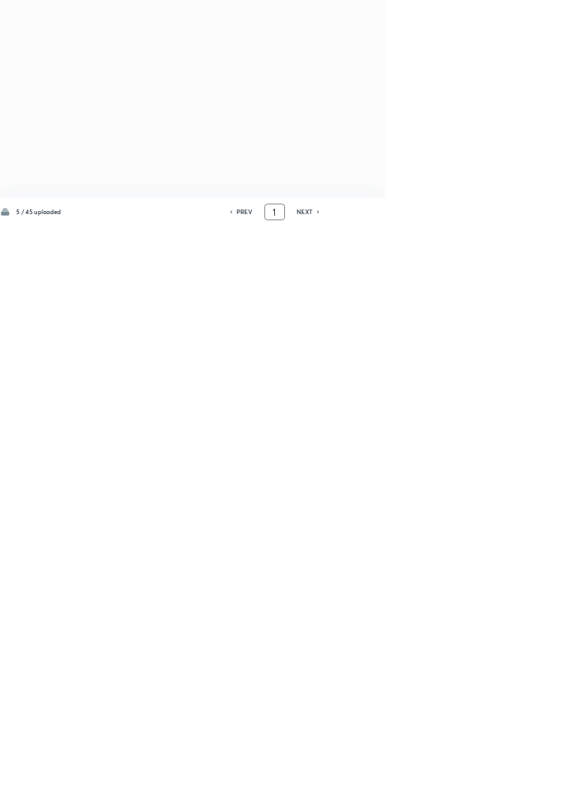
type input "1"
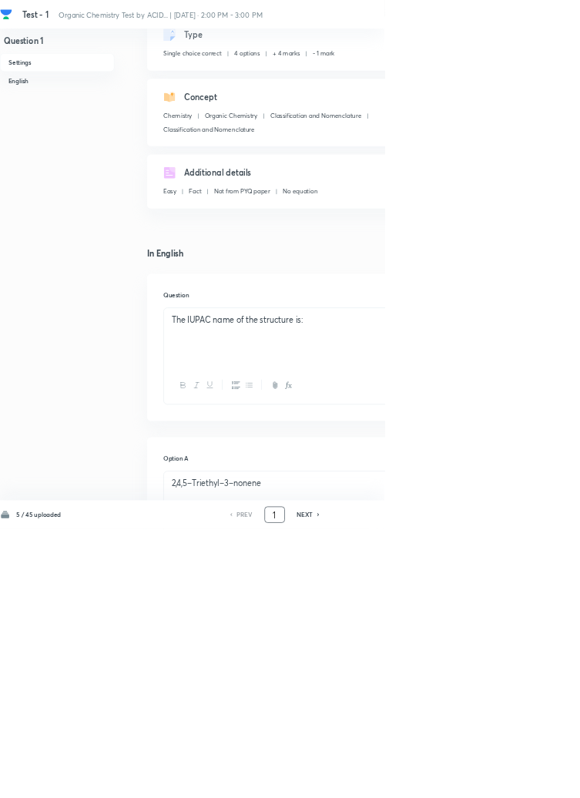
scroll to position [93, 0]
